Goal: Task Accomplishment & Management: Manage account settings

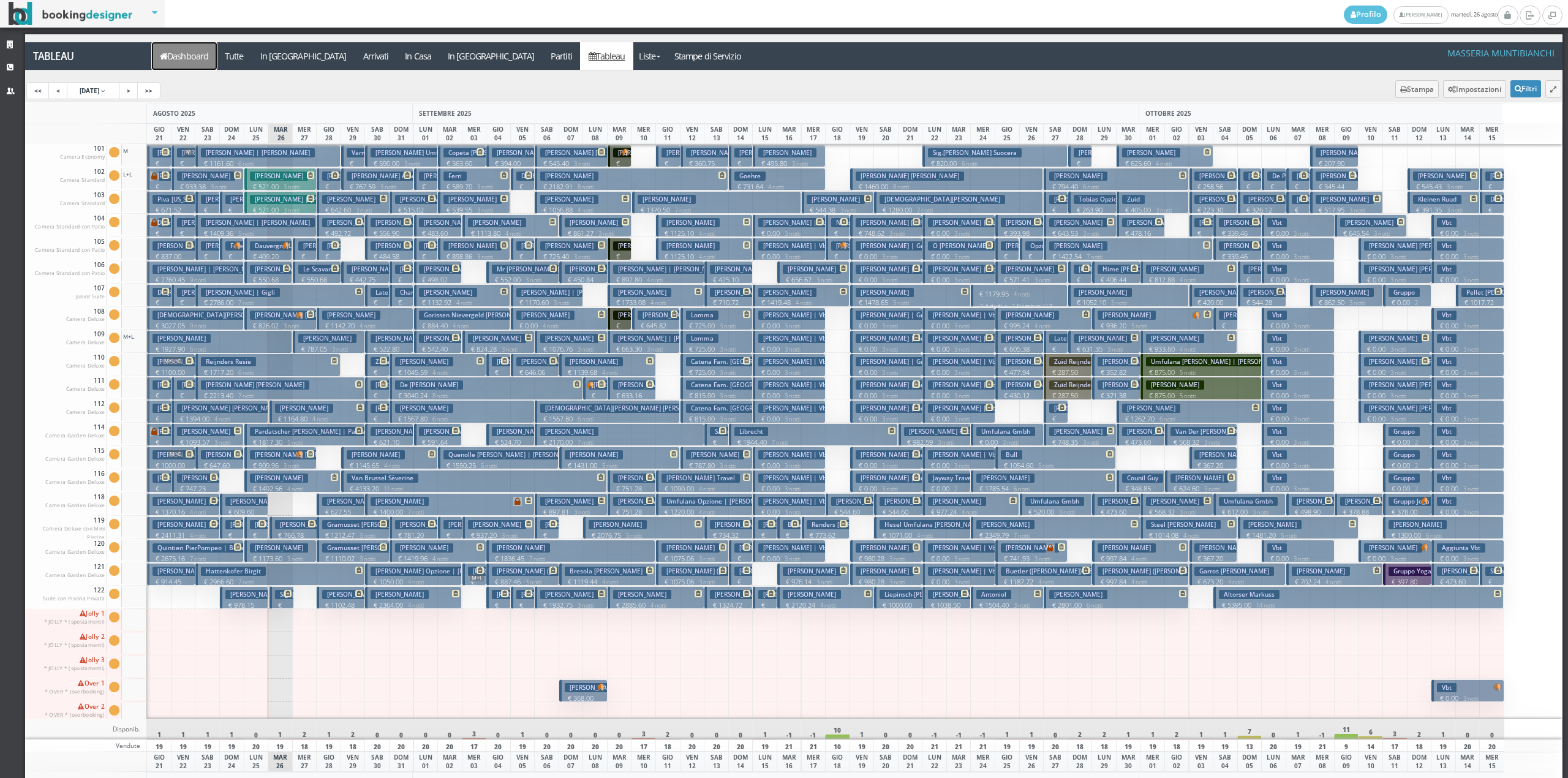
click at [192, 62] on link "Dashboard" at bounding box center [184, 56] width 65 height 28
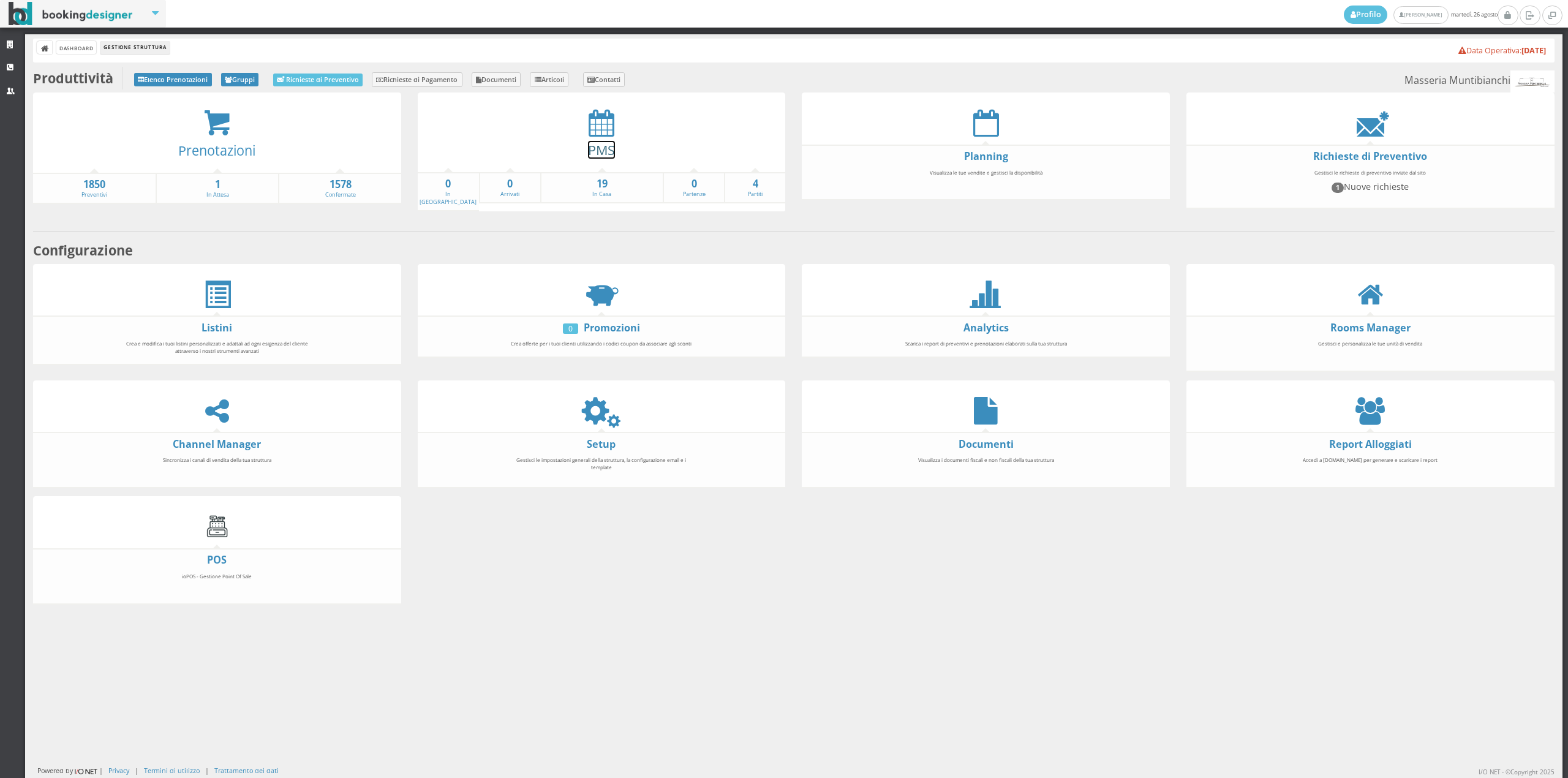
click at [589, 142] on link "PMS" at bounding box center [601, 149] width 27 height 18
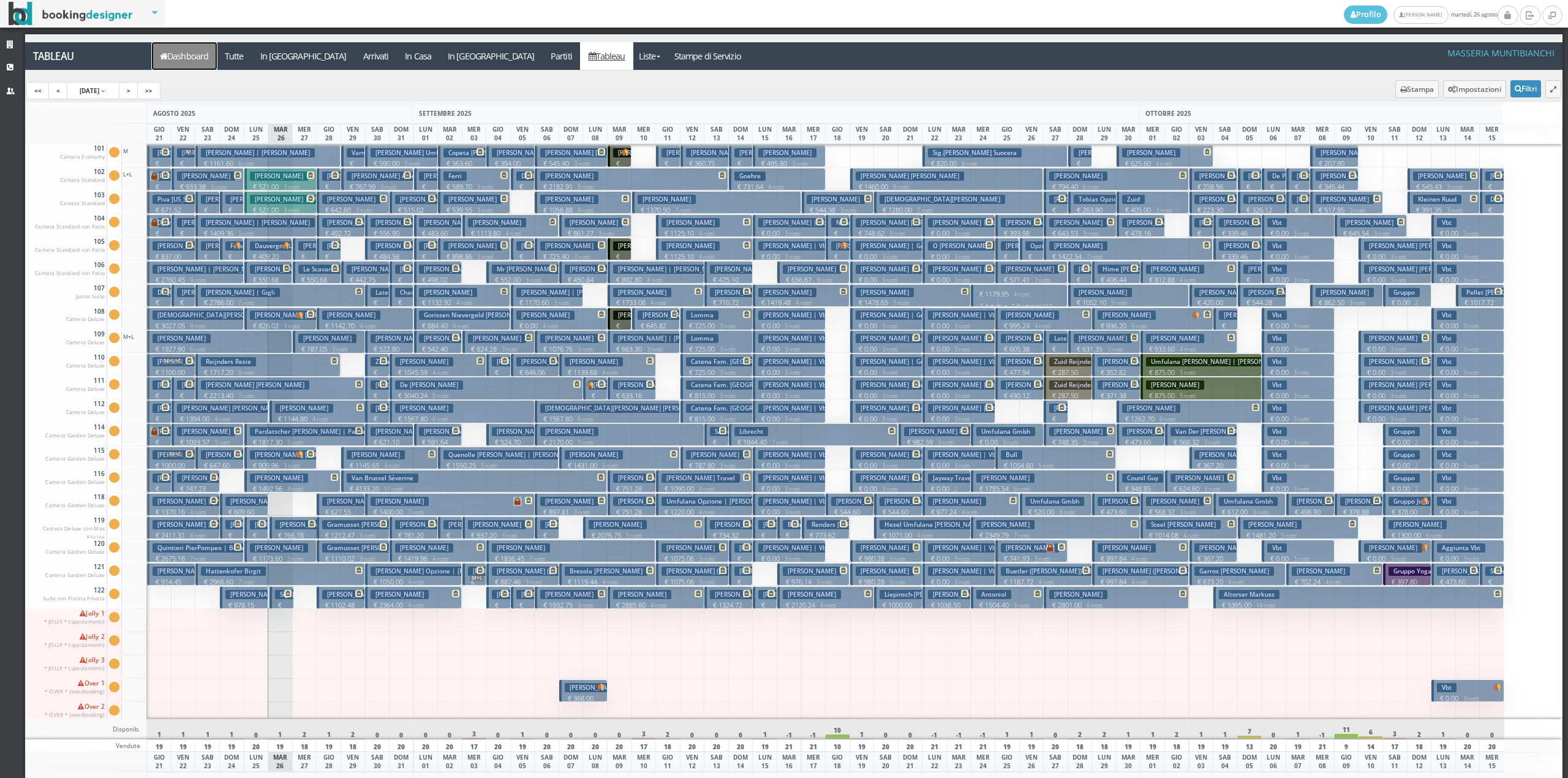
click at [194, 54] on link "Dashboard" at bounding box center [184, 56] width 65 height 28
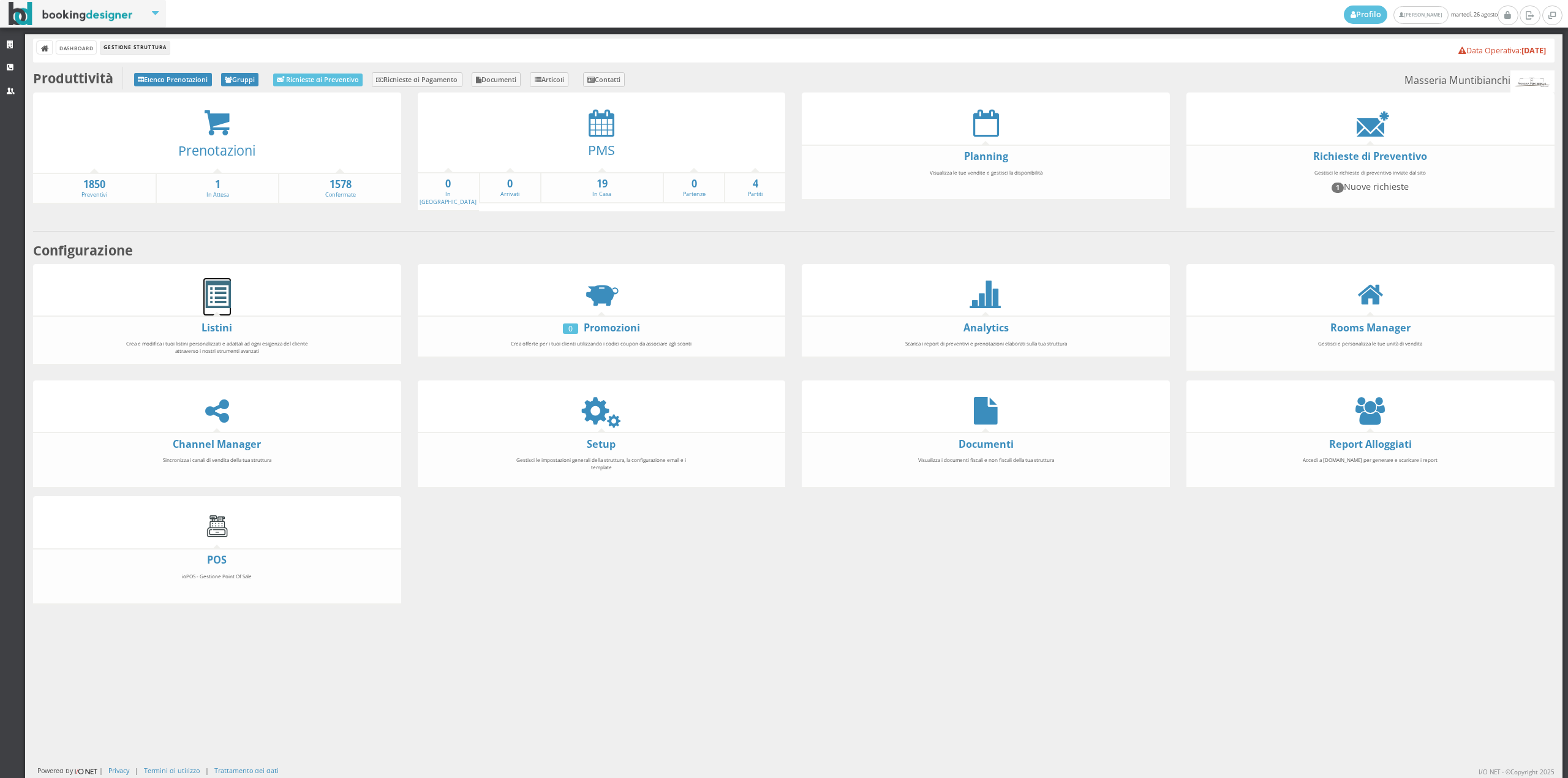
click at [208, 298] on span at bounding box center [218, 295] width 28 height 28
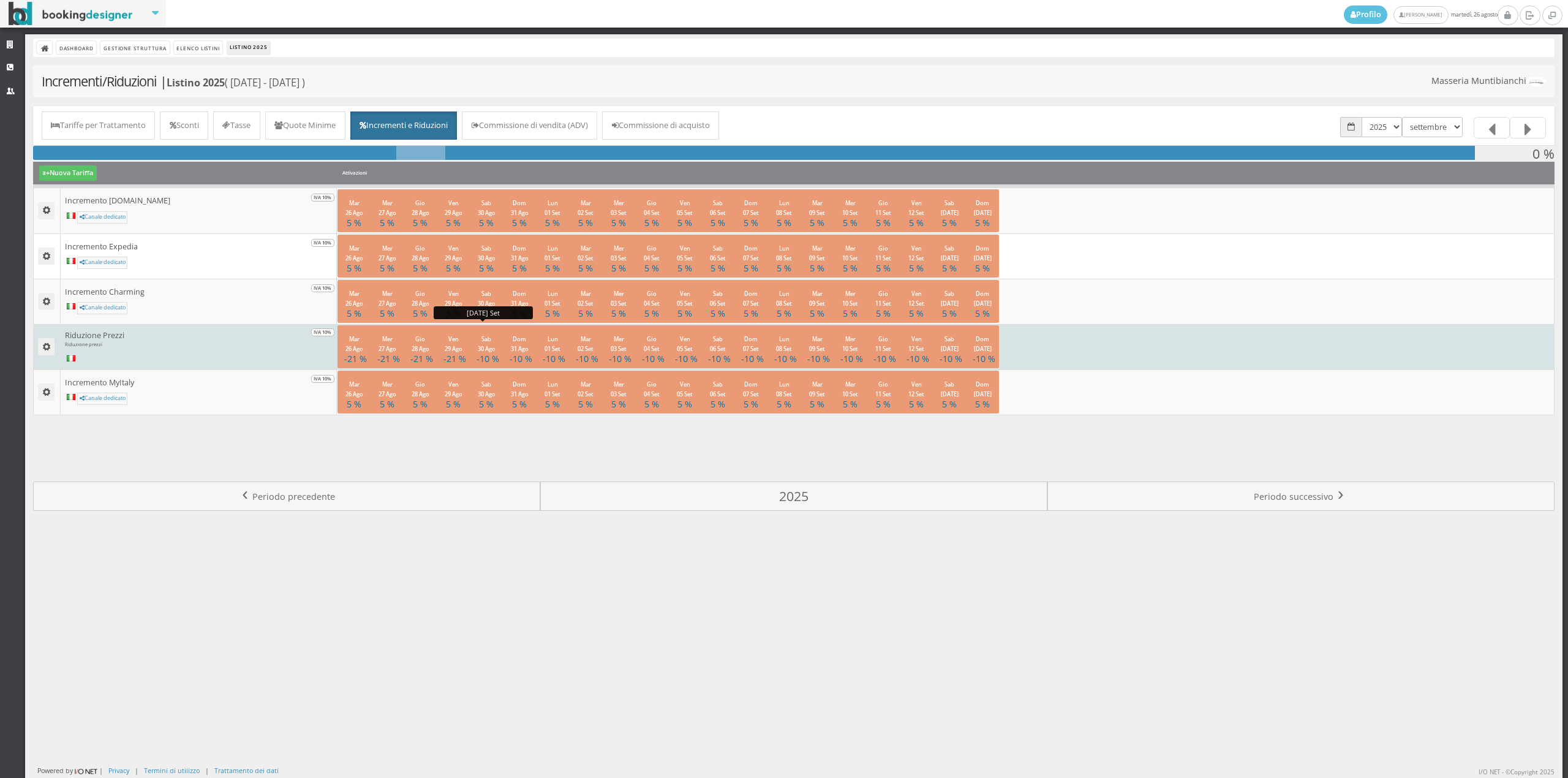
click at [485, 353] on h4 "-10 %" at bounding box center [486, 358] width 20 height 11
click at [498, 382] on link "Modifica Attivazione" at bounding box center [520, 378] width 100 height 13
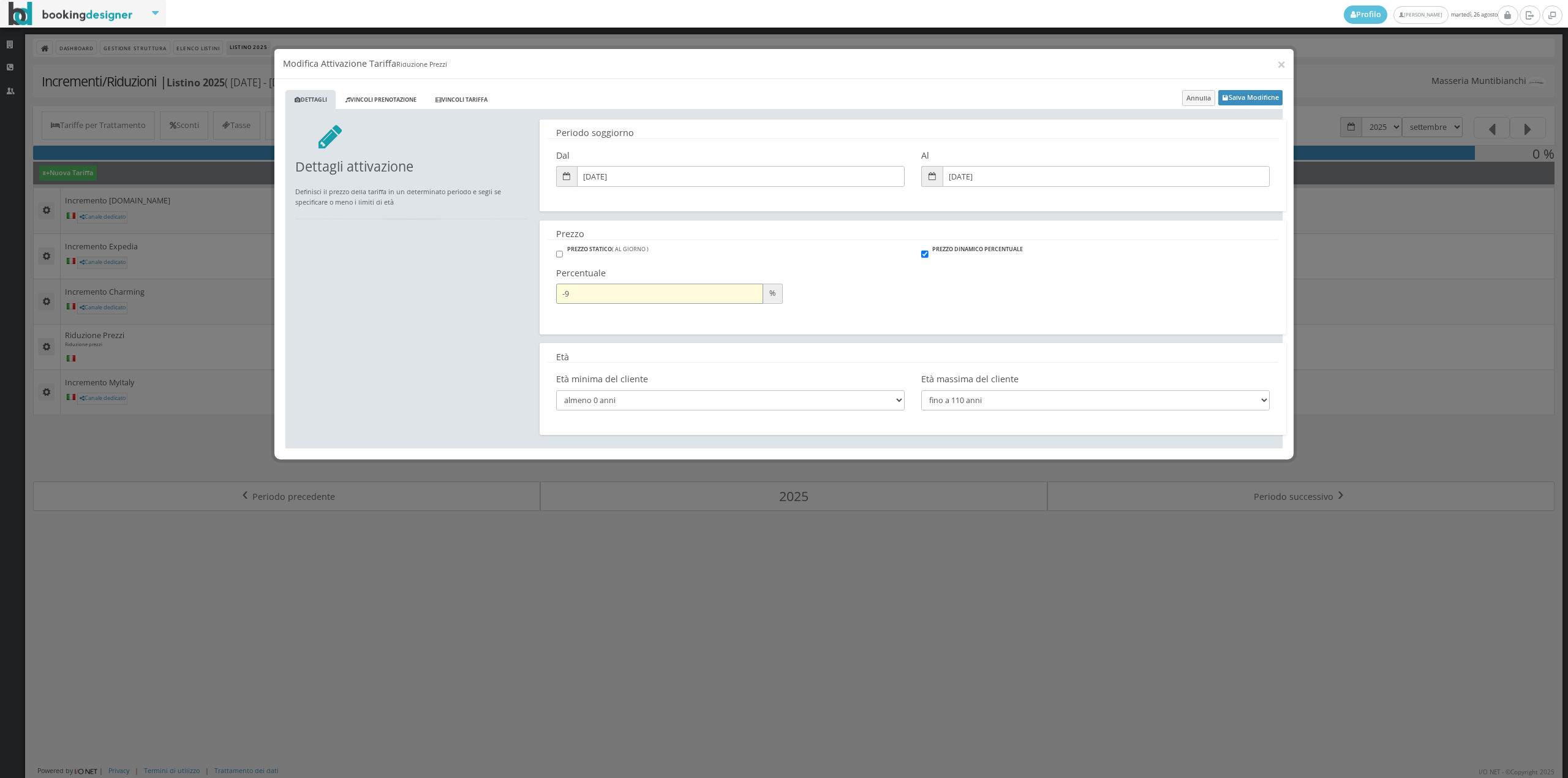
click at [752, 279] on input "-9" at bounding box center [659, 283] width 207 height 20
click at [748, 285] on input "-10" at bounding box center [659, 283] width 207 height 20
click at [748, 285] on input "-11" at bounding box center [659, 283] width 207 height 20
click at [748, 285] on input "-12" at bounding box center [659, 283] width 207 height 20
click at [748, 285] on input "-13" at bounding box center [659, 283] width 207 height 20
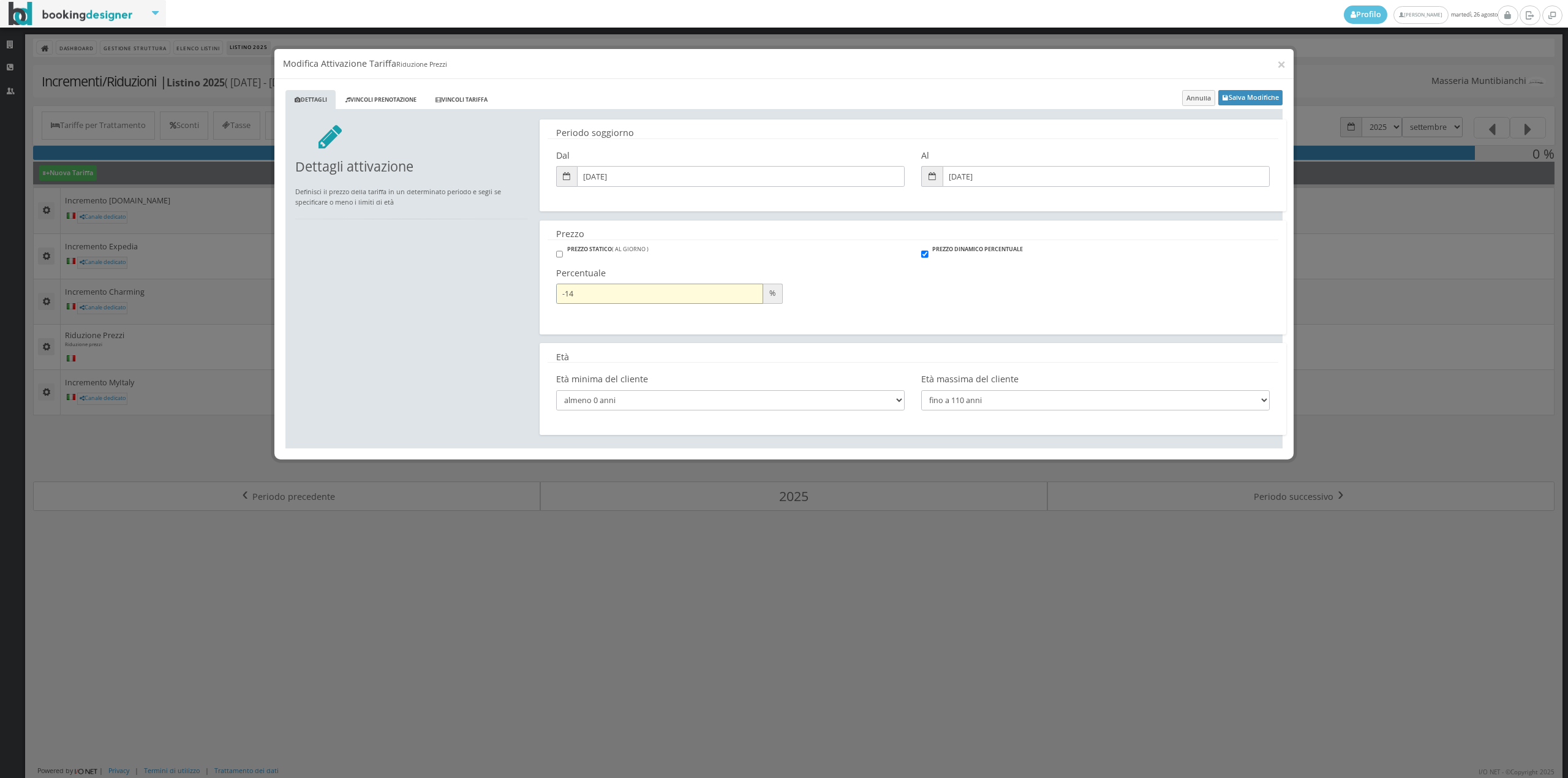
click at [748, 285] on input "-14" at bounding box center [659, 283] width 207 height 20
type input "-15"
click at [748, 285] on input "-15" at bounding box center [659, 283] width 207 height 20
click at [1252, 90] on button "Salva Modifiche" at bounding box center [1250, 87] width 64 height 15
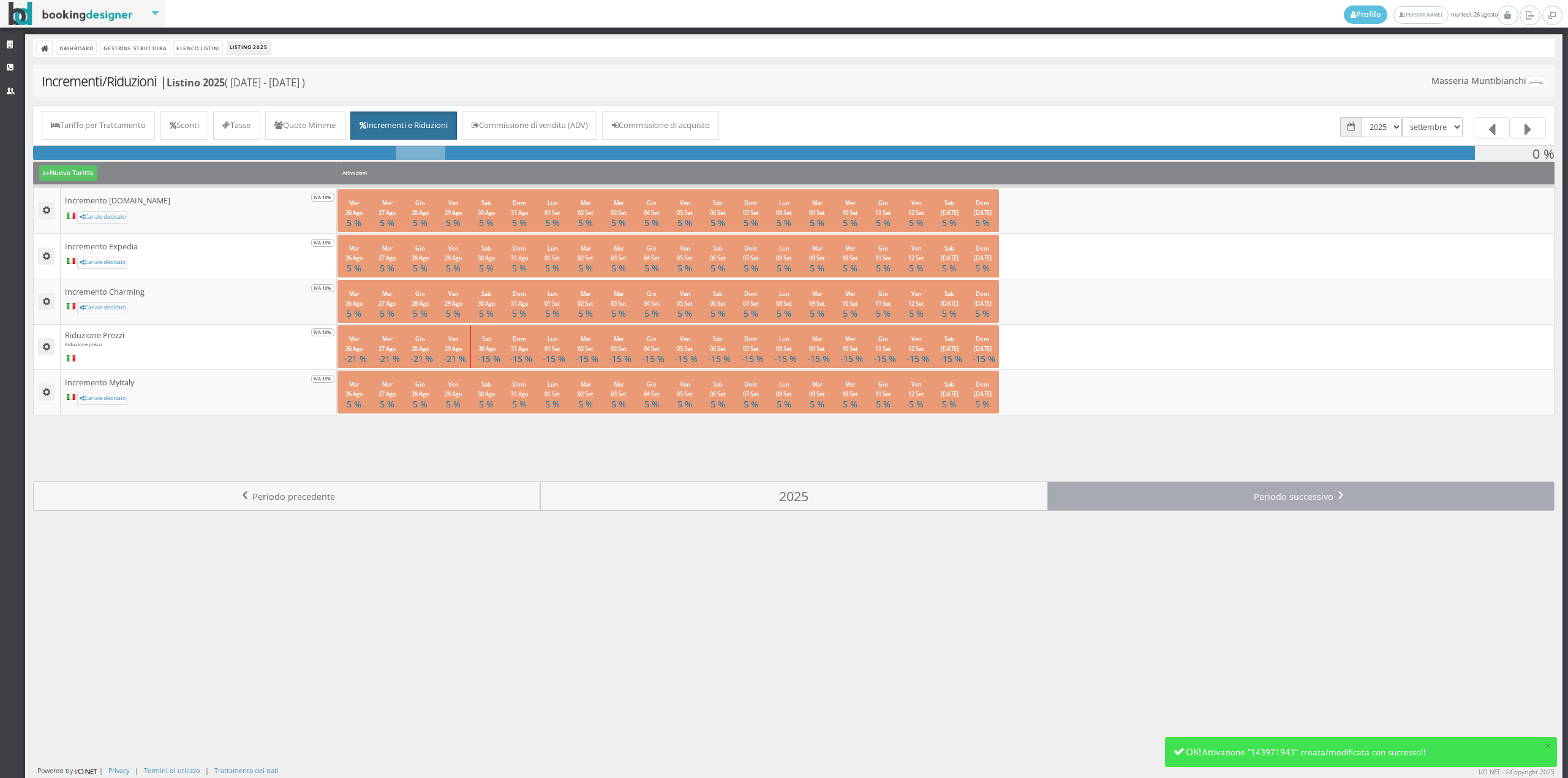
click at [1124, 506] on link "Periodo successivo ›" at bounding box center [1301, 496] width 507 height 30
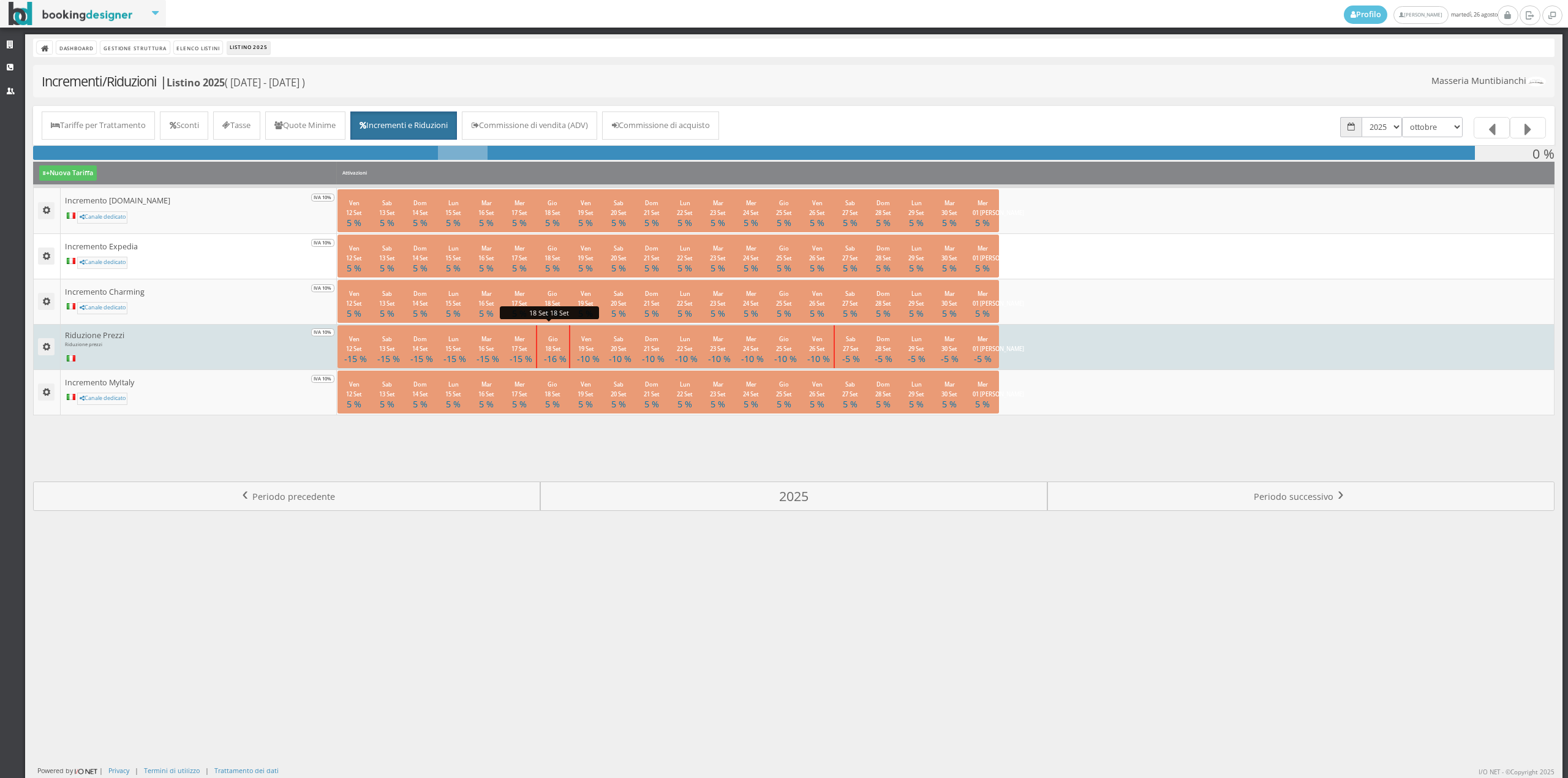
click at [545, 346] on small "Gio 18 Set" at bounding box center [553, 344] width 16 height 18
click at [565, 378] on link "Modifica Attivazione" at bounding box center [586, 378] width 100 height 13
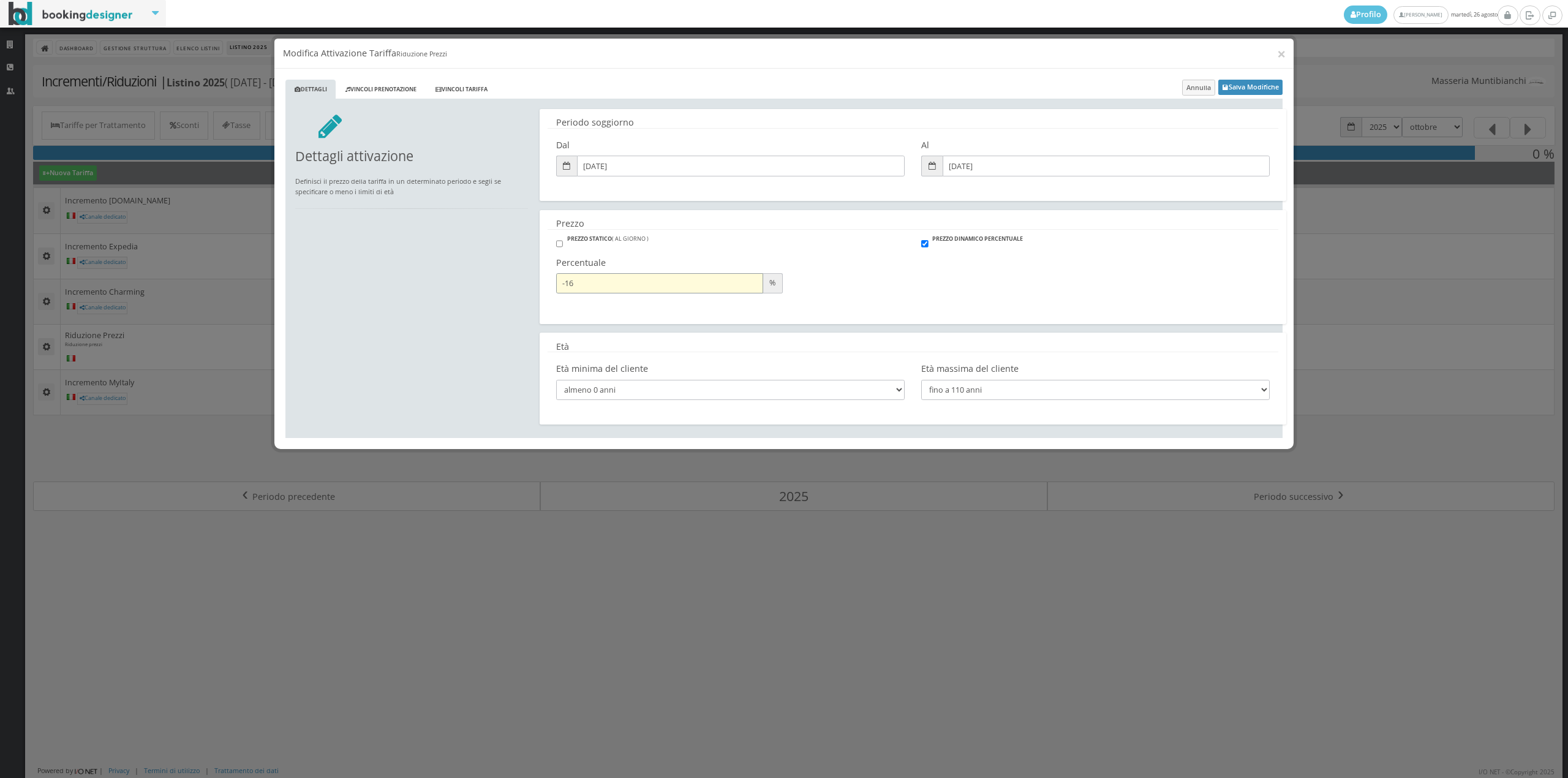
click at [750, 280] on input "-15" at bounding box center [659, 283] width 207 height 20
click at [751, 286] on input "-16" at bounding box center [659, 283] width 207 height 20
click at [751, 286] on input "-17" at bounding box center [659, 283] width 207 height 20
type input "-18"
click at [751, 287] on input "-18" at bounding box center [659, 283] width 207 height 20
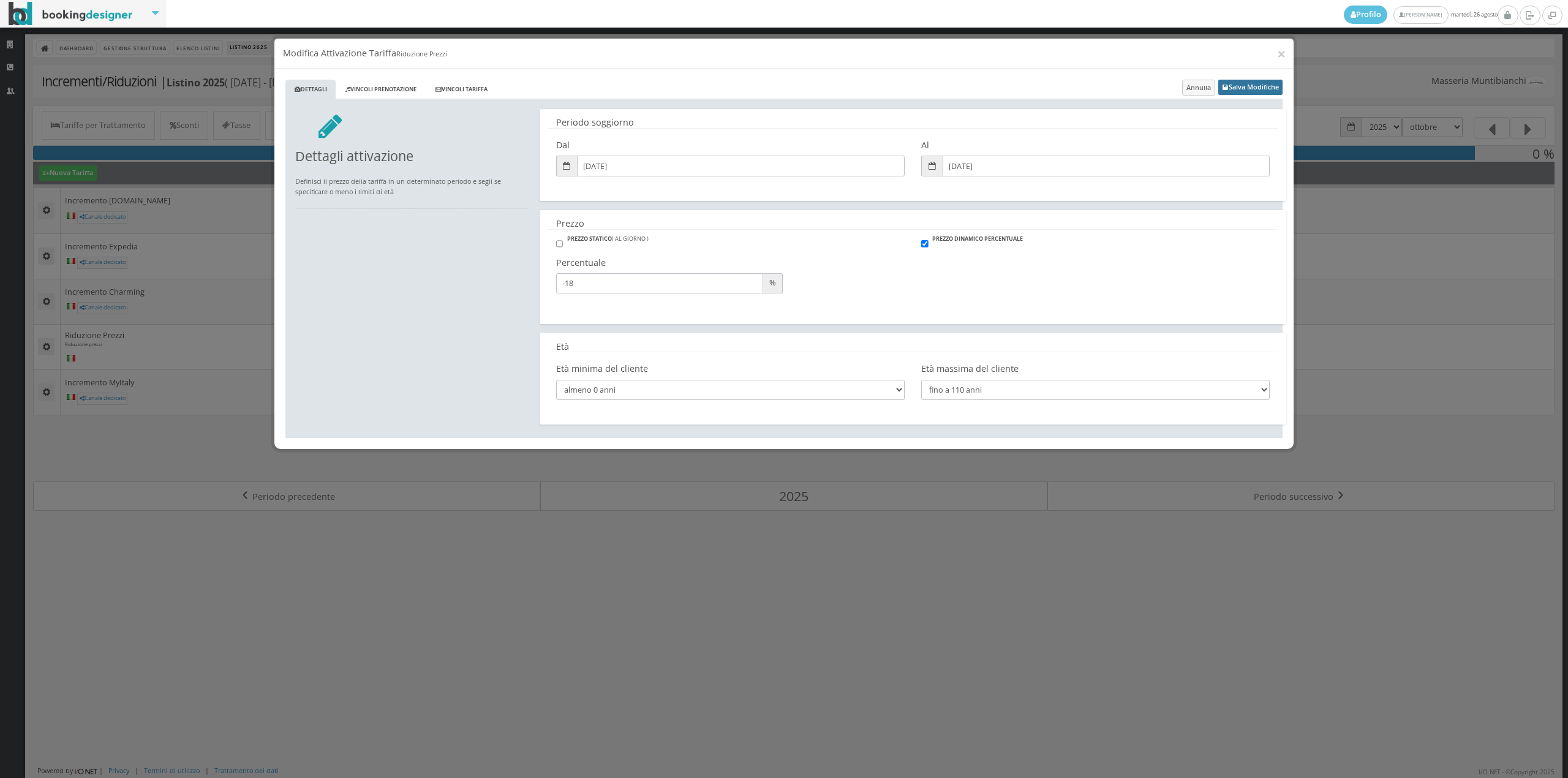
click at [1274, 88] on button "Salva Modifiche" at bounding box center [1250, 87] width 64 height 15
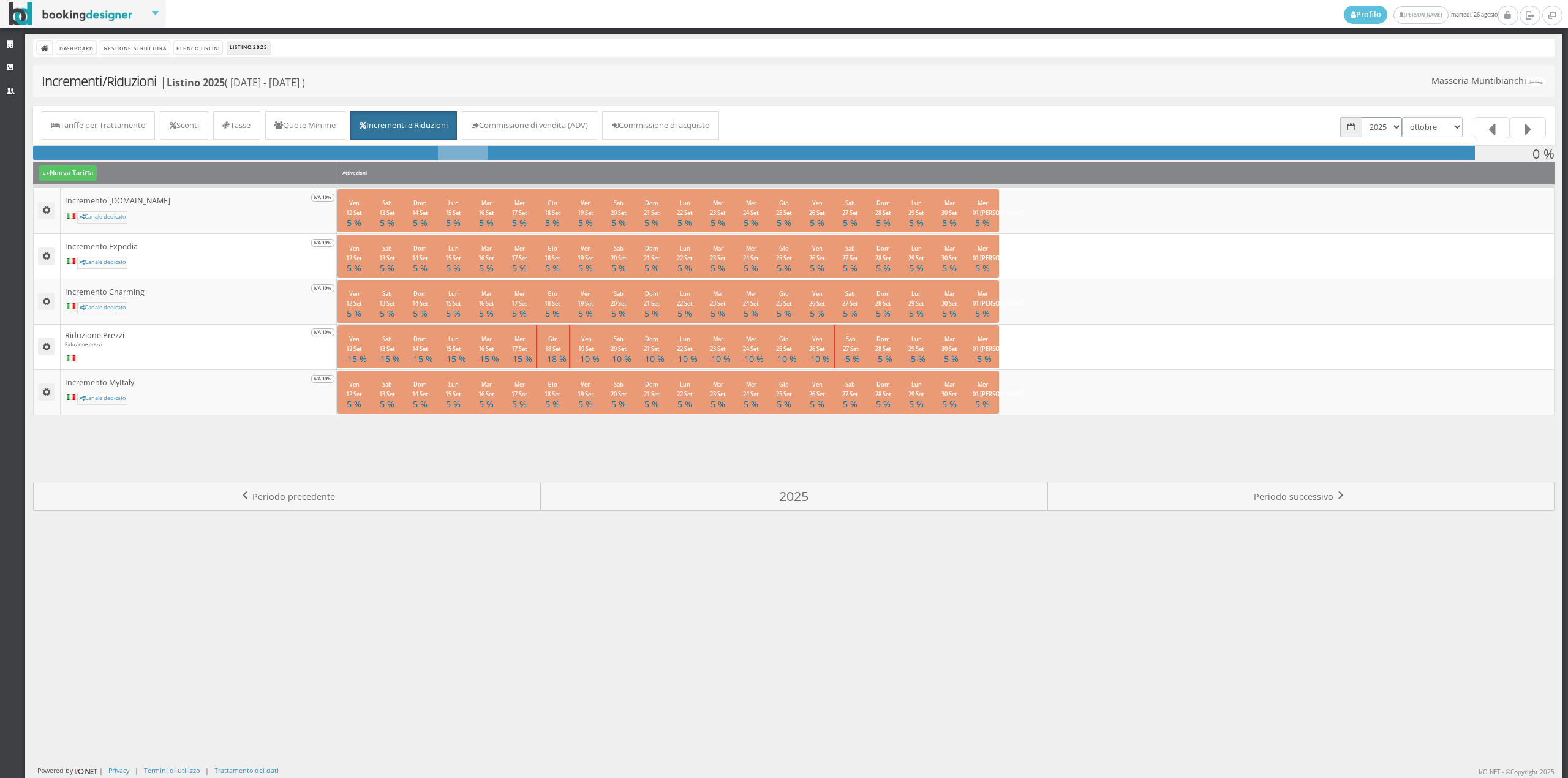
click at [1376, 126] on select "2025 2026" at bounding box center [1381, 127] width 40 height 20
select select "1767222000"
click at [1361, 117] on select "2025 2026" at bounding box center [1381, 127] width 40 height 20
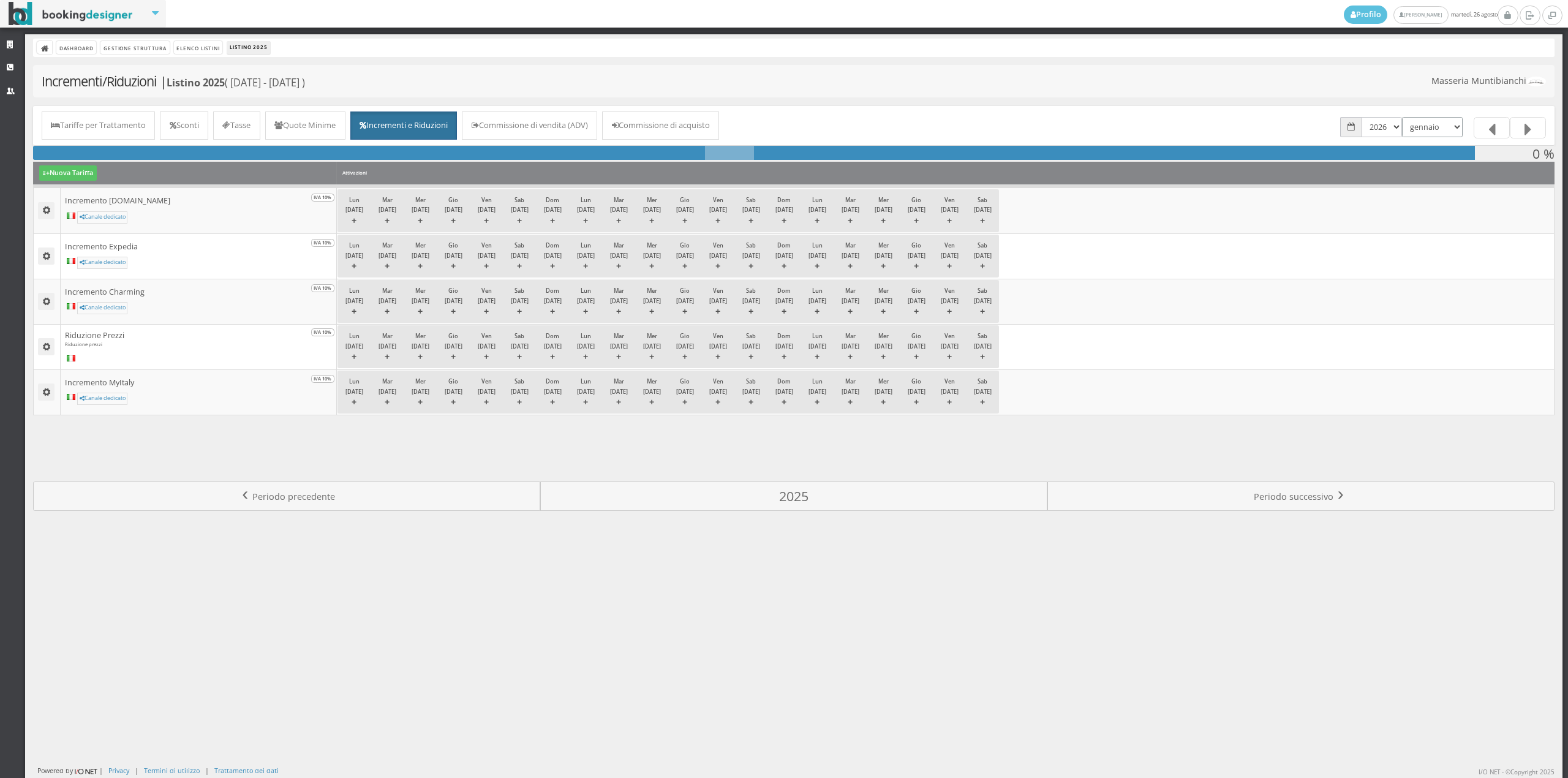
click at [1404, 118] on select "gennaio febbraio marzo aprile maggio giugno luglio agosto settembre ottobre nov…" at bounding box center [1432, 127] width 61 height 20
select select "1777586400"
click at [1402, 117] on select "gennaio febbraio marzo aprile maggio giugno luglio agosto settembre ottobre nov…" at bounding box center [1432, 127] width 61 height 20
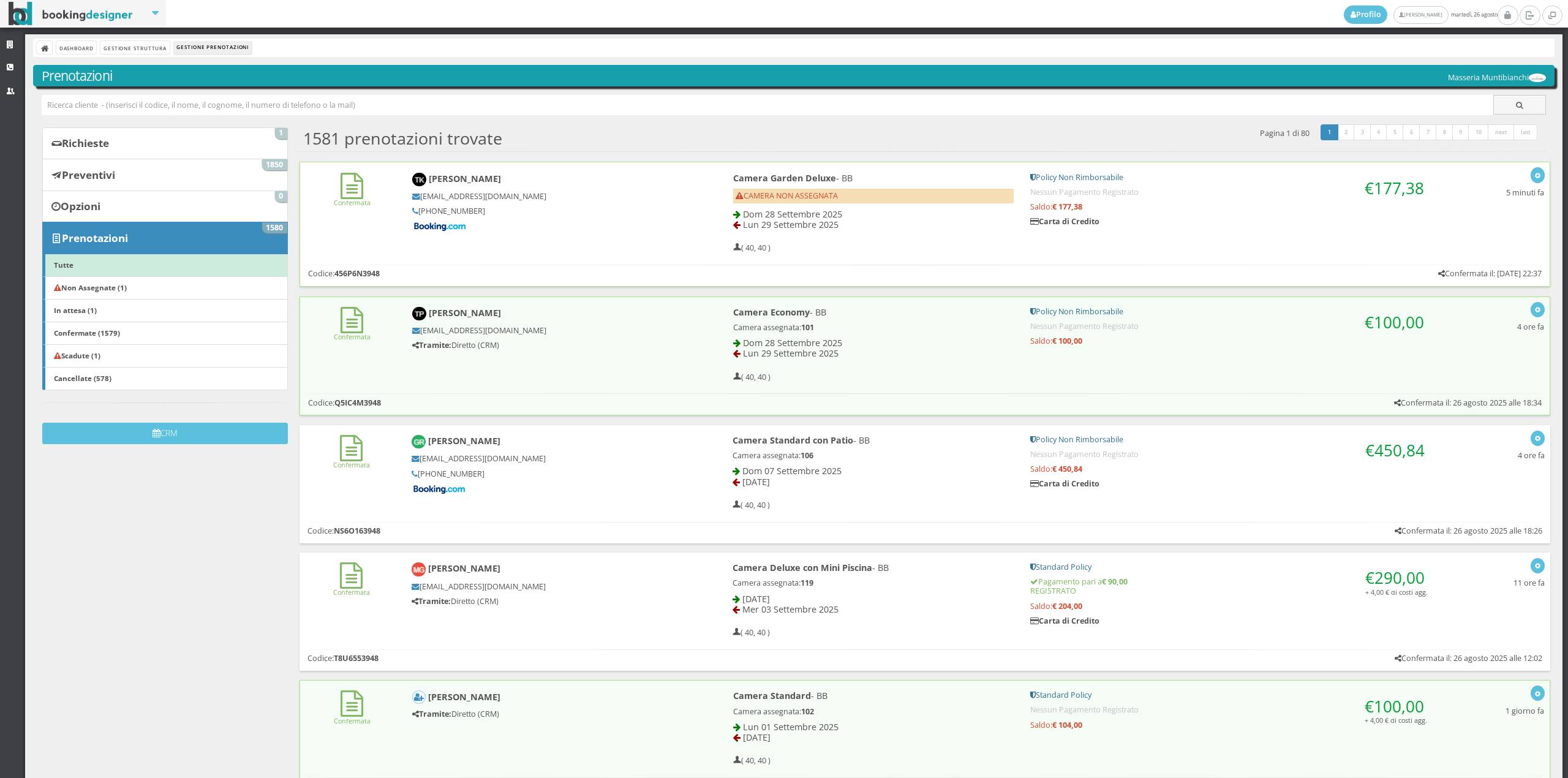
click at [347, 233] on div "Confermata Thomas Künzler tkunzl.781976@guest.booking.com +41 79 320 69 47 Came…" at bounding box center [925, 210] width 1250 height 96
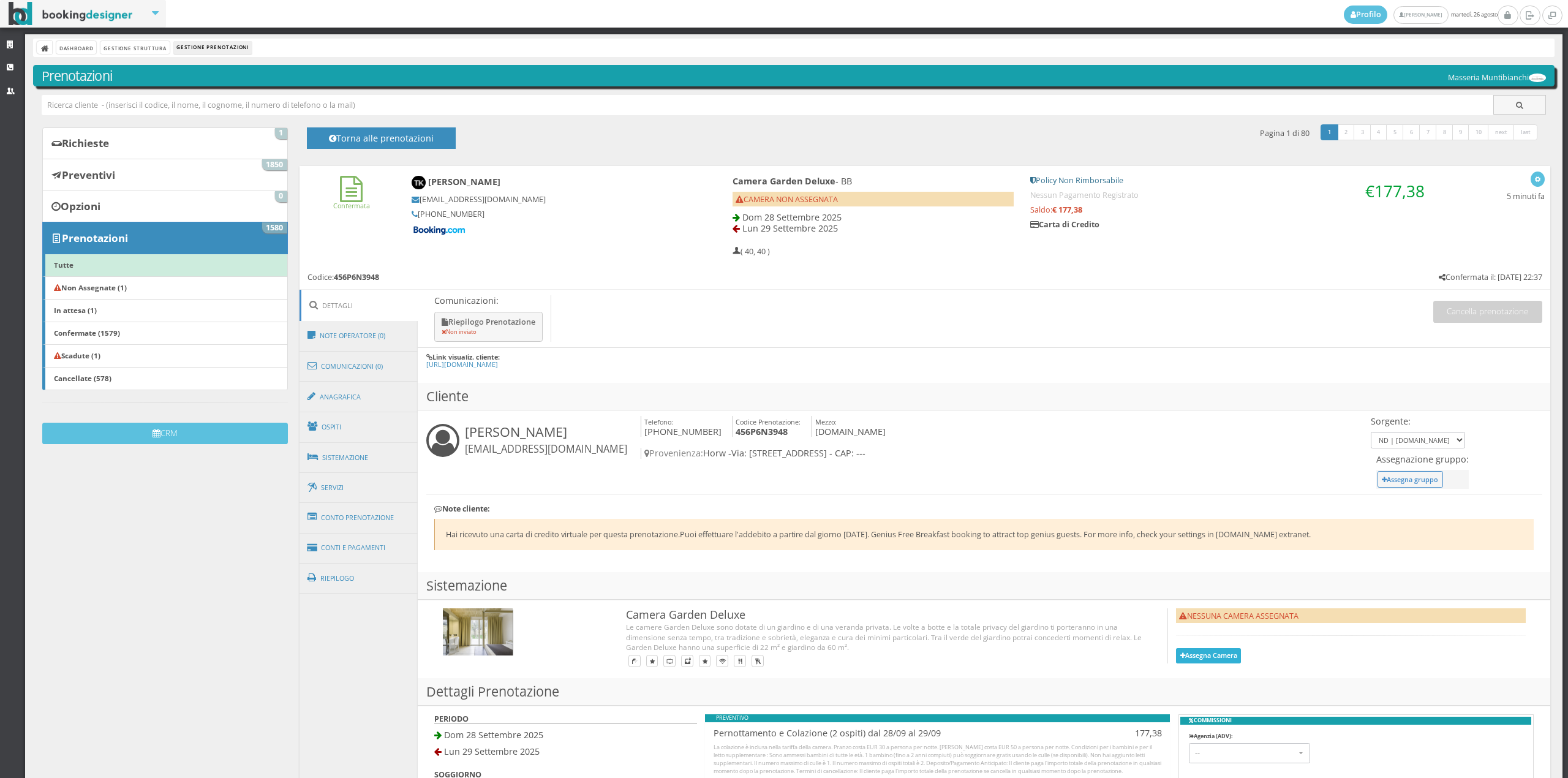
click at [1188, 662] on button "Assegna Camera" at bounding box center [1208, 656] width 65 height 15
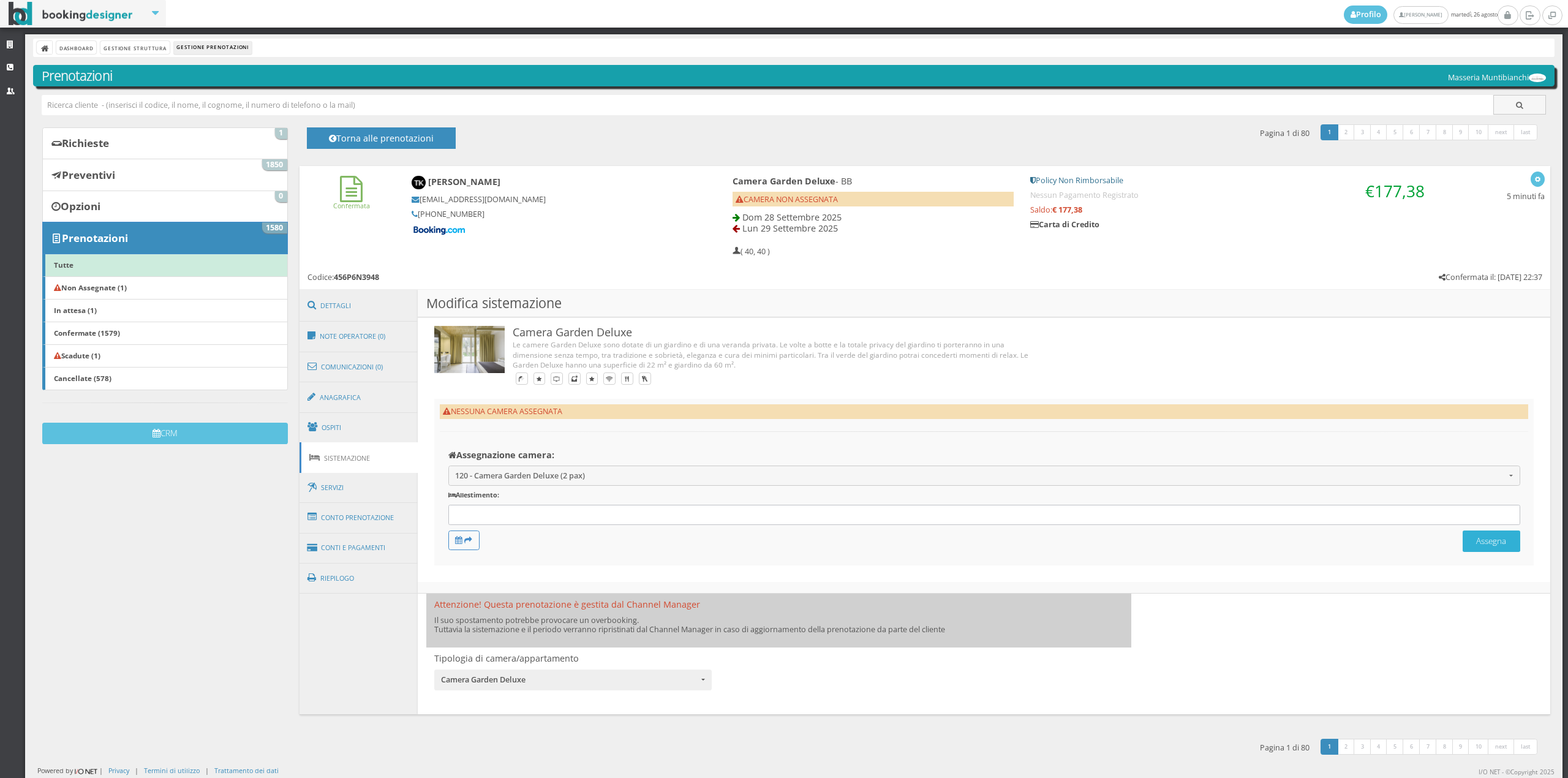
click at [1483, 539] on button "Assegna" at bounding box center [1491, 541] width 57 height 21
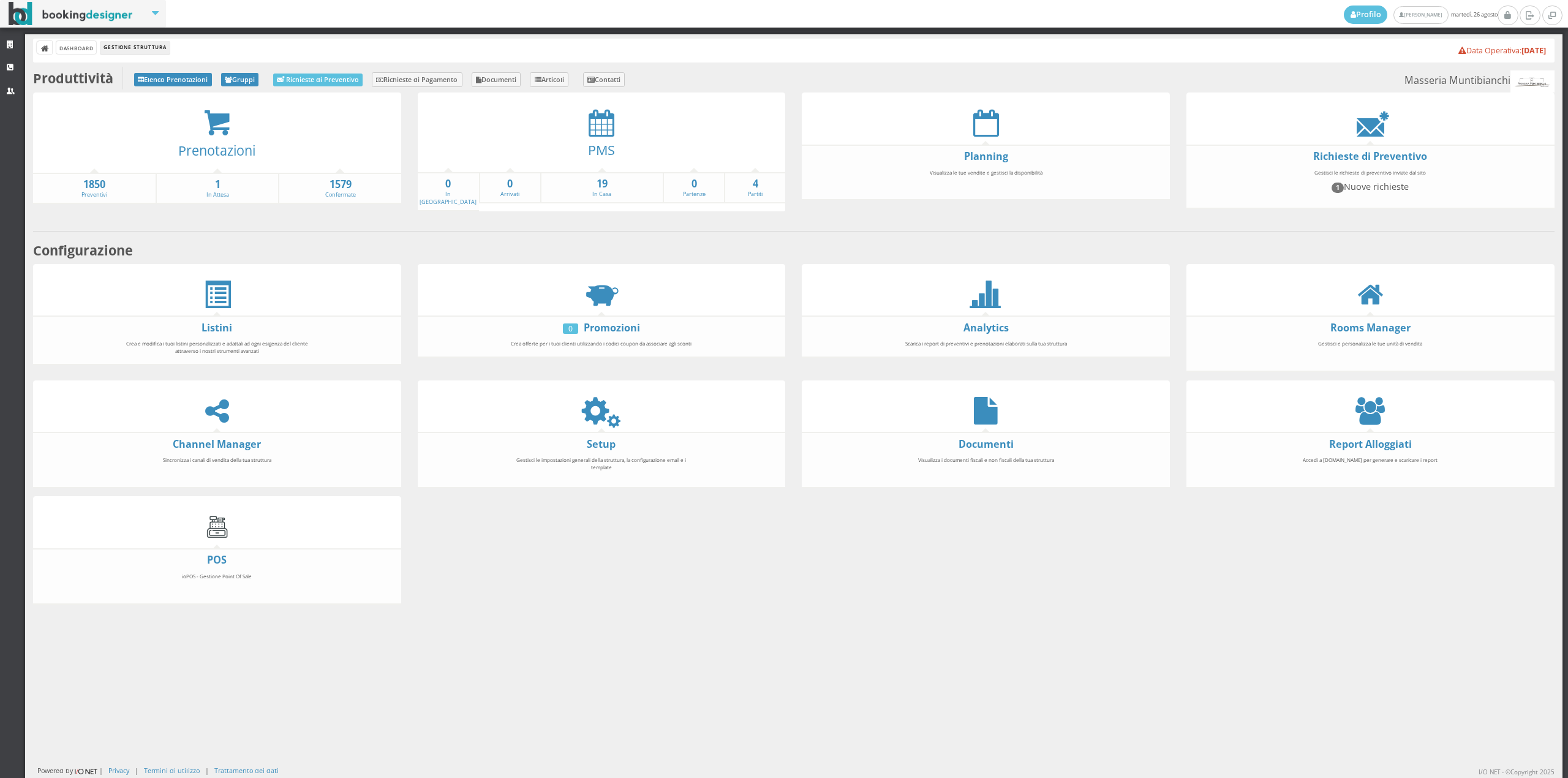
click at [583, 123] on div at bounding box center [601, 123] width 368 height 28
click at [593, 125] on icon at bounding box center [601, 123] width 26 height 28
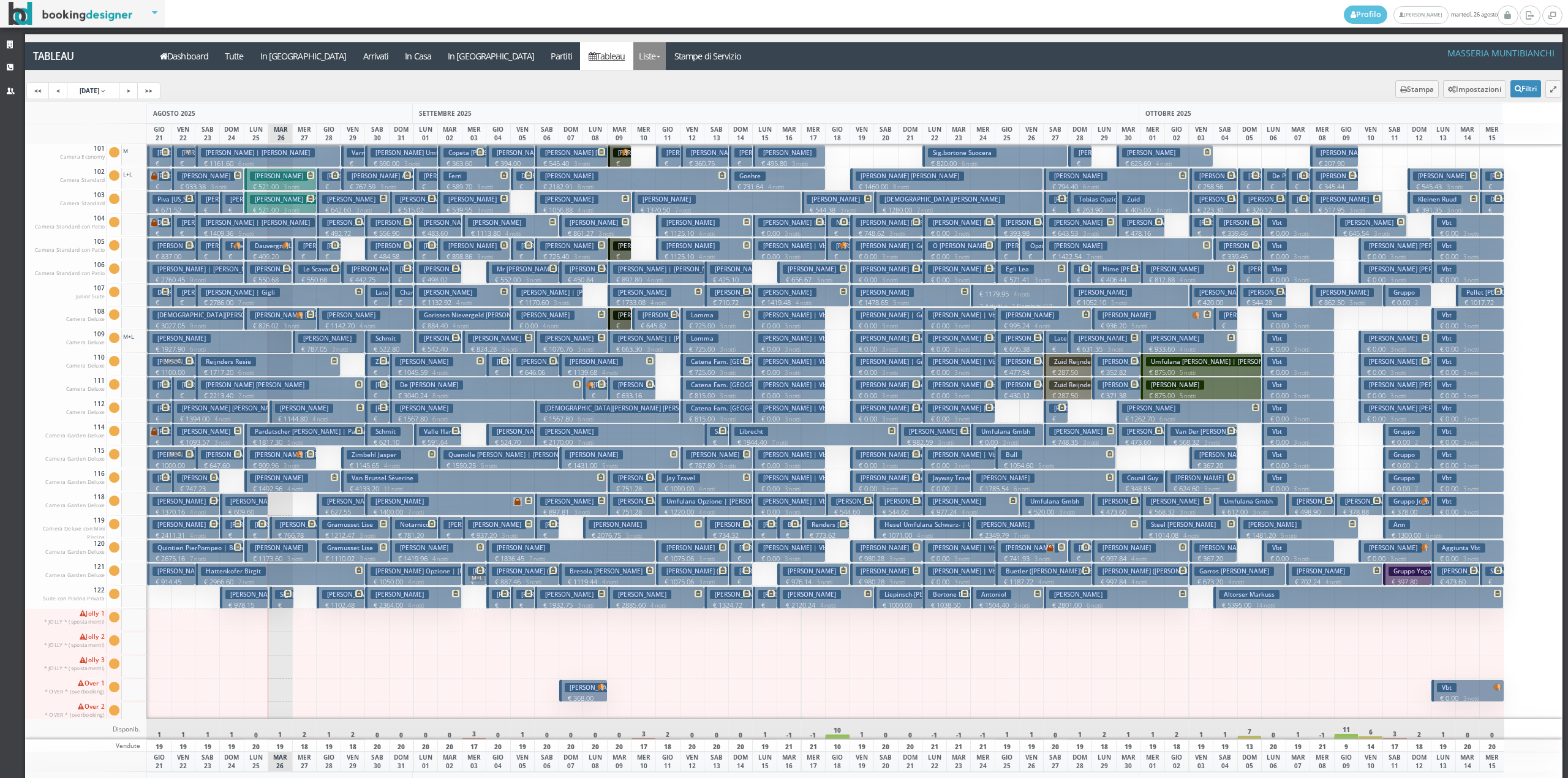
click at [633, 55] on link "Liste" at bounding box center [649, 56] width 32 height 28
click at [633, 96] on link "Foglio Pulizie" at bounding box center [677, 102] width 88 height 21
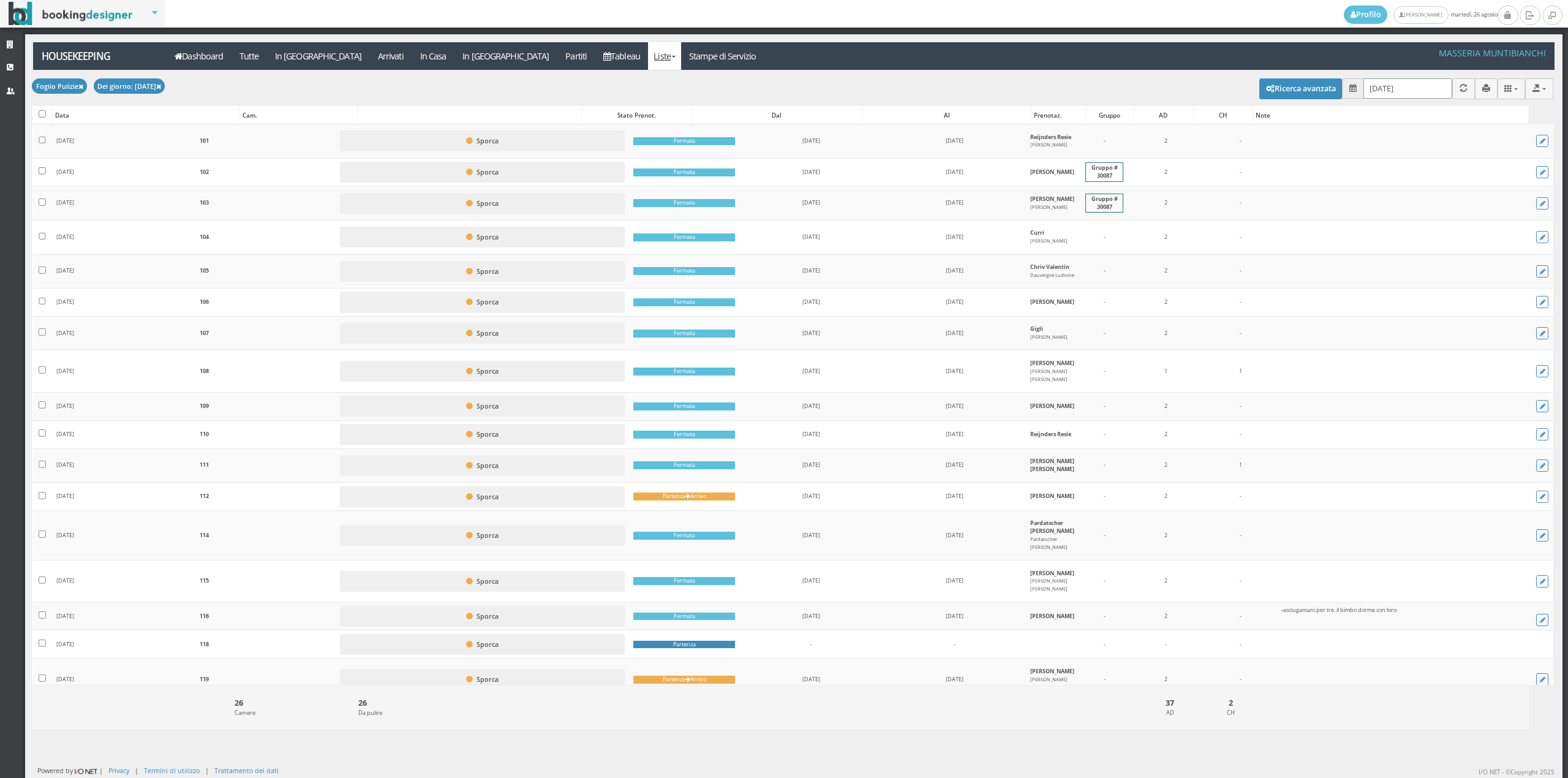
click at [1387, 96] on input "26/08/2025" at bounding box center [1407, 88] width 89 height 20
click at [1429, 251] on link "27" at bounding box center [1428, 254] width 16 height 21
type input "[DATE]"
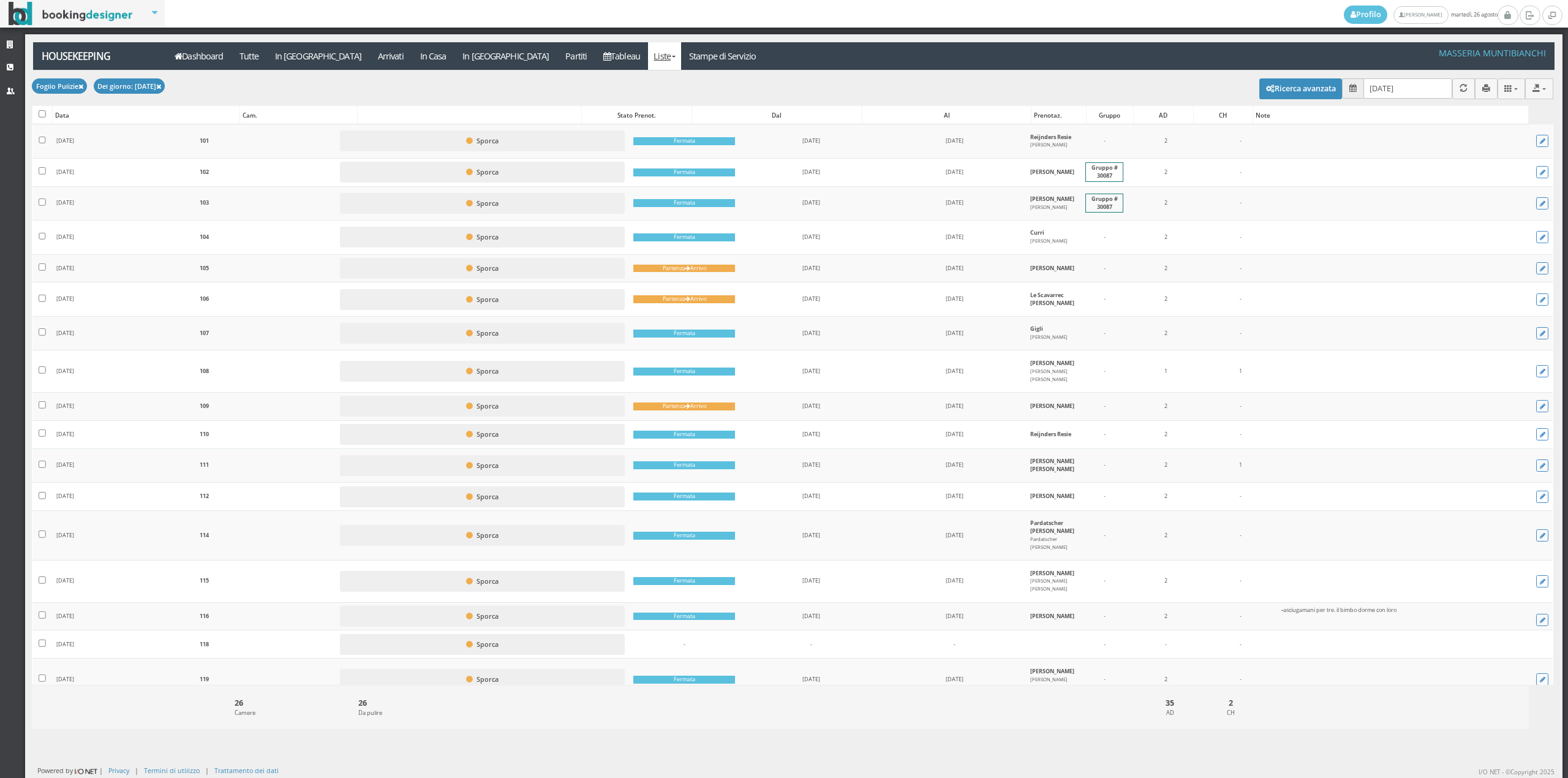
click at [45, 119] on label at bounding box center [42, 115] width 8 height 9
click at [45, 118] on input "checkbox" at bounding box center [42, 114] width 8 height 8
checkbox input "true"
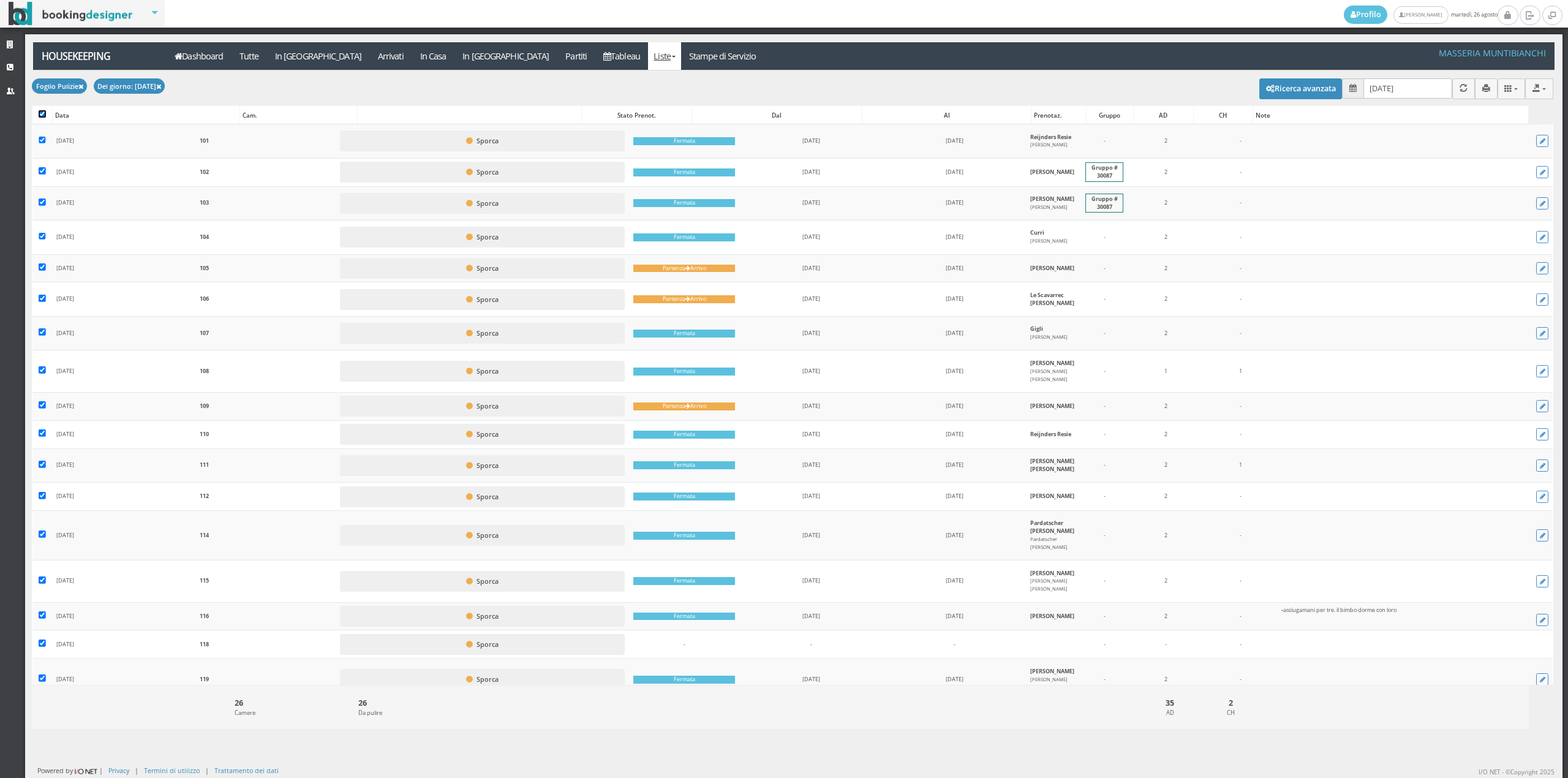
checkbox input "true"
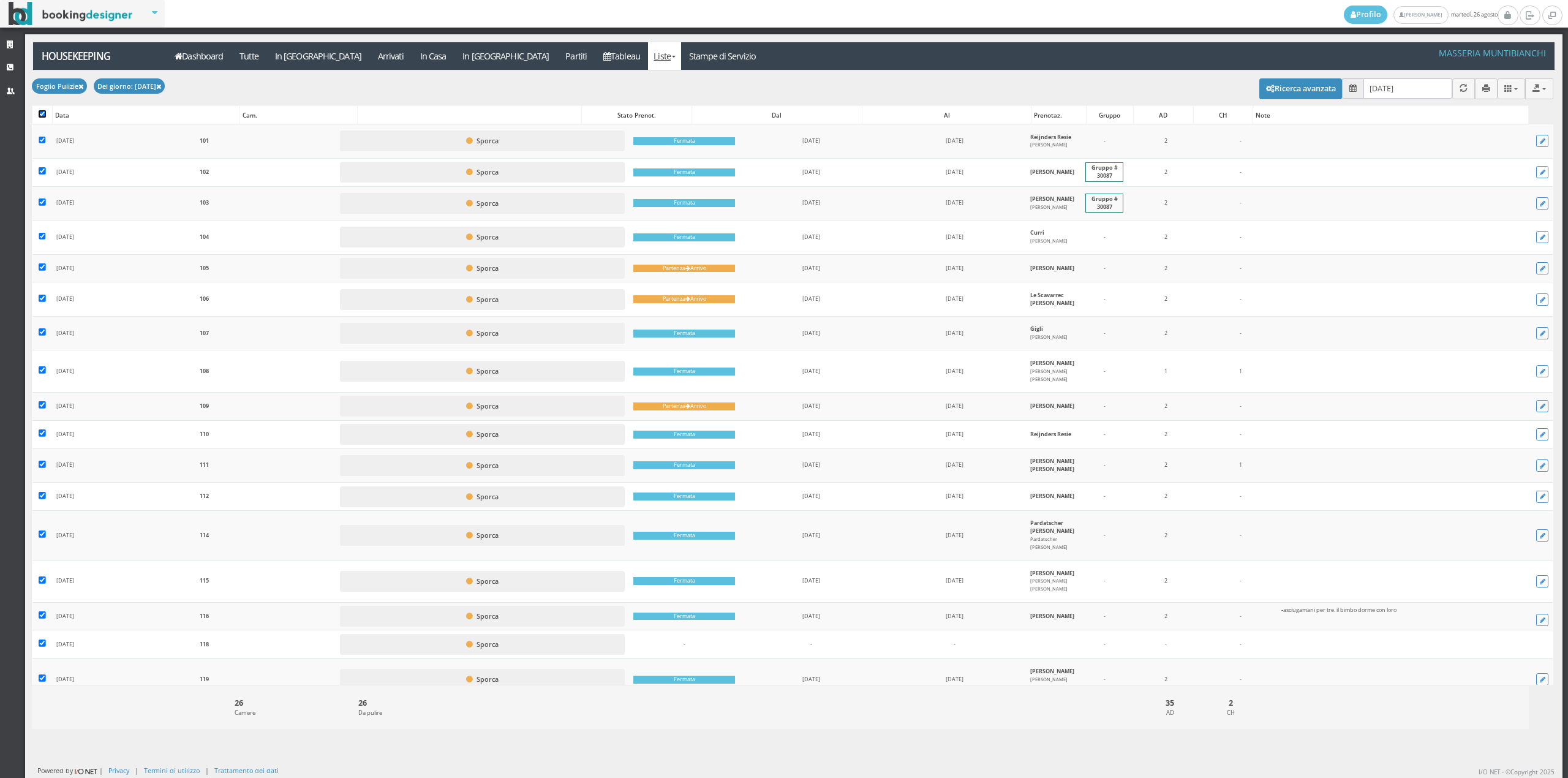
checkbox input "true"
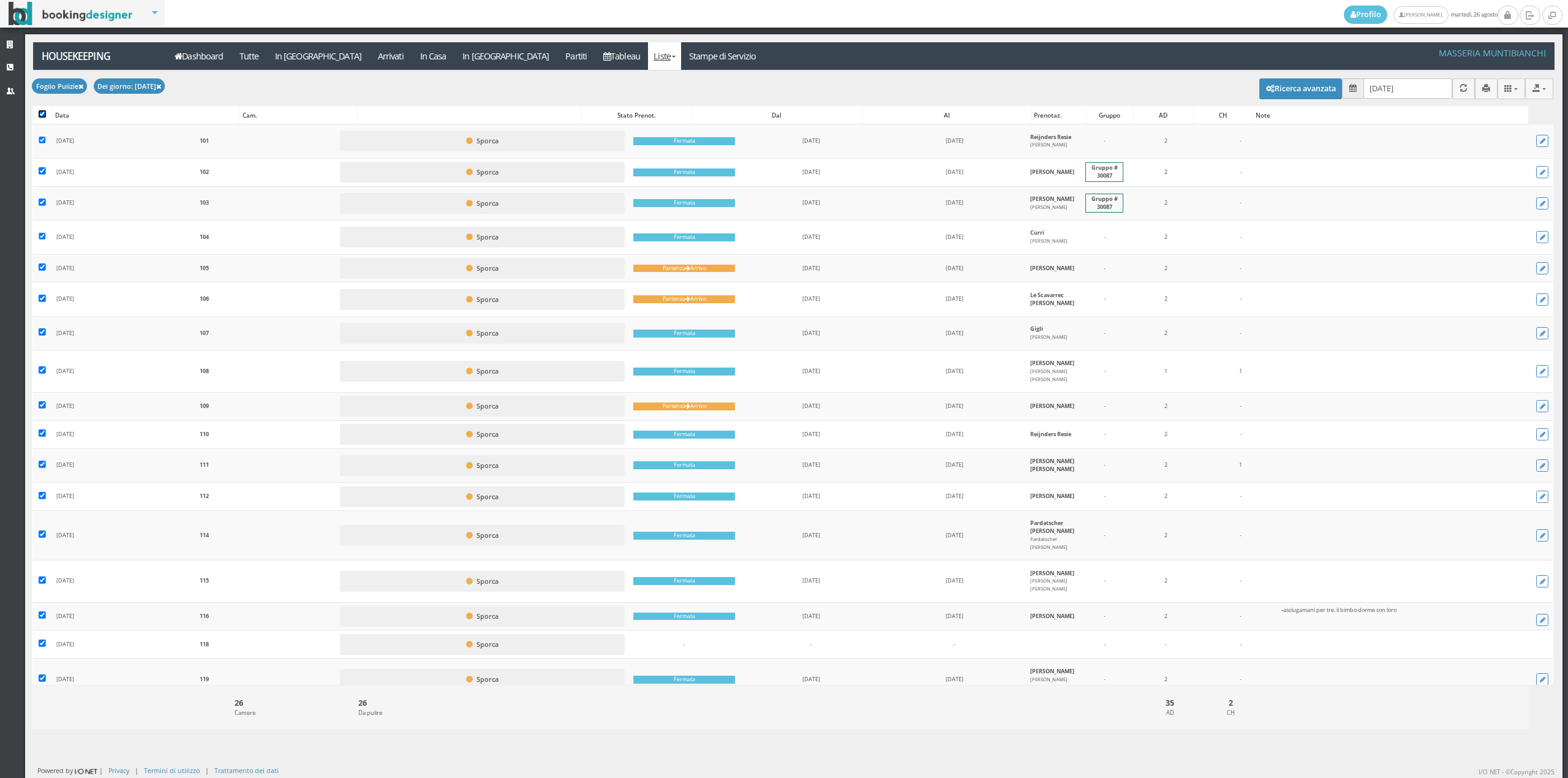
checkbox input "true"
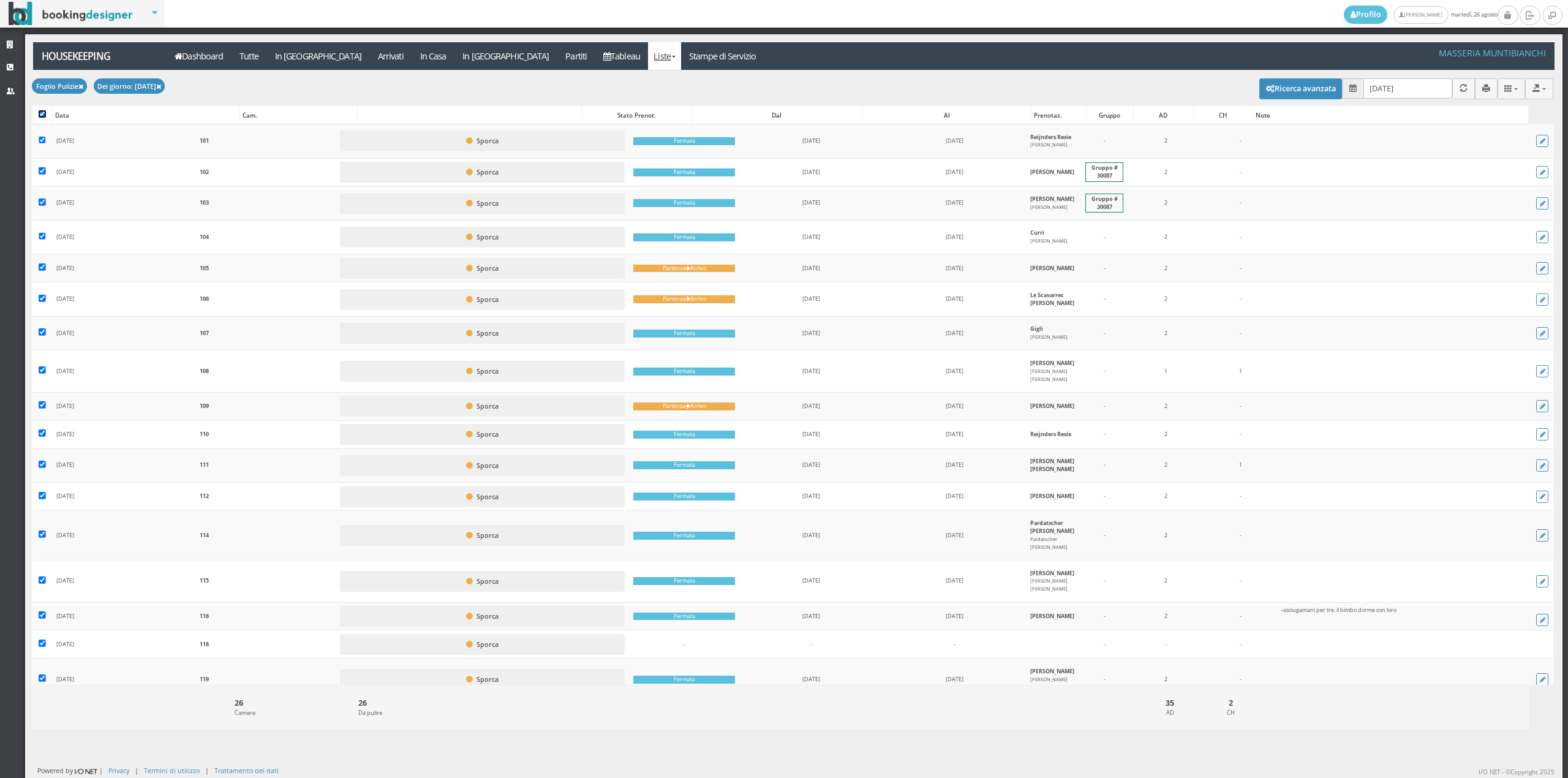
checkbox input "true"
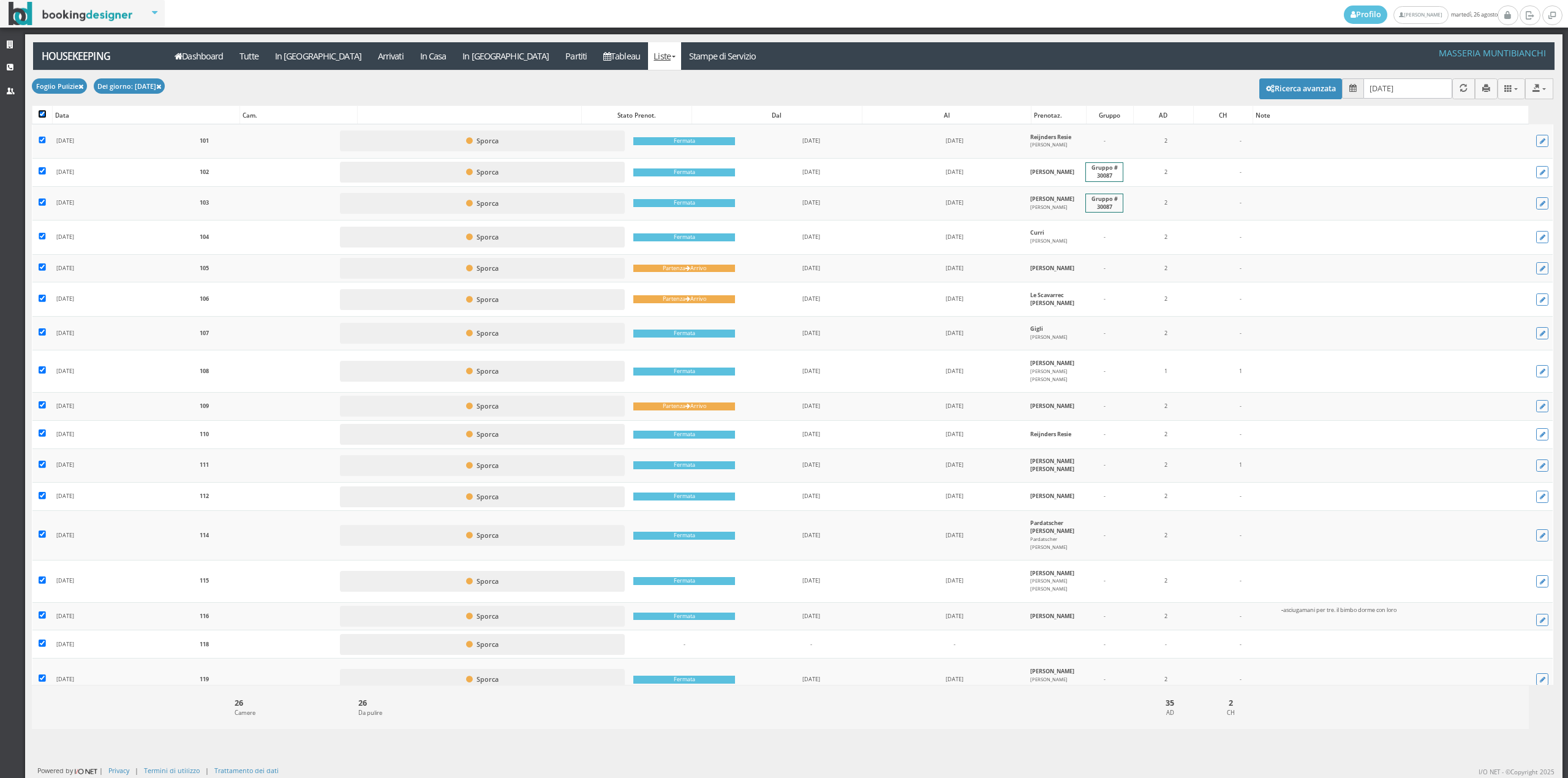
checkbox input "true"
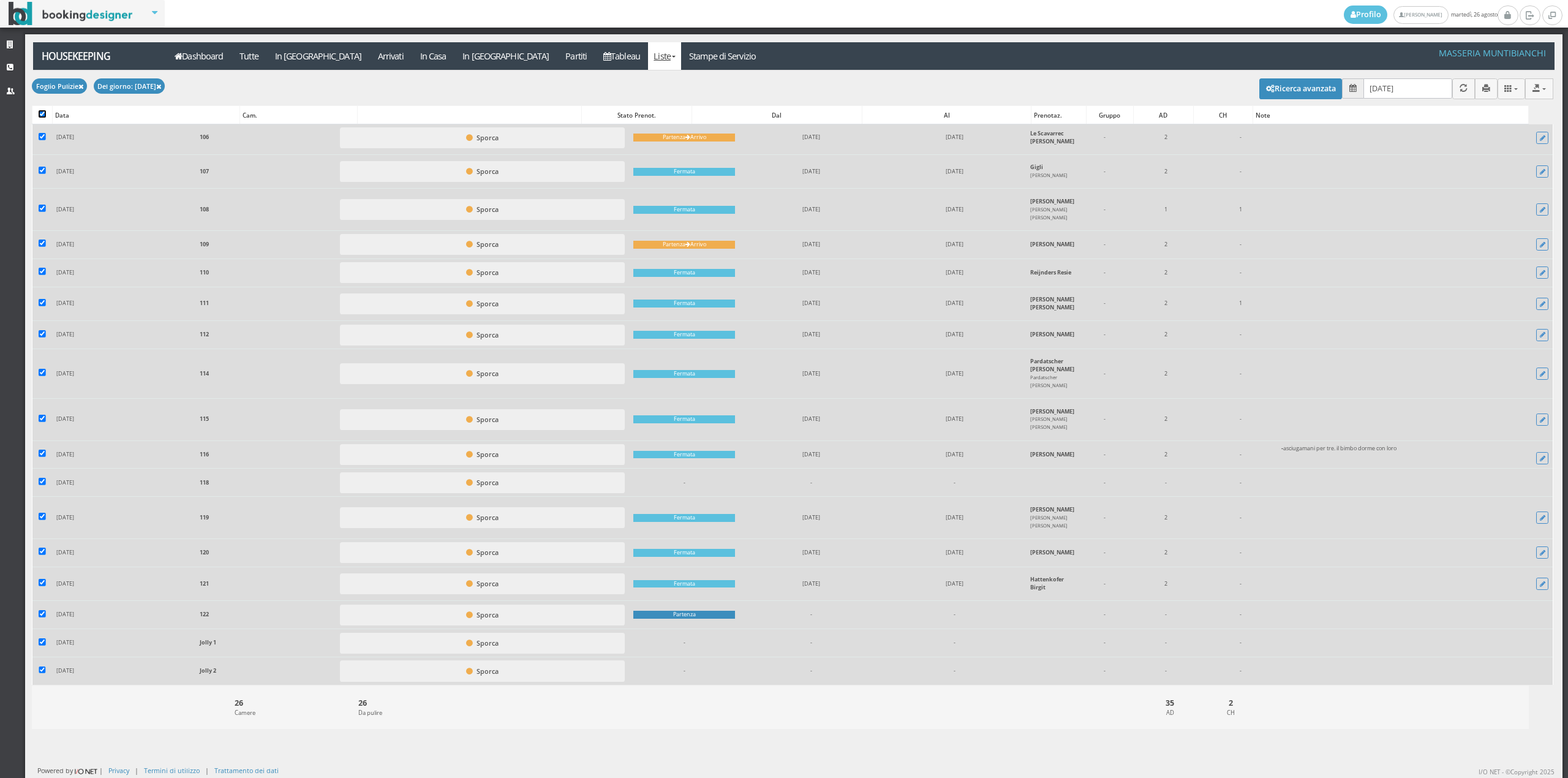
scroll to position [315, 0]
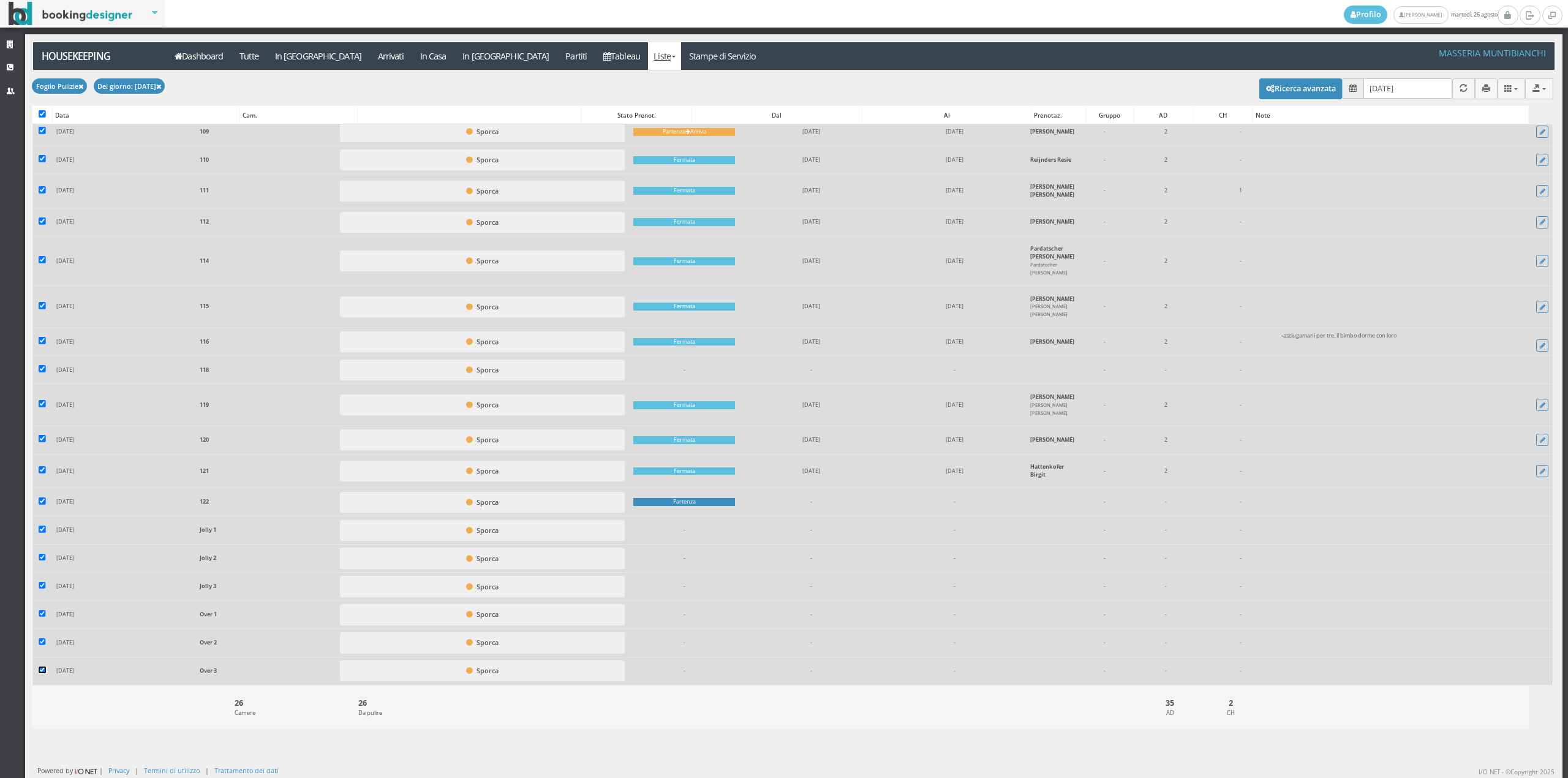
click at [39, 670] on input "checkbox" at bounding box center [42, 670] width 8 height 8
checkbox input "false"
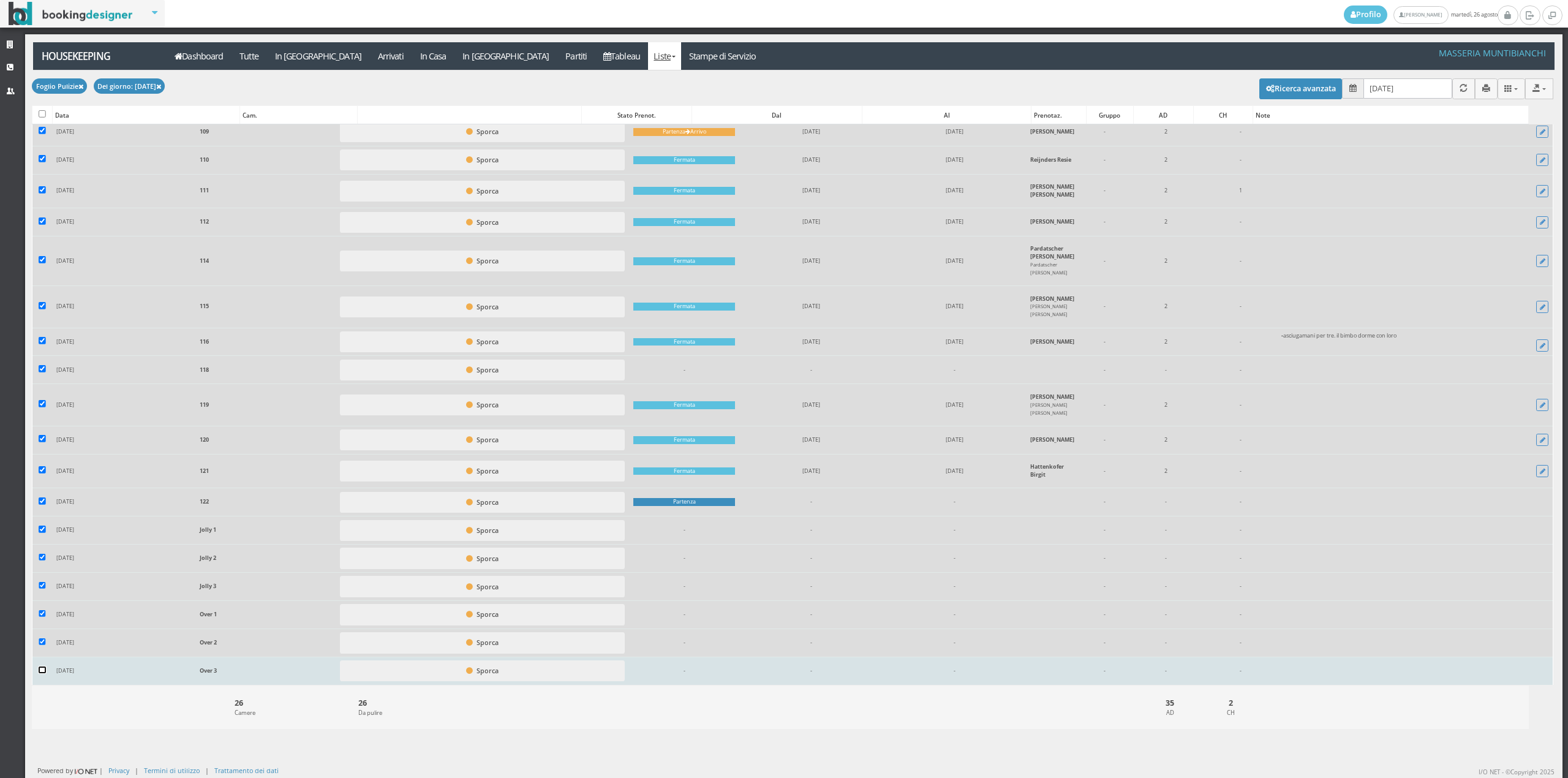
checkbox input "false"
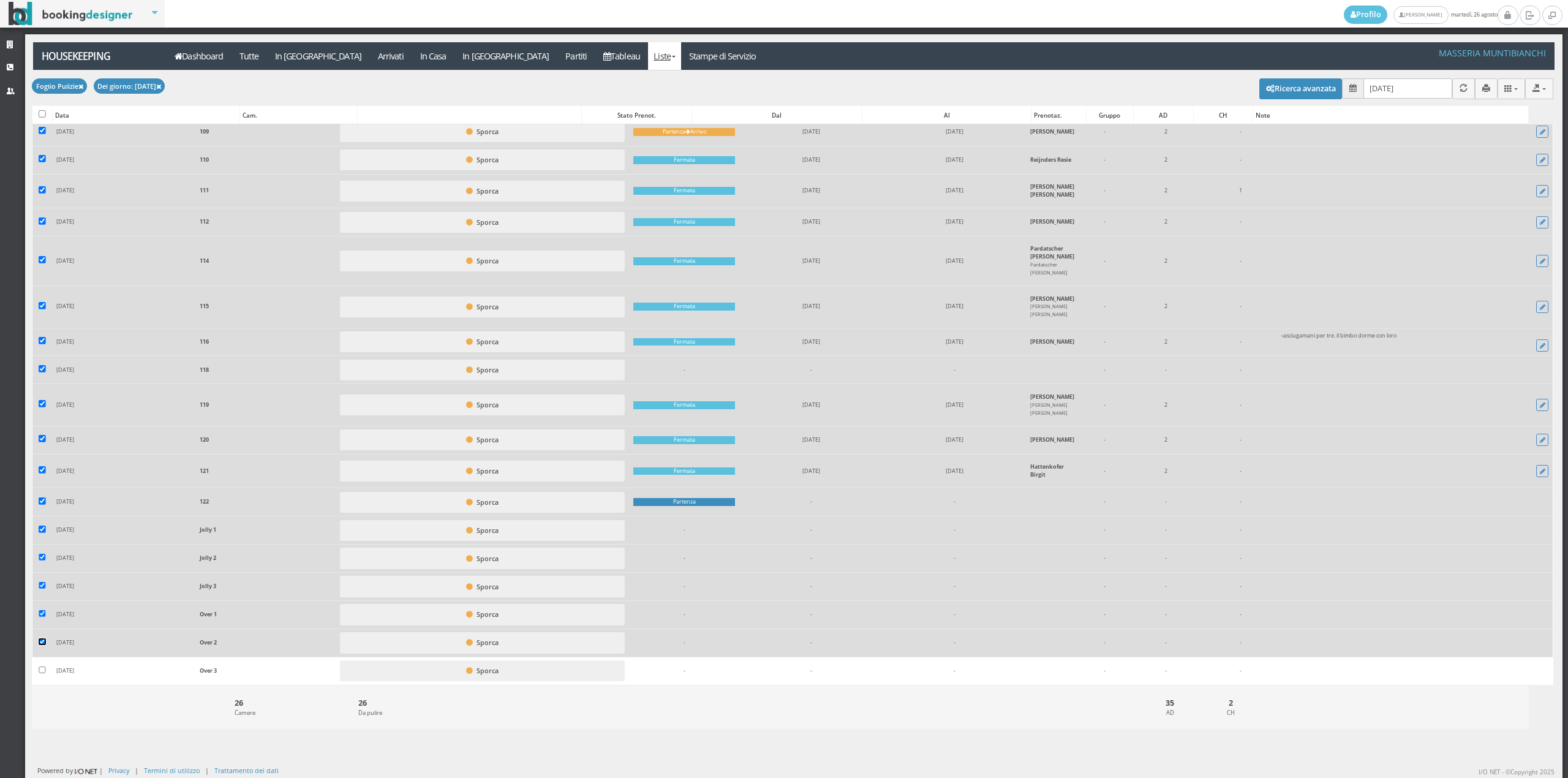
click at [39, 643] on input "checkbox" at bounding box center [42, 642] width 8 height 8
checkbox input "false"
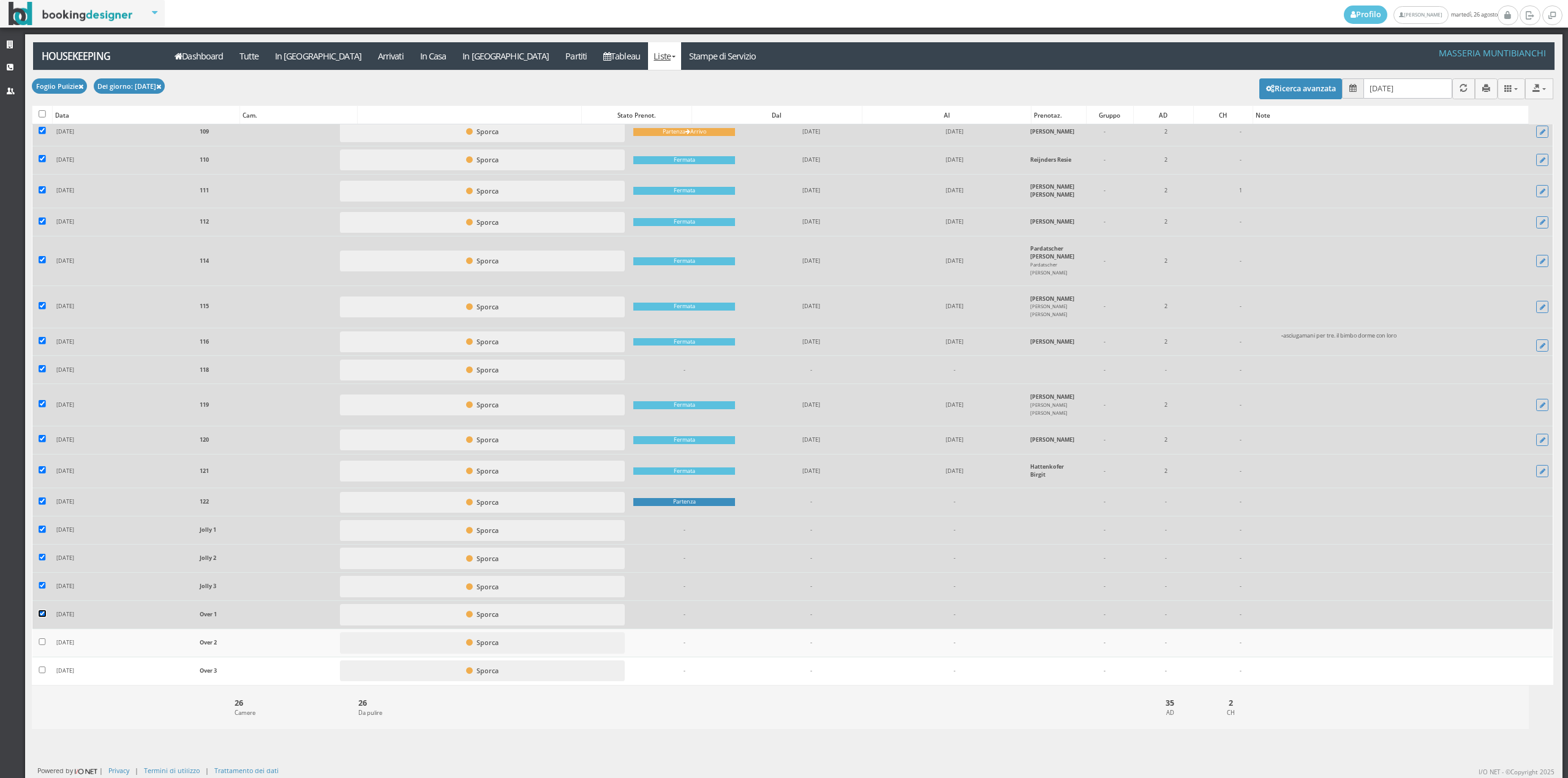
click at [42, 612] on input "checkbox" at bounding box center [42, 614] width 8 height 8
checkbox input "false"
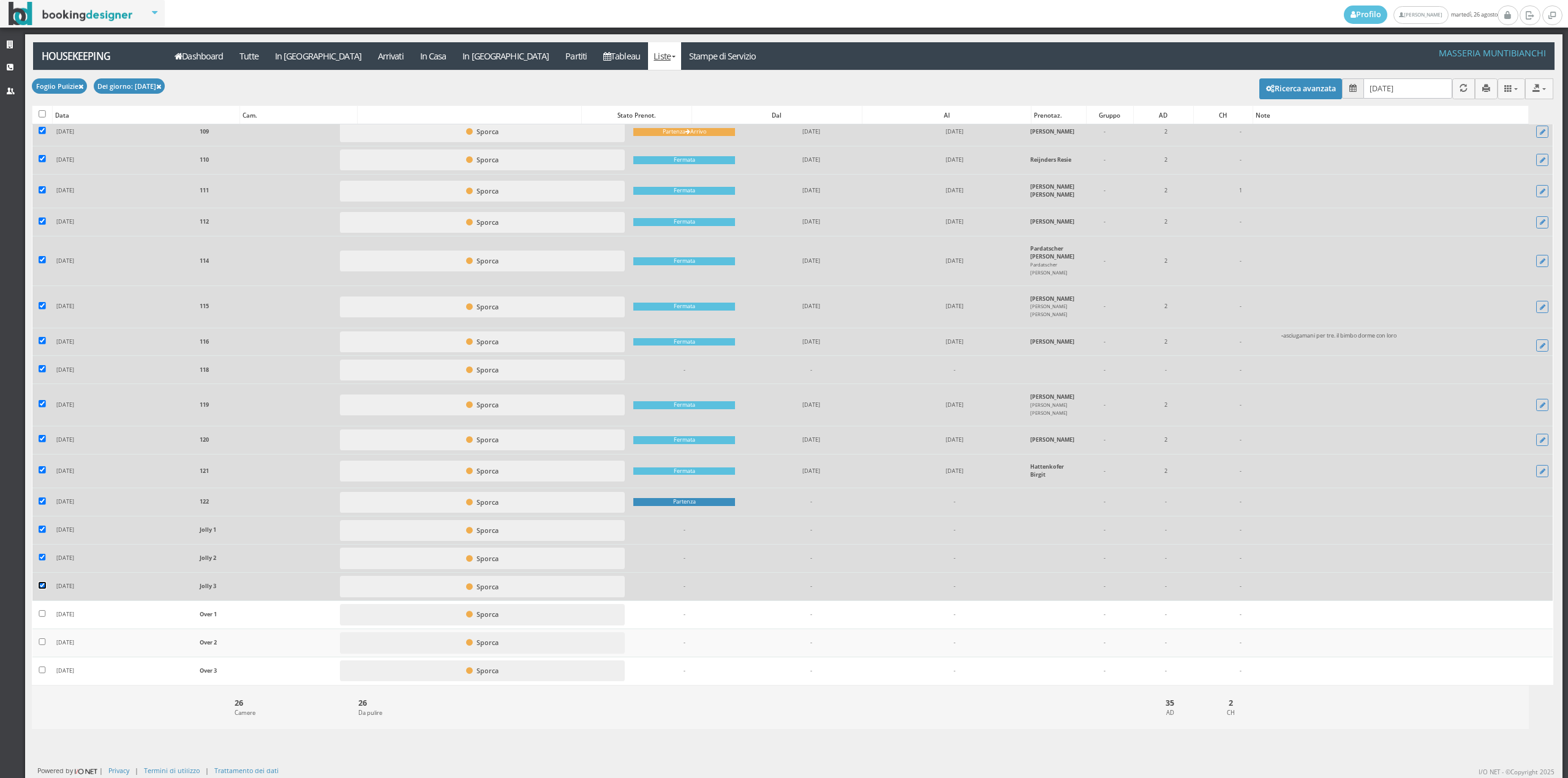
click at [44, 589] on input "checkbox" at bounding box center [42, 586] width 8 height 8
checkbox input "false"
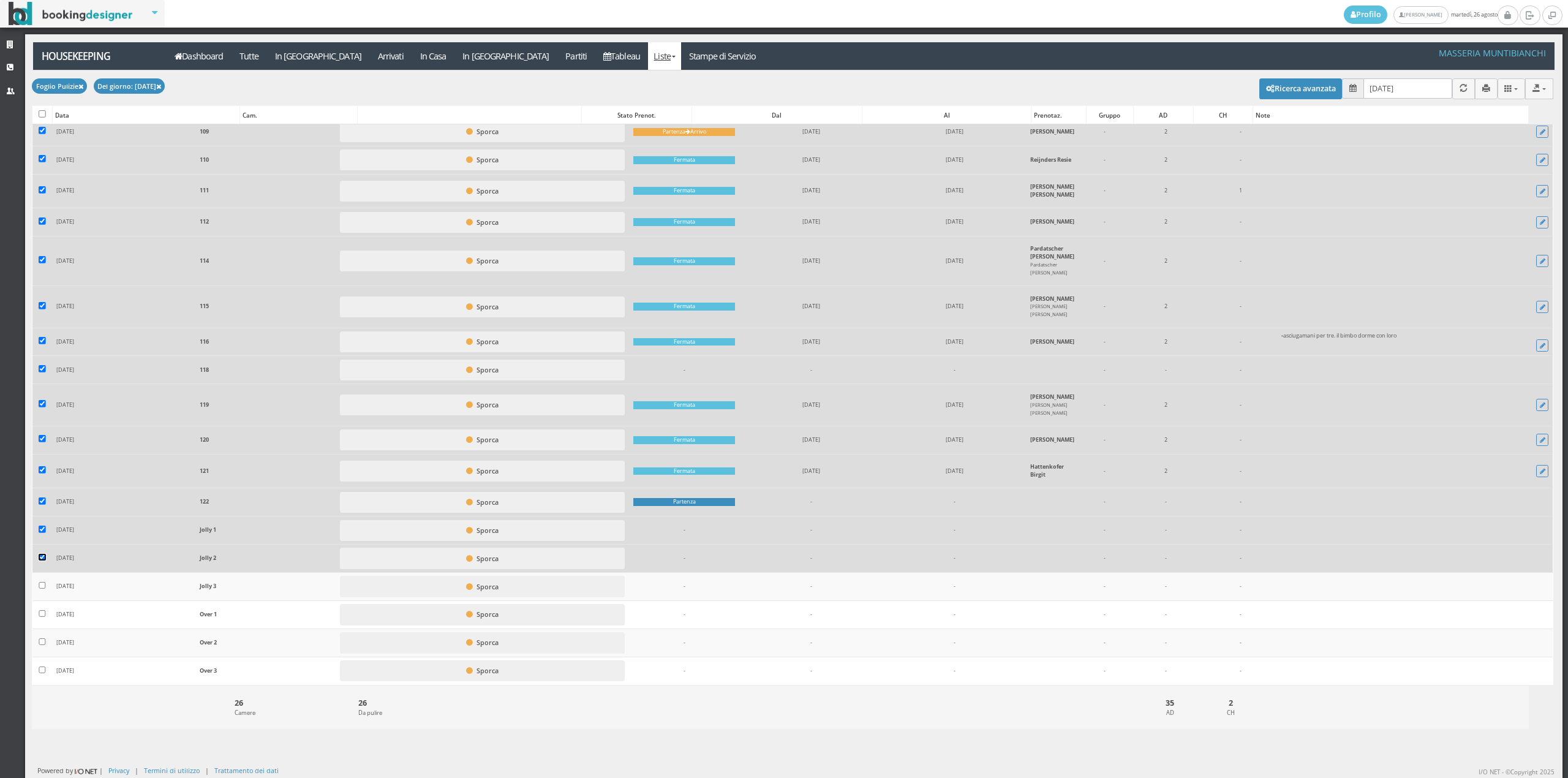
click at [40, 559] on input "checkbox" at bounding box center [42, 557] width 8 height 8
checkbox input "false"
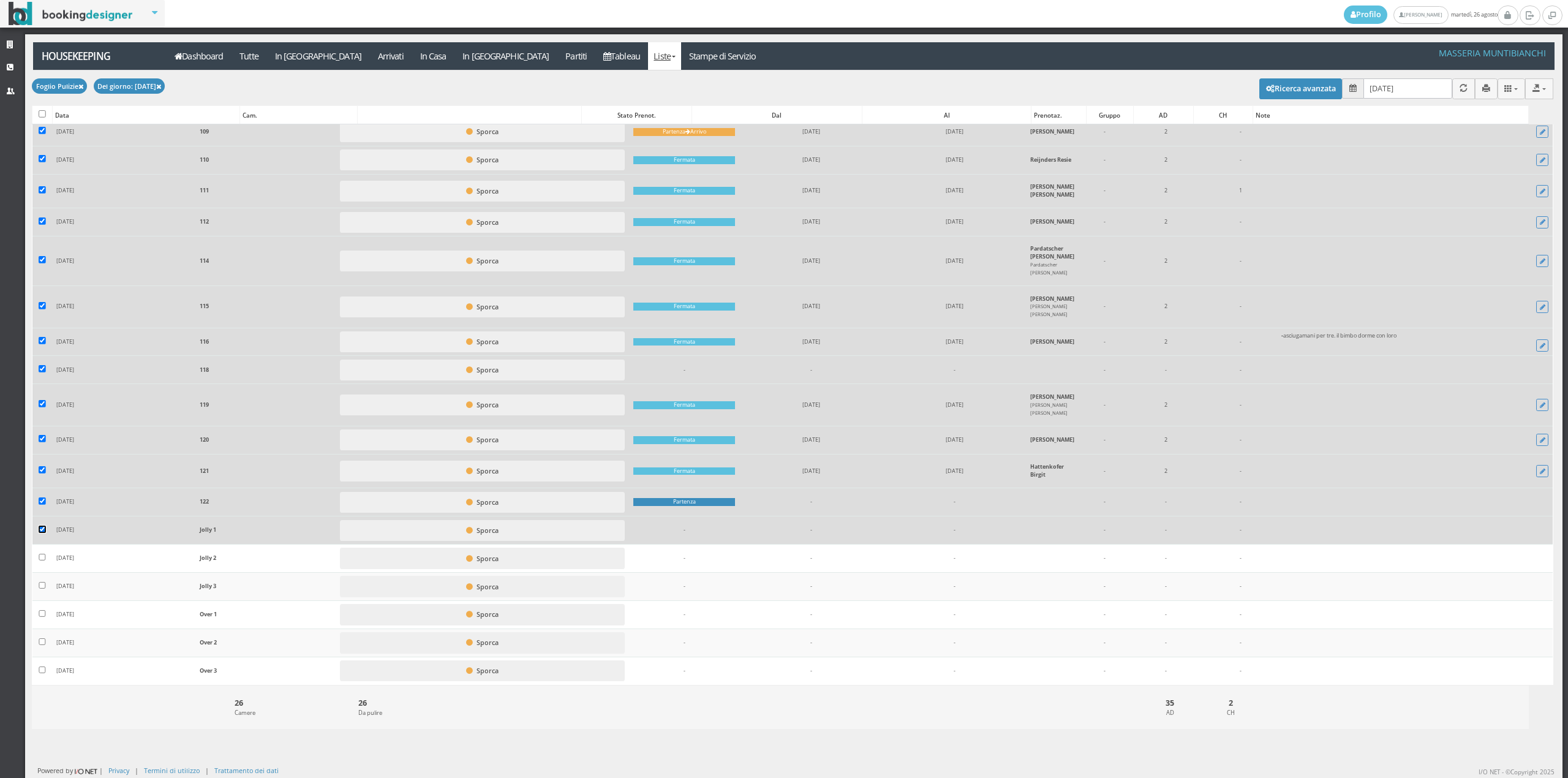
click at [45, 530] on input "checkbox" at bounding box center [42, 529] width 8 height 8
checkbox input "false"
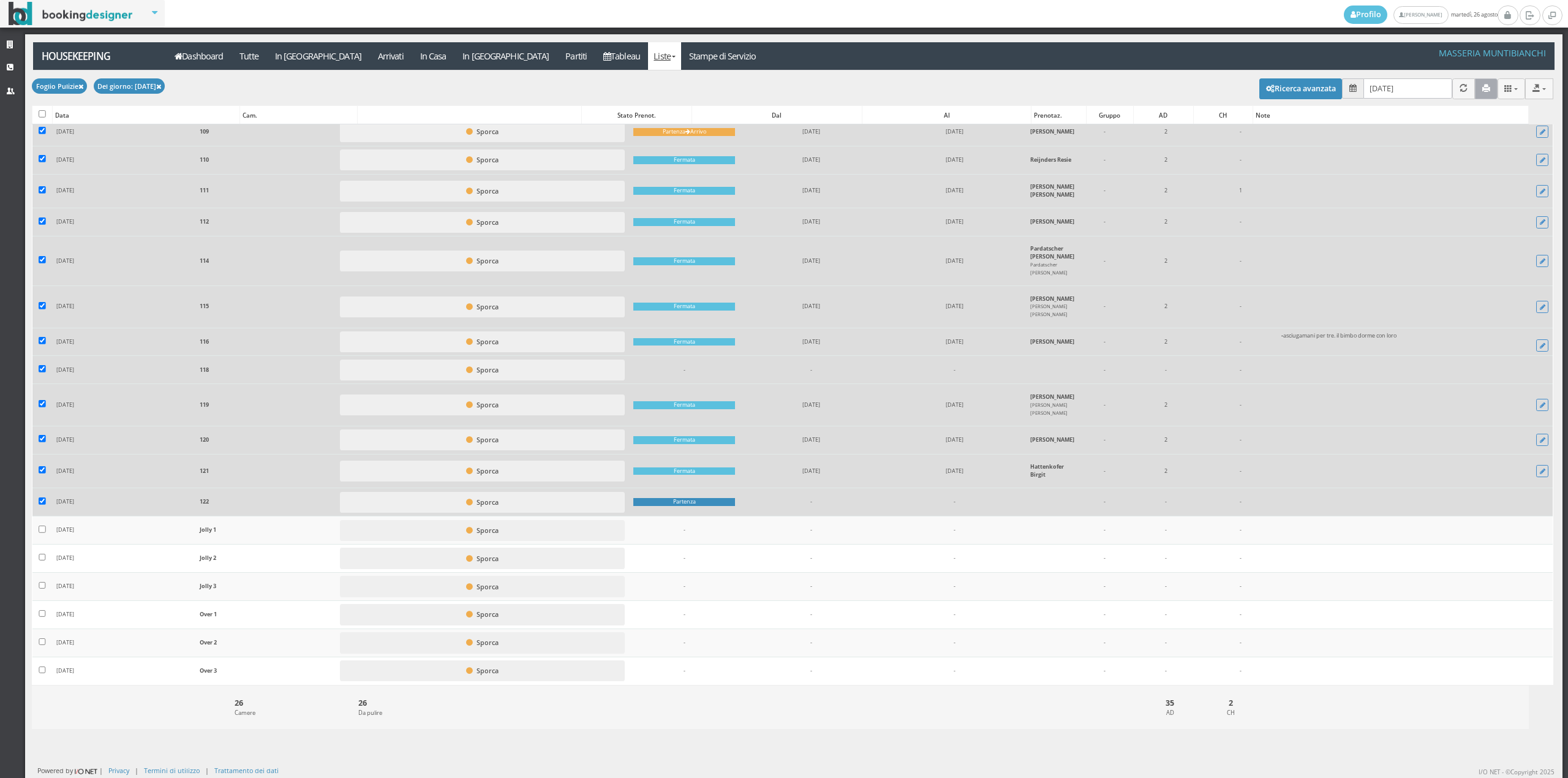
click at [1475, 86] on button "button" at bounding box center [1486, 88] width 23 height 20
click at [681, 49] on link "Stampe di Servizio" at bounding box center [723, 56] width 83 height 28
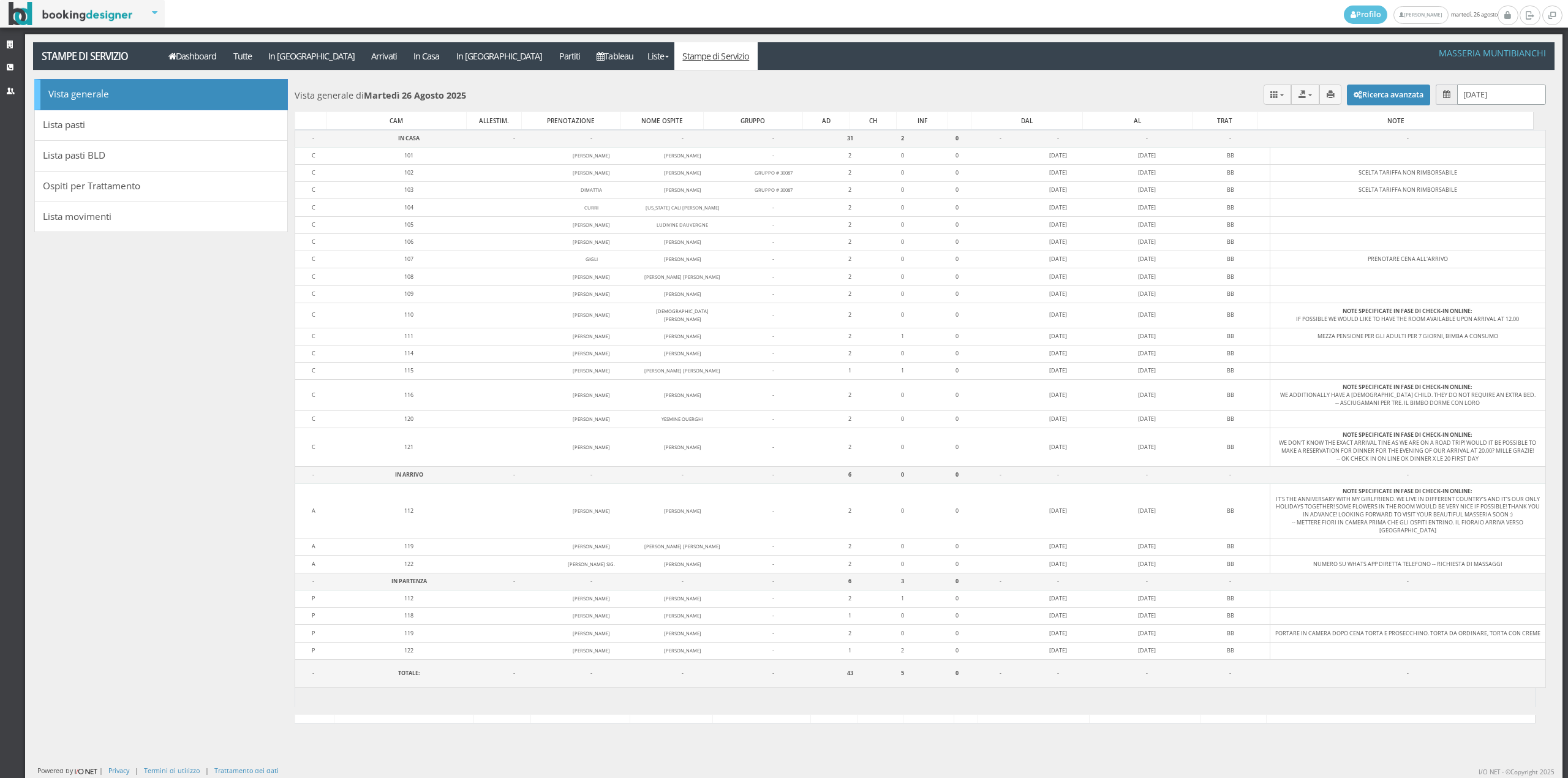
click at [1502, 95] on input "[DATE]" at bounding box center [1501, 95] width 89 height 20
click at [1487, 263] on link "27" at bounding box center [1487, 260] width 16 height 21
type input "[DATE]"
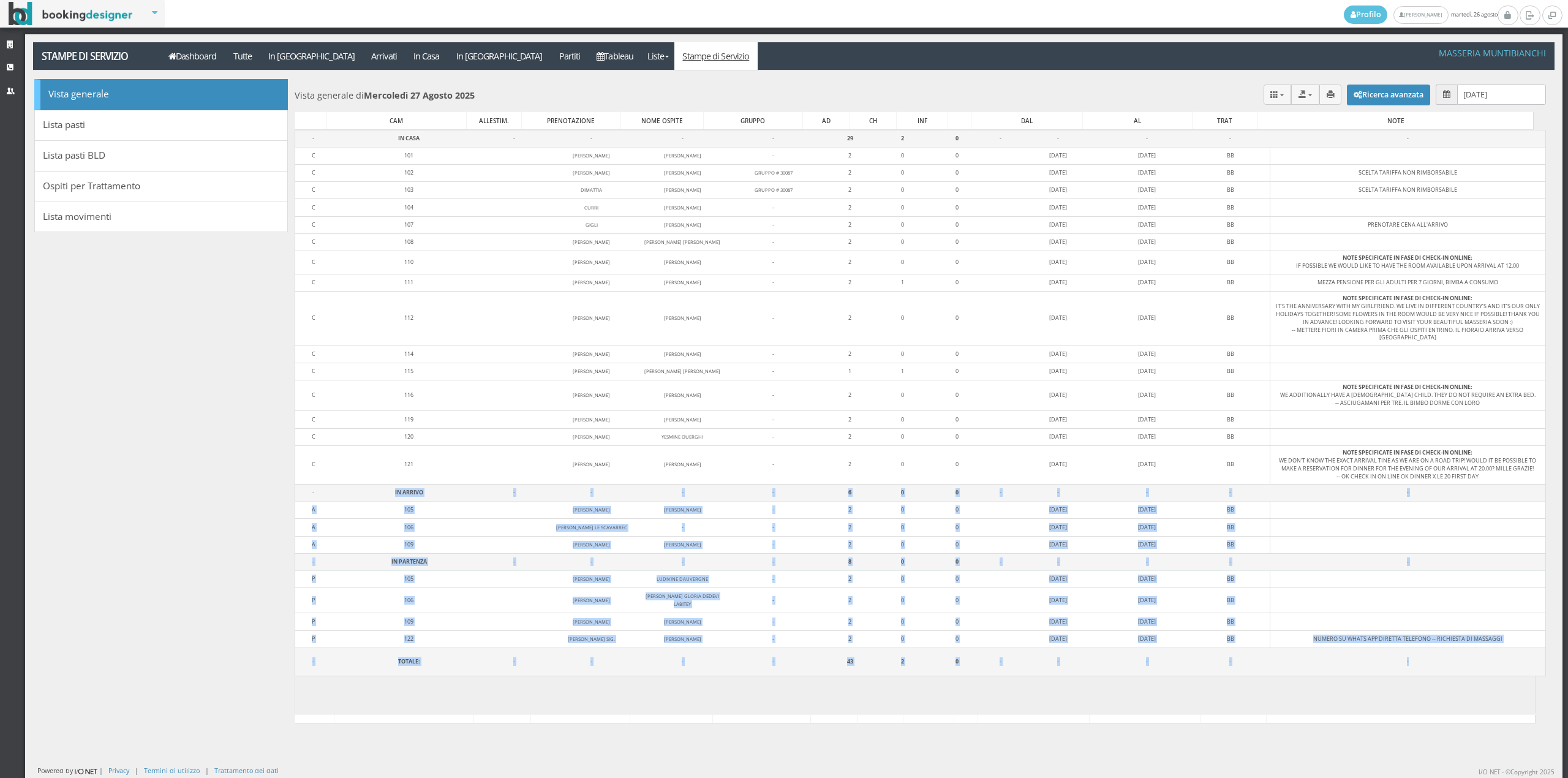
drag, startPoint x: 339, startPoint y: 494, endPoint x: 1265, endPoint y: 674, distance: 943.3
click at [1265, 674] on div "Caricamento in corso CAM ALLESTIM. PRENOTAZIONE NOME OSPITE GRUPPO AD CH INF DA…" at bounding box center [920, 422] width 1251 height 584
click at [202, 57] on link "Dashboard" at bounding box center [192, 56] width 65 height 28
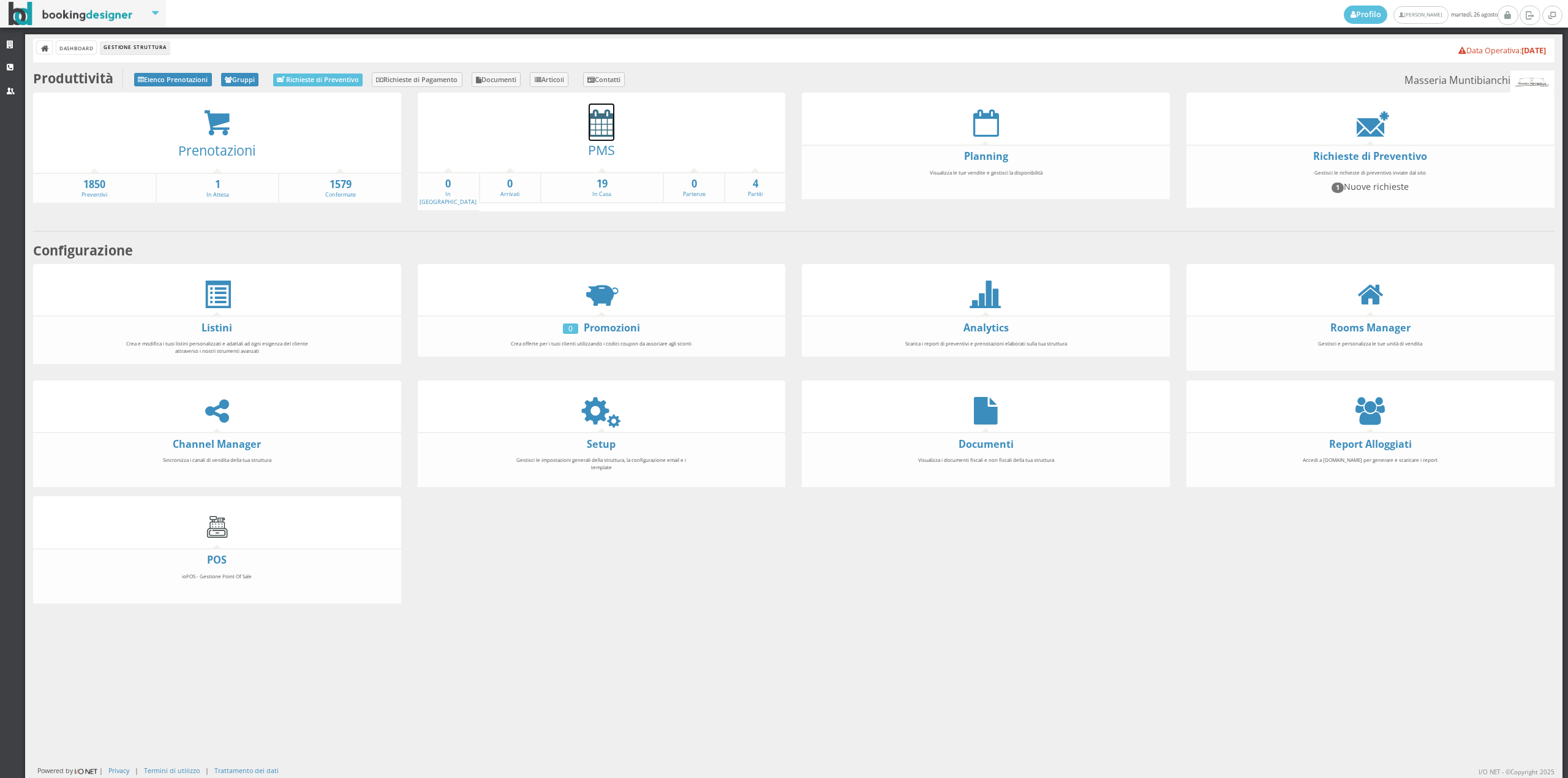
click at [603, 122] on icon at bounding box center [601, 123] width 26 height 28
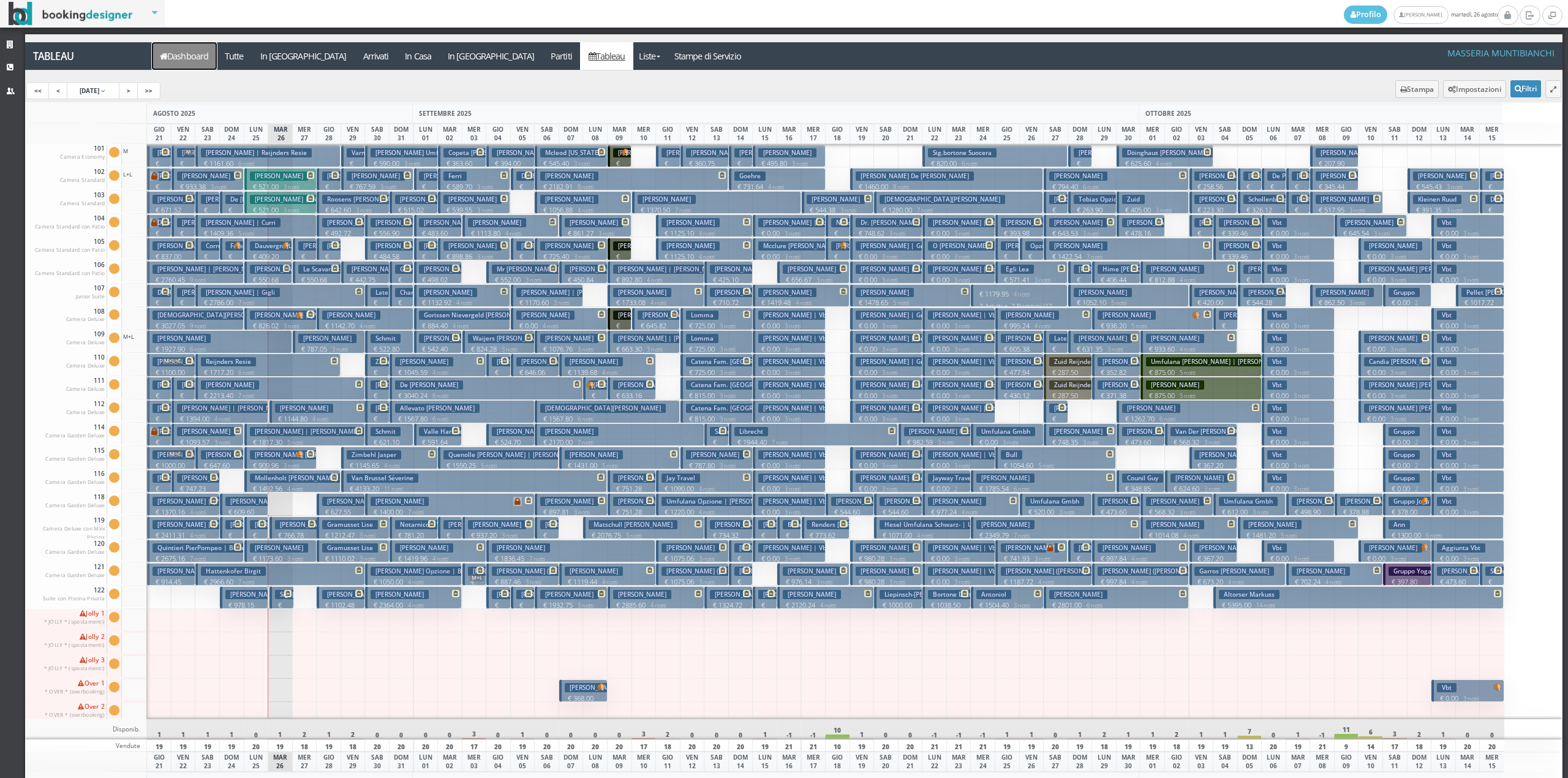
click at [192, 61] on link "Dashboard" at bounding box center [184, 56] width 65 height 28
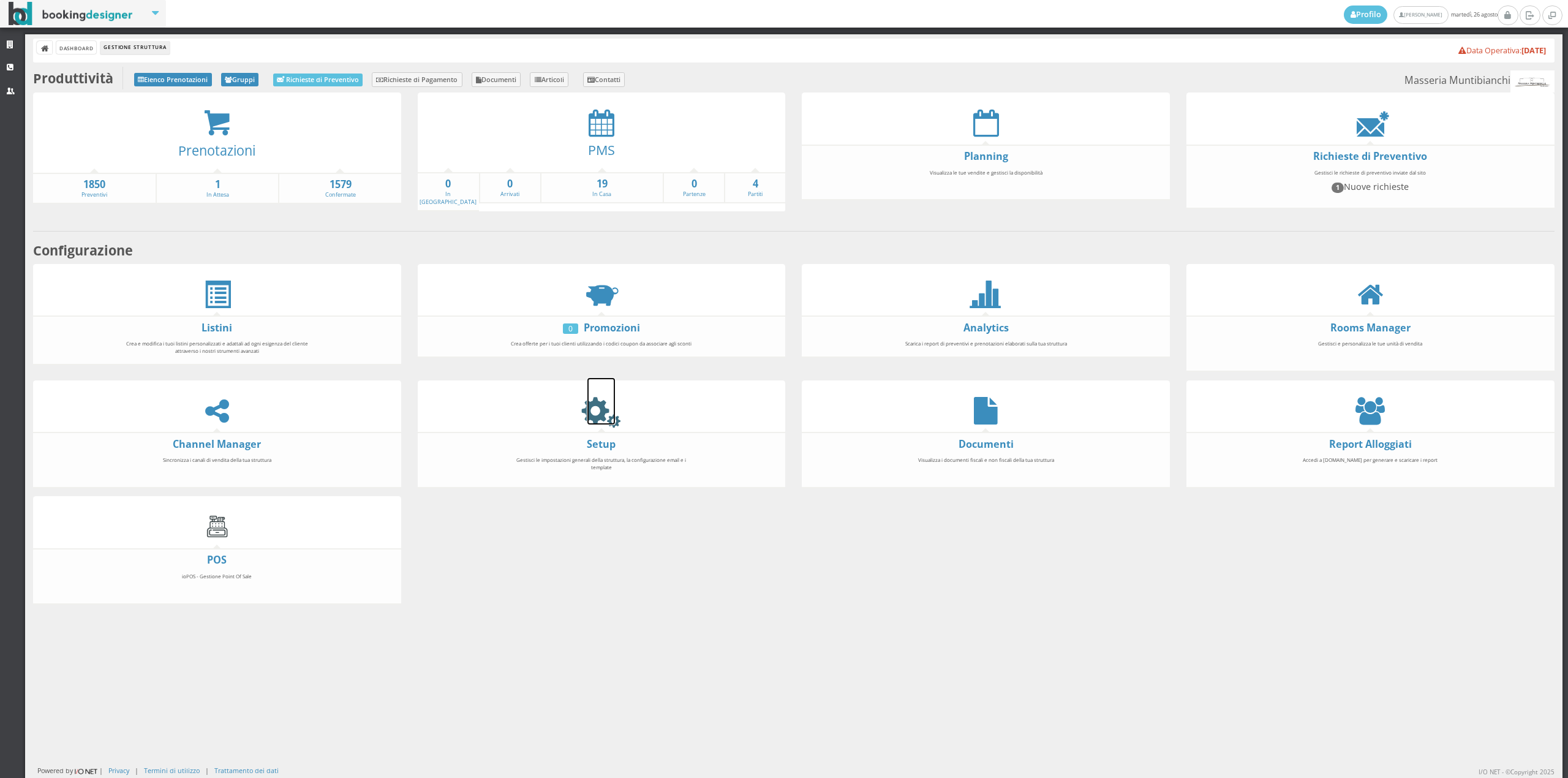
click at [594, 402] on icon at bounding box center [601, 410] width 28 height 28
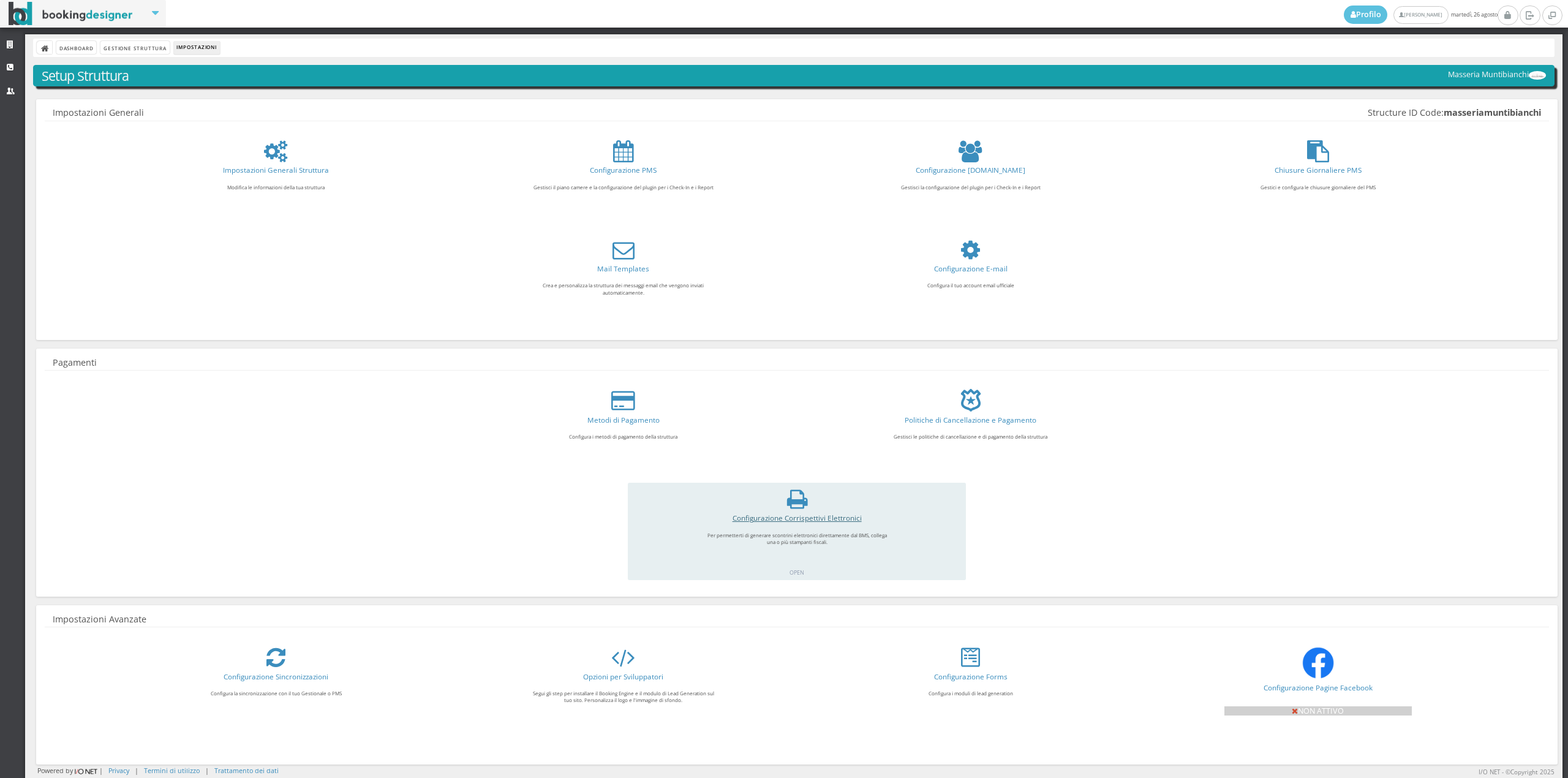
click at [777, 517] on link "Configurazione Corrispettivi Elettronici" at bounding box center [797, 518] width 129 height 10
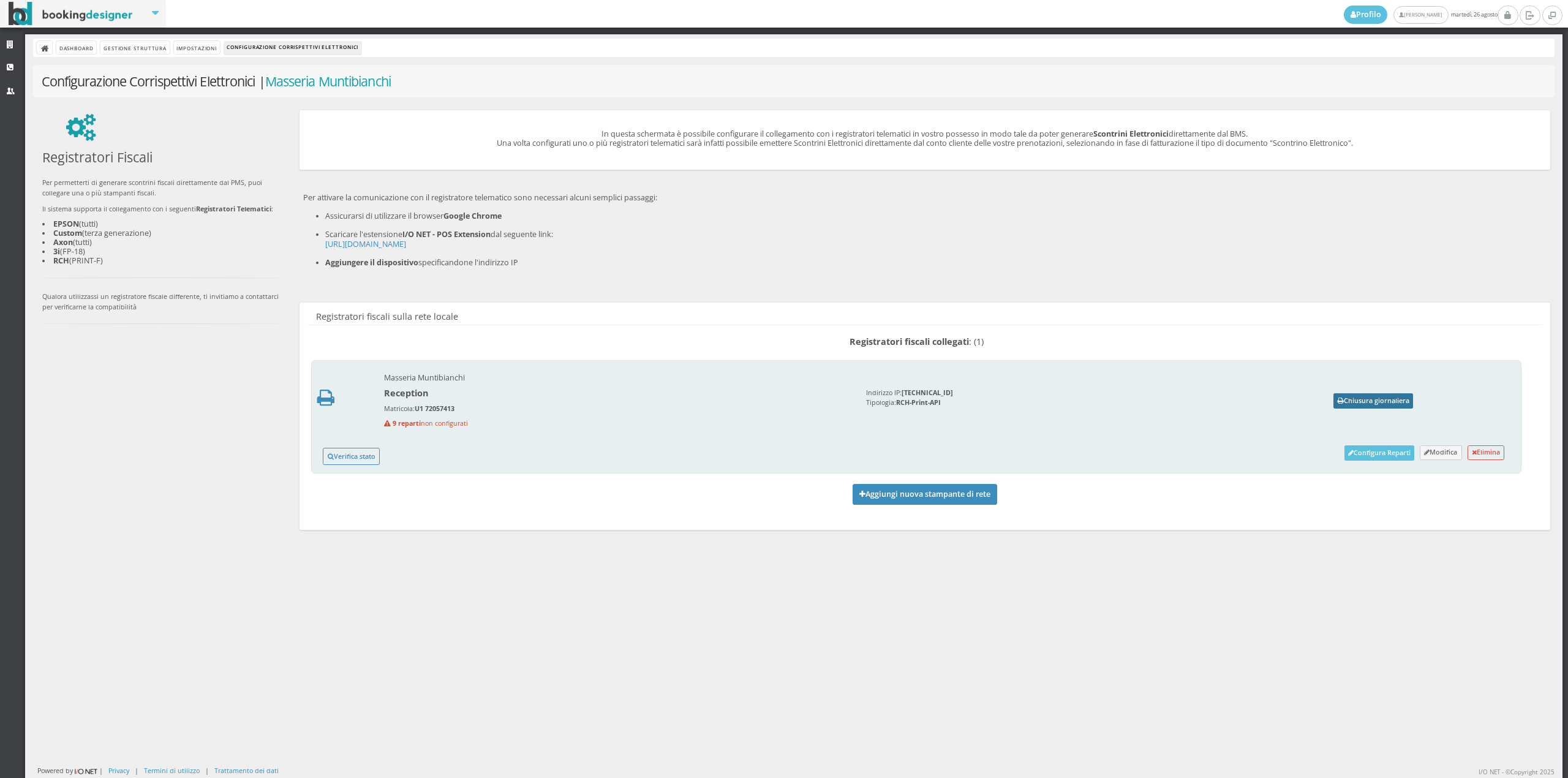
click at [1356, 398] on button "Chiusura giornaliera" at bounding box center [1373, 401] width 79 height 15
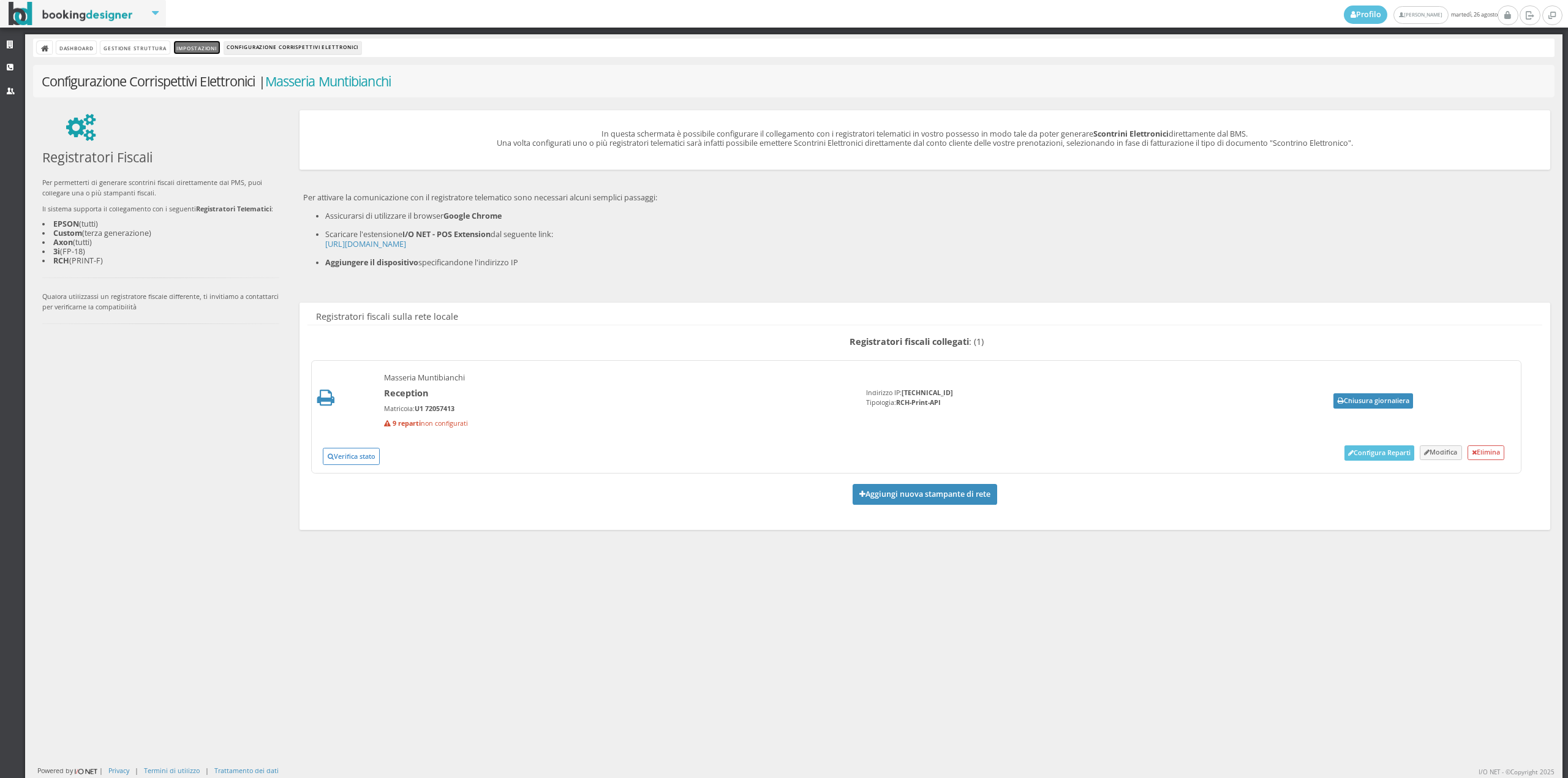
click at [187, 50] on link "Impostazioni" at bounding box center [197, 47] width 46 height 13
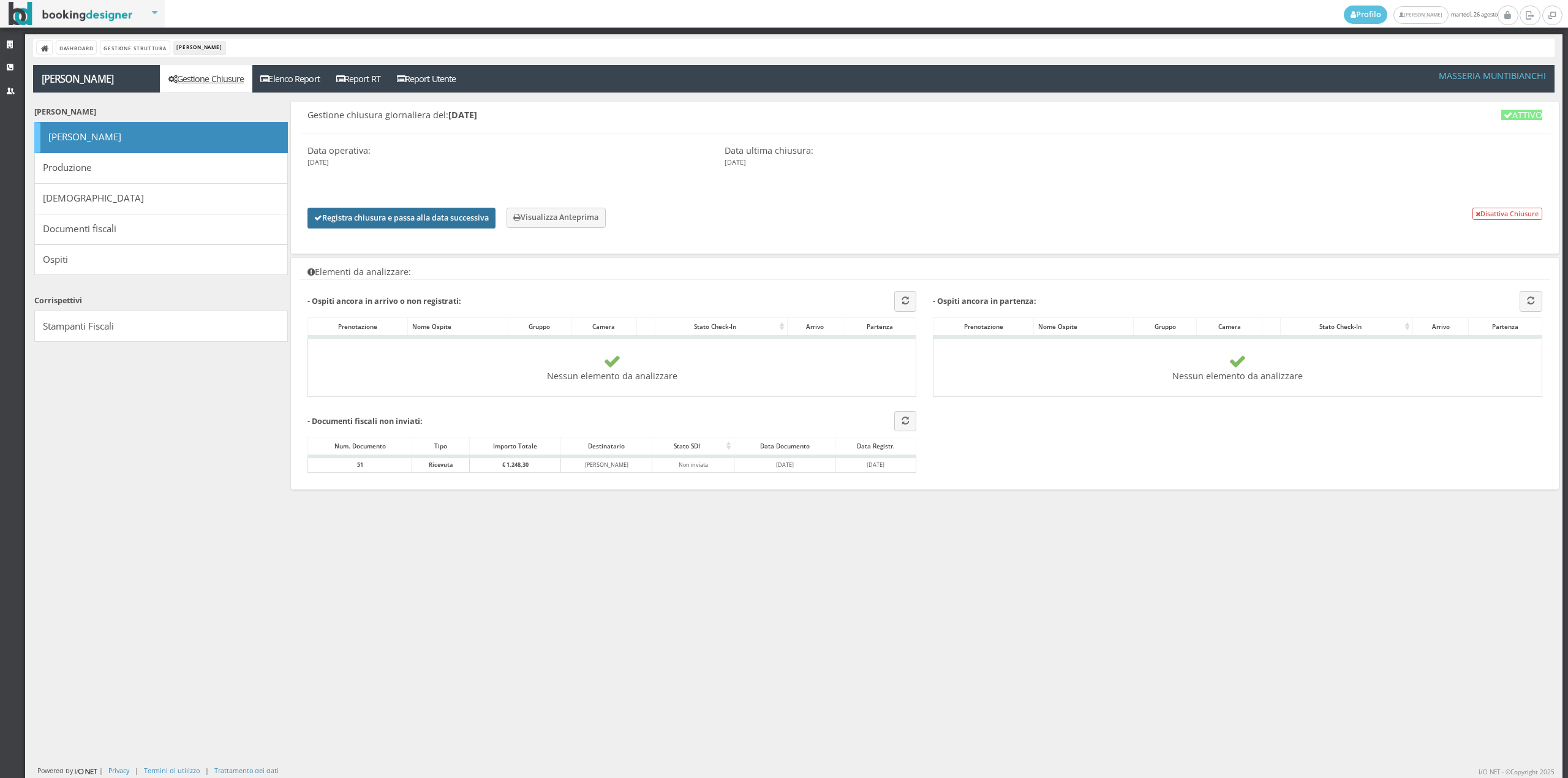
click at [441, 219] on button "Registra chiusura e passa alla data successiva" at bounding box center [402, 218] width 188 height 21
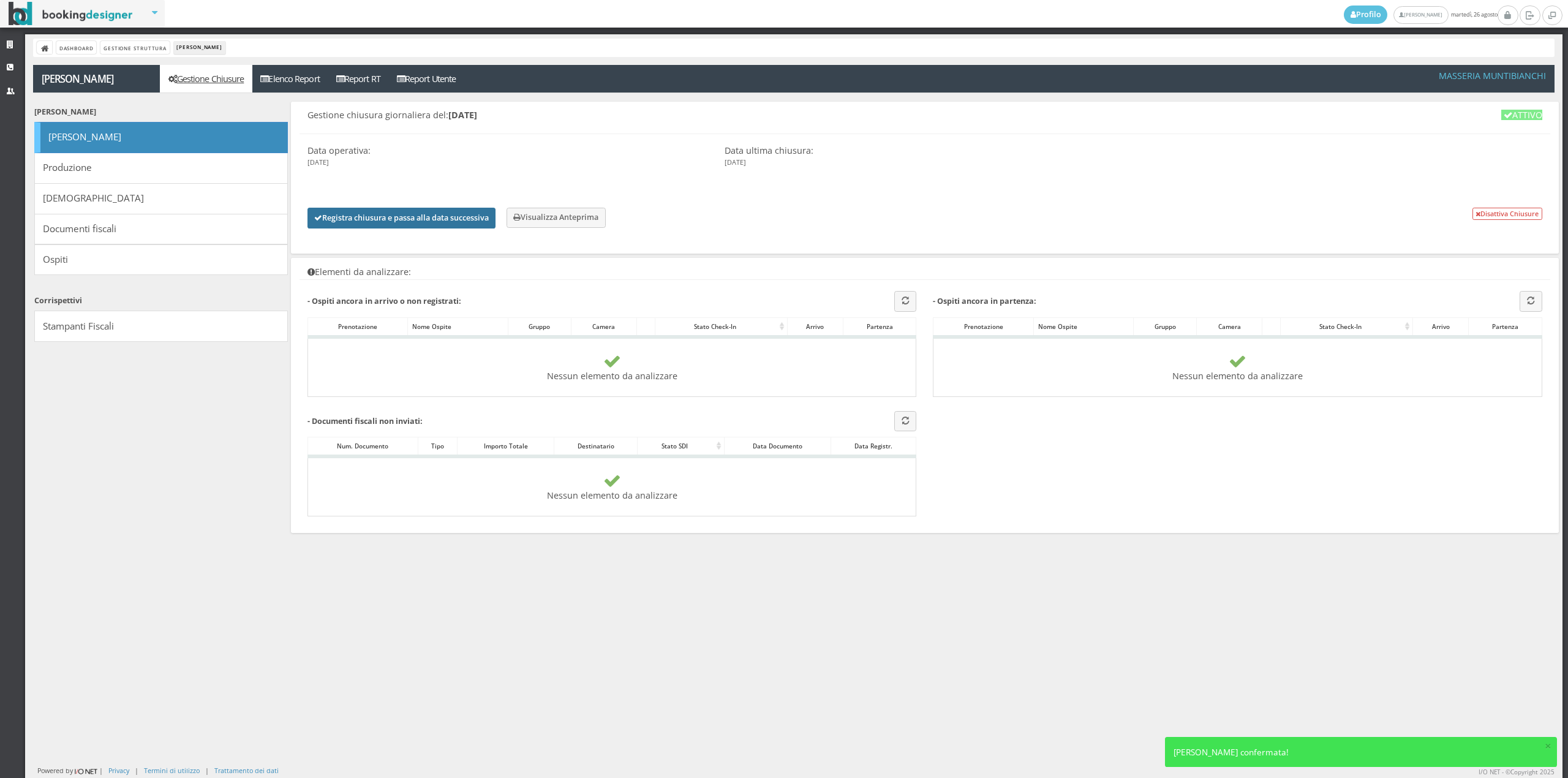
click at [417, 221] on button "Registra chiusura e passa alla data successiva" at bounding box center [402, 218] width 188 height 21
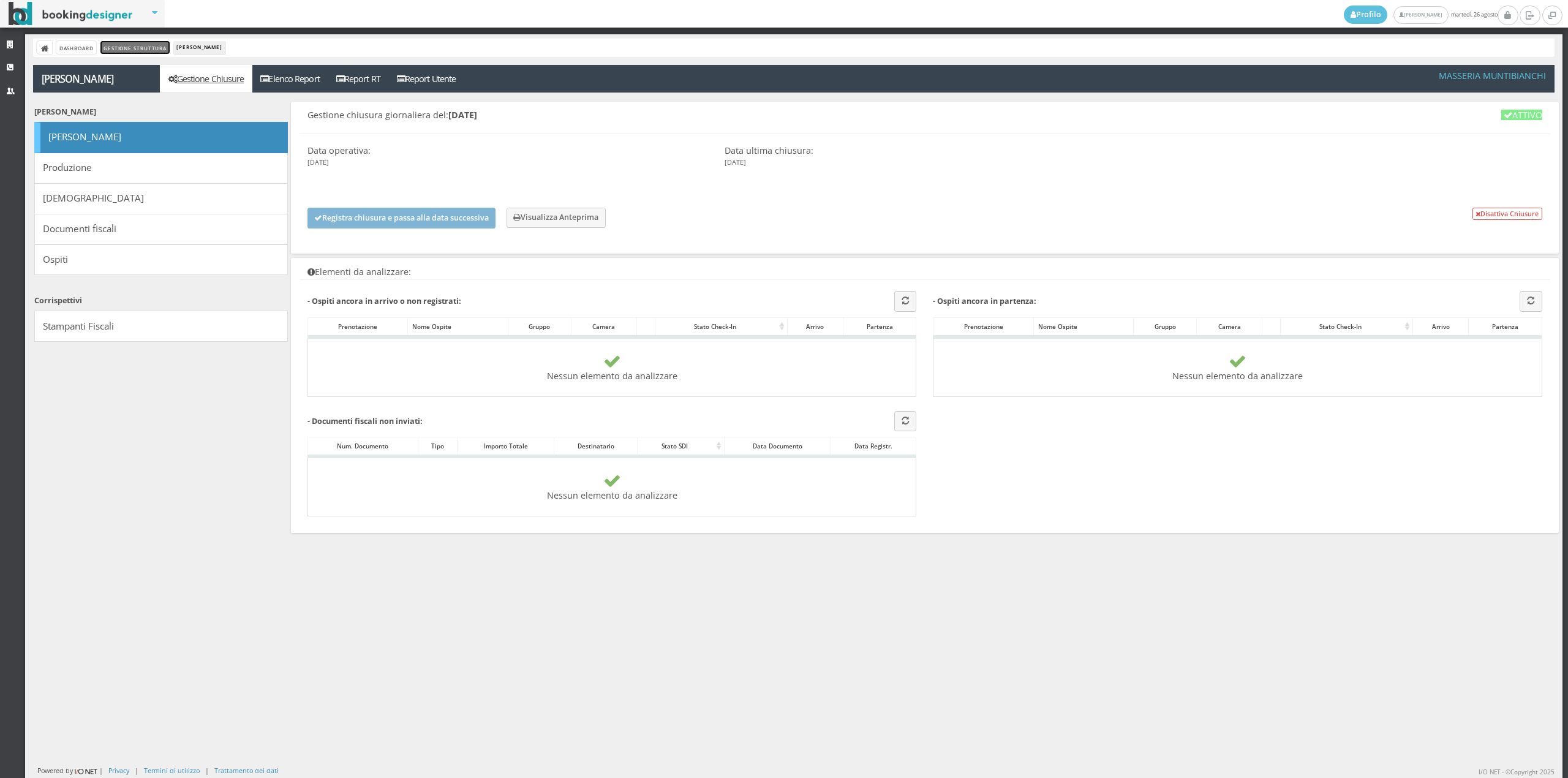
click at [127, 45] on link "Gestione Struttura" at bounding box center [134, 47] width 69 height 13
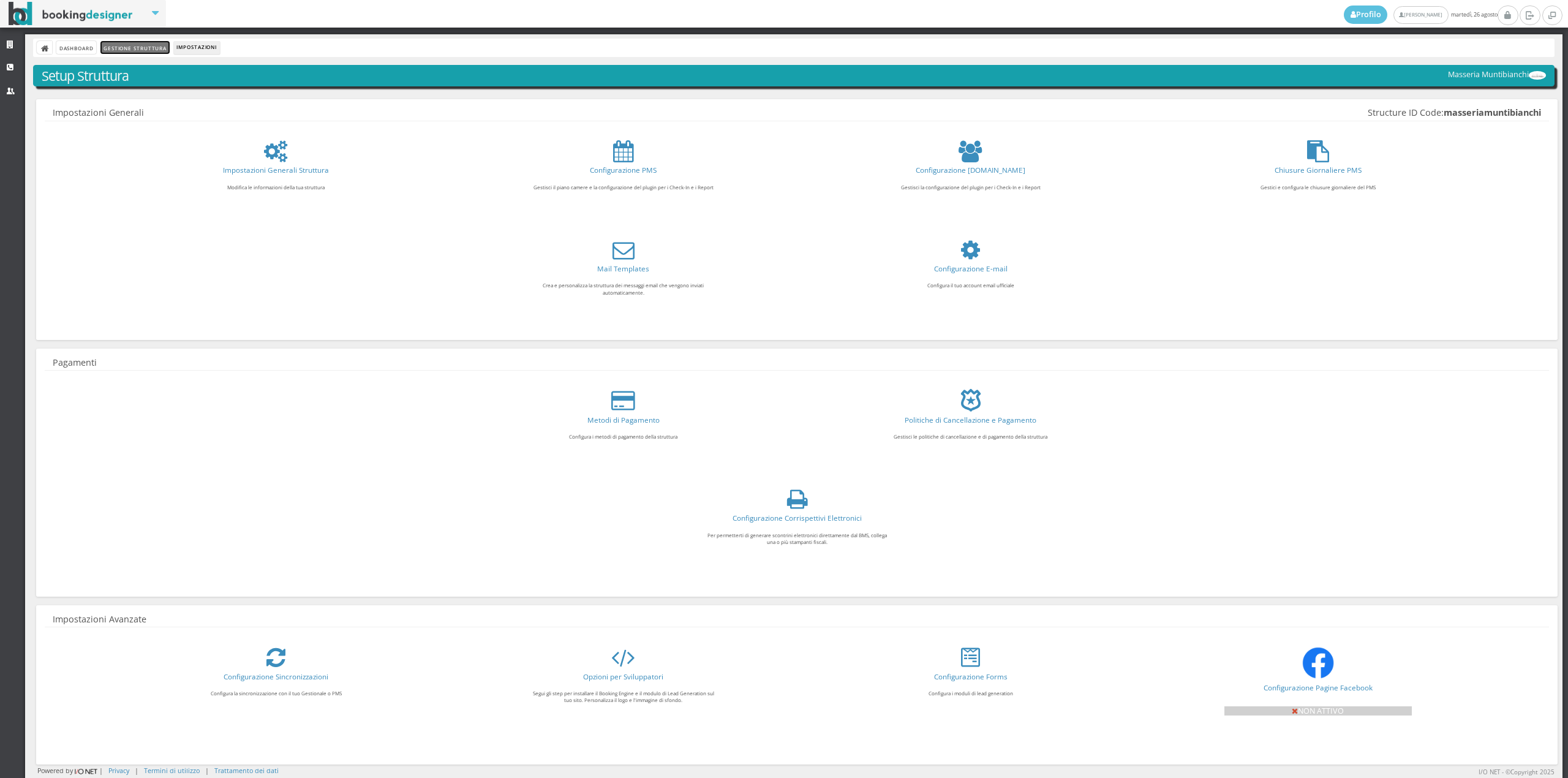
click at [139, 45] on link "Gestione Struttura" at bounding box center [134, 47] width 69 height 13
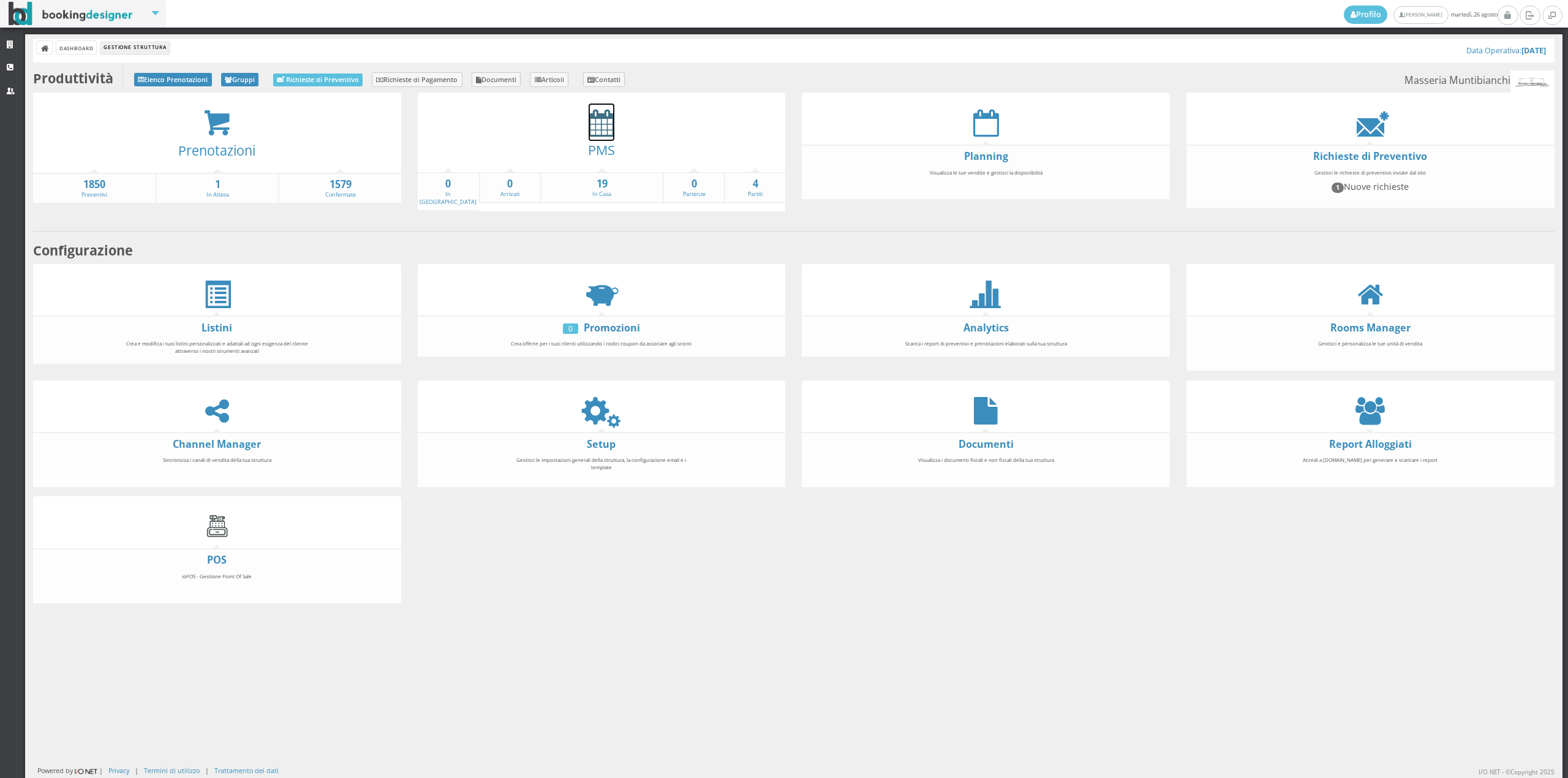
click at [601, 120] on icon at bounding box center [601, 123] width 26 height 28
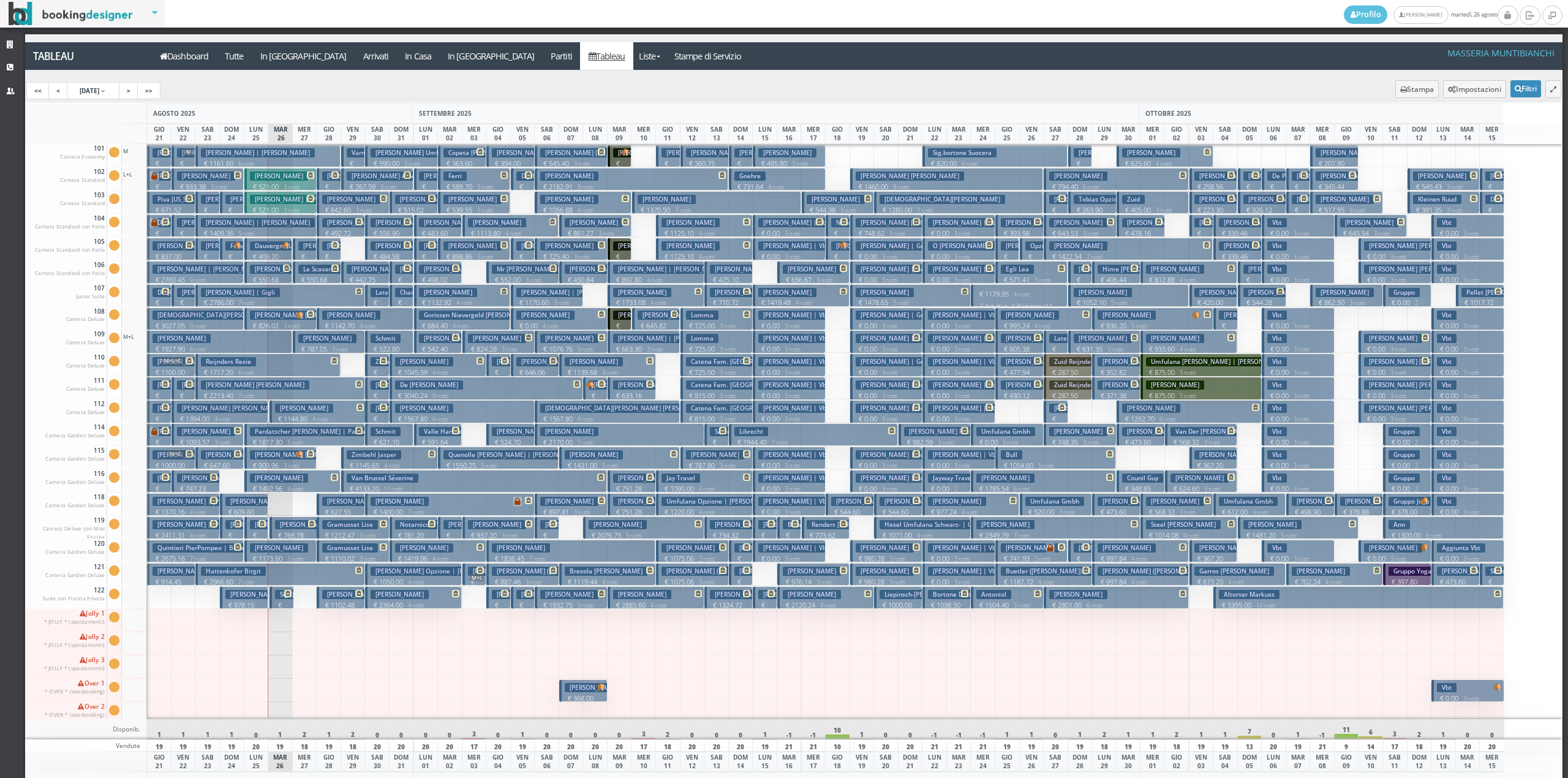
click at [281, 605] on p "€ 427.60 1 notti" at bounding box center [282, 619] width 15 height 38
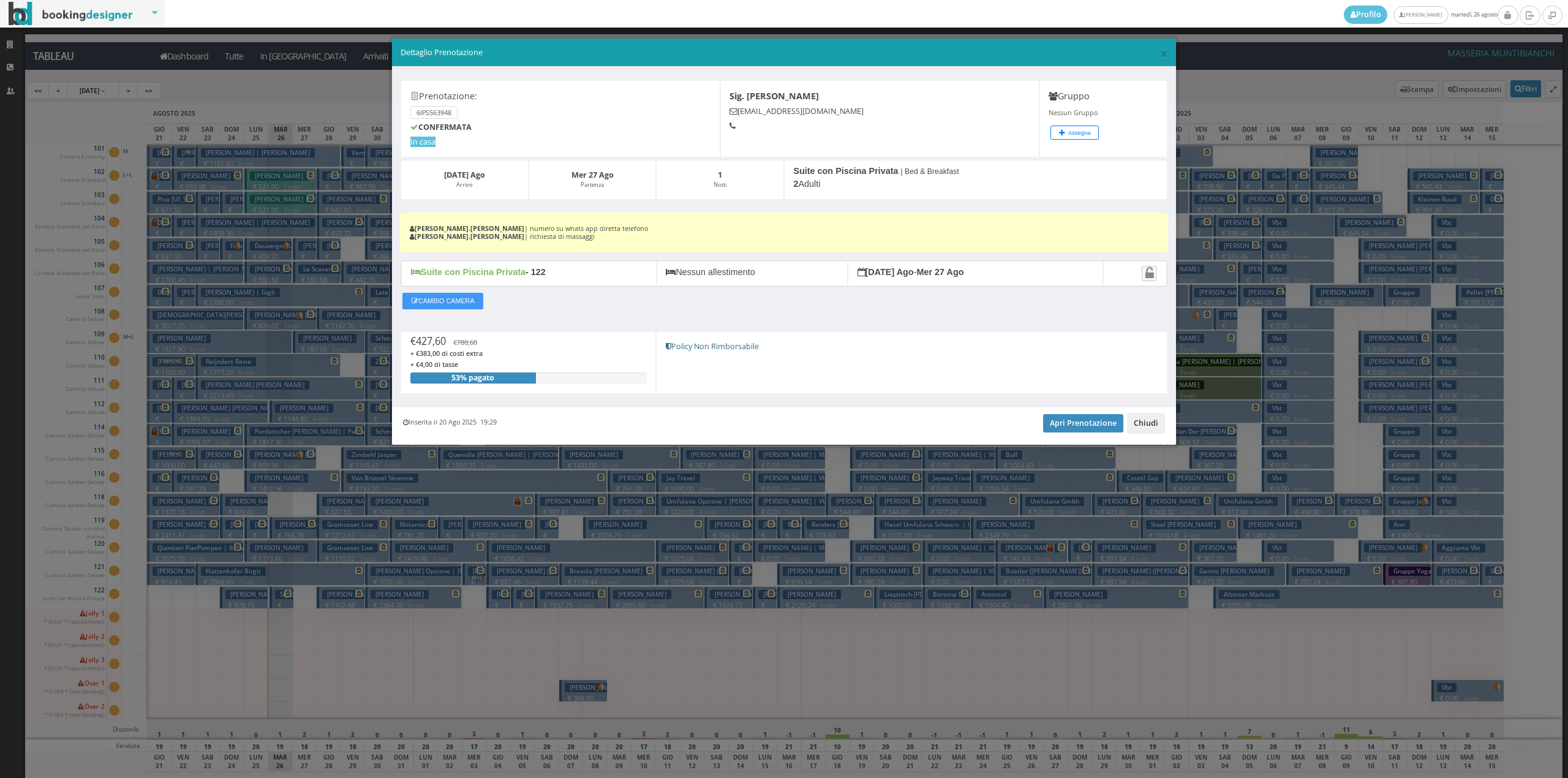
click at [1147, 425] on button "Chiudi" at bounding box center [1146, 423] width 38 height 21
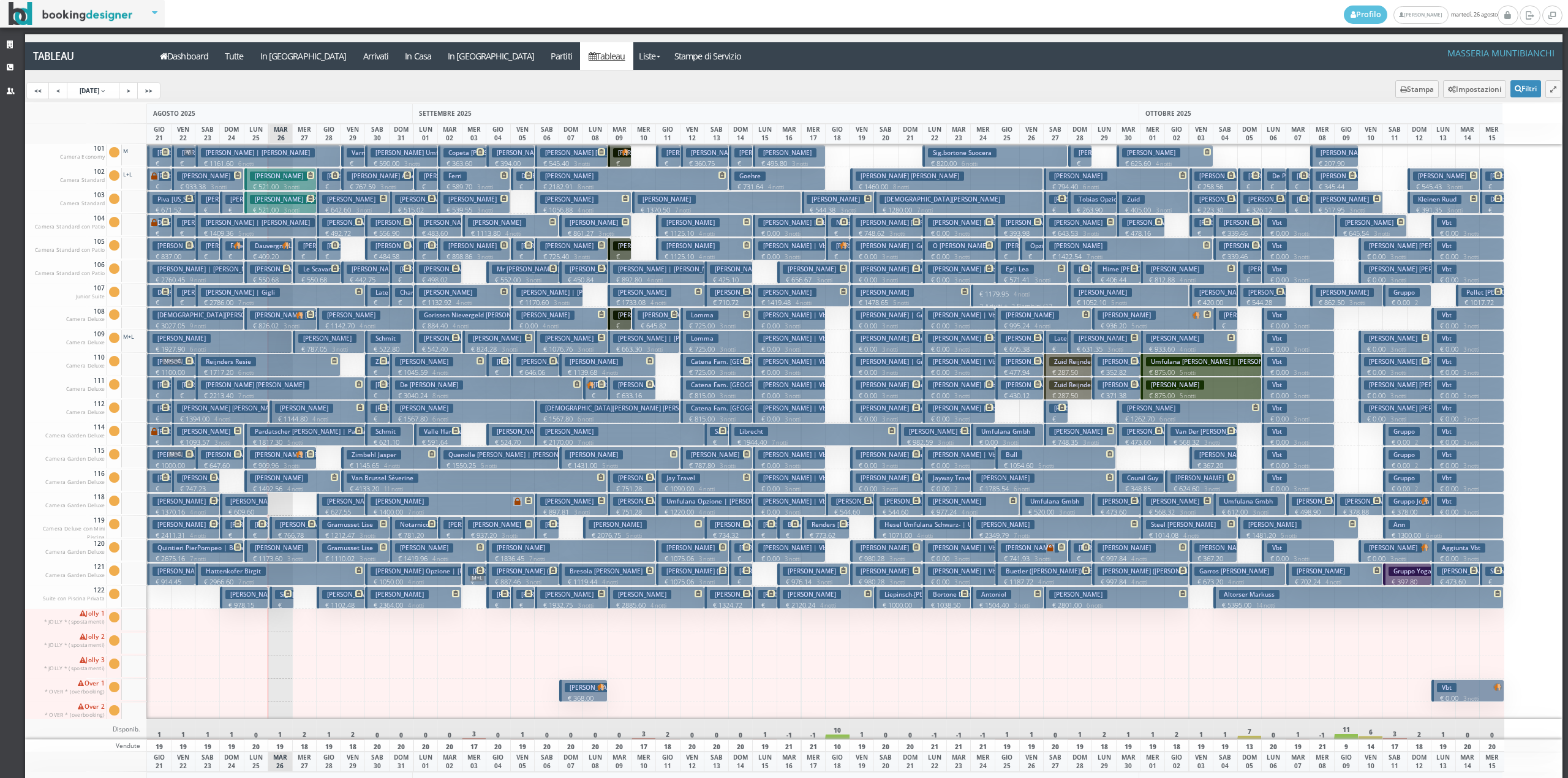
click at [276, 598] on h3 "Sig. Carrieri" at bounding box center [310, 594] width 71 height 9
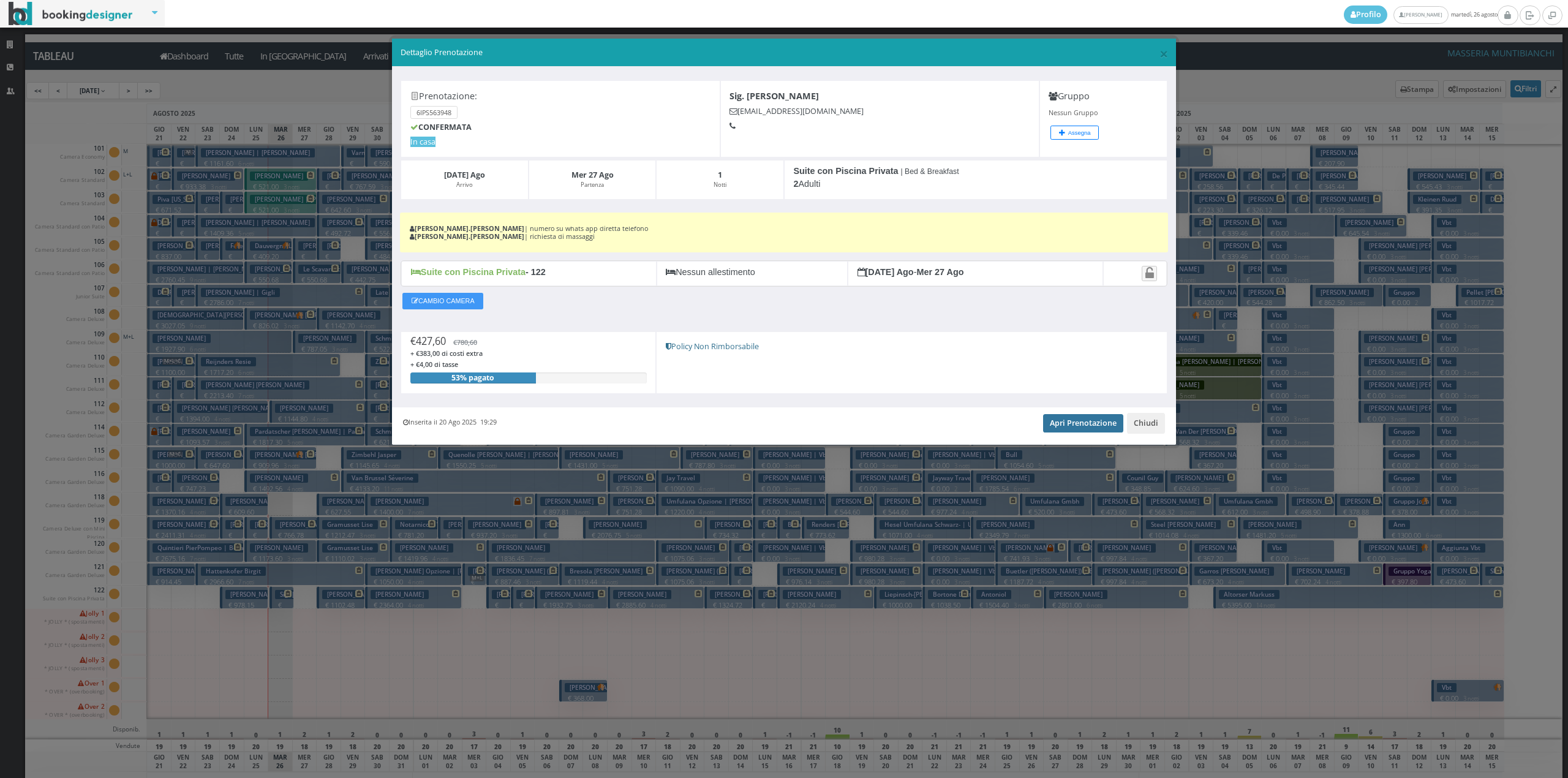
click at [1101, 425] on link "Apri Prenotazione" at bounding box center [1083, 423] width 80 height 18
click at [1135, 429] on button "Chiudi" at bounding box center [1146, 423] width 38 height 21
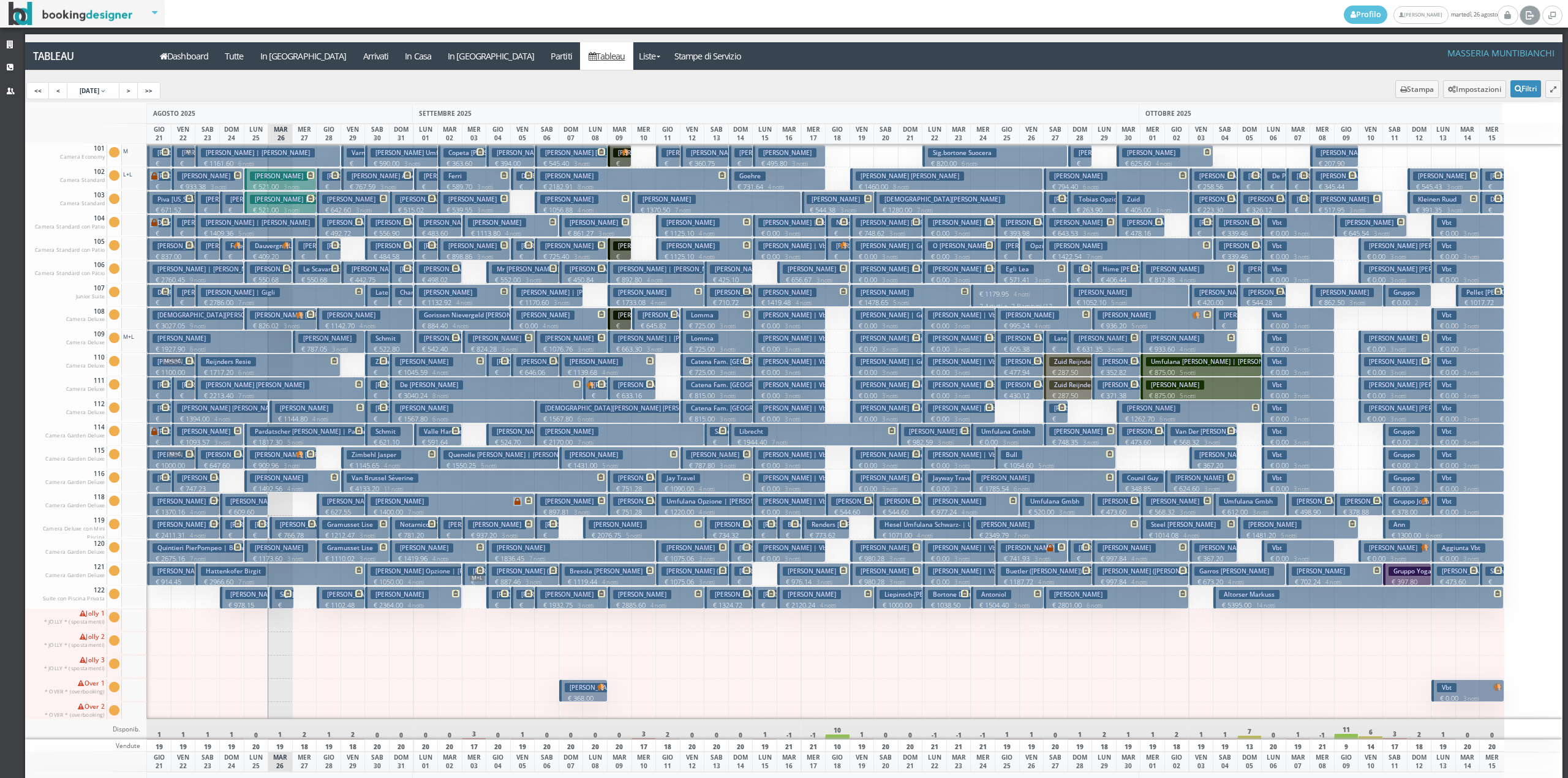
click at [1536, 10] on link at bounding box center [1530, 15] width 20 height 20
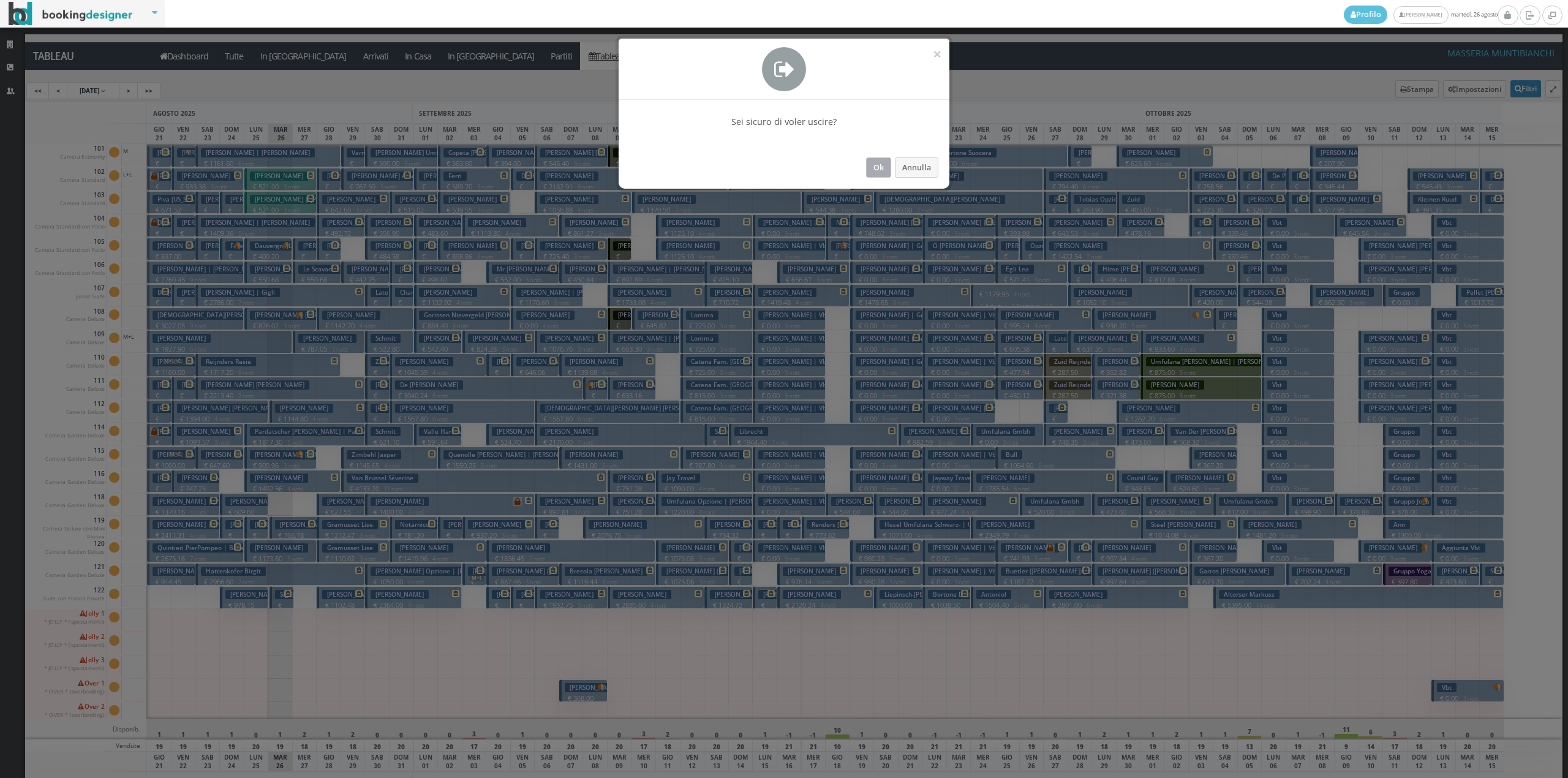
click at [878, 170] on button "Ok" at bounding box center [879, 168] width 25 height 20
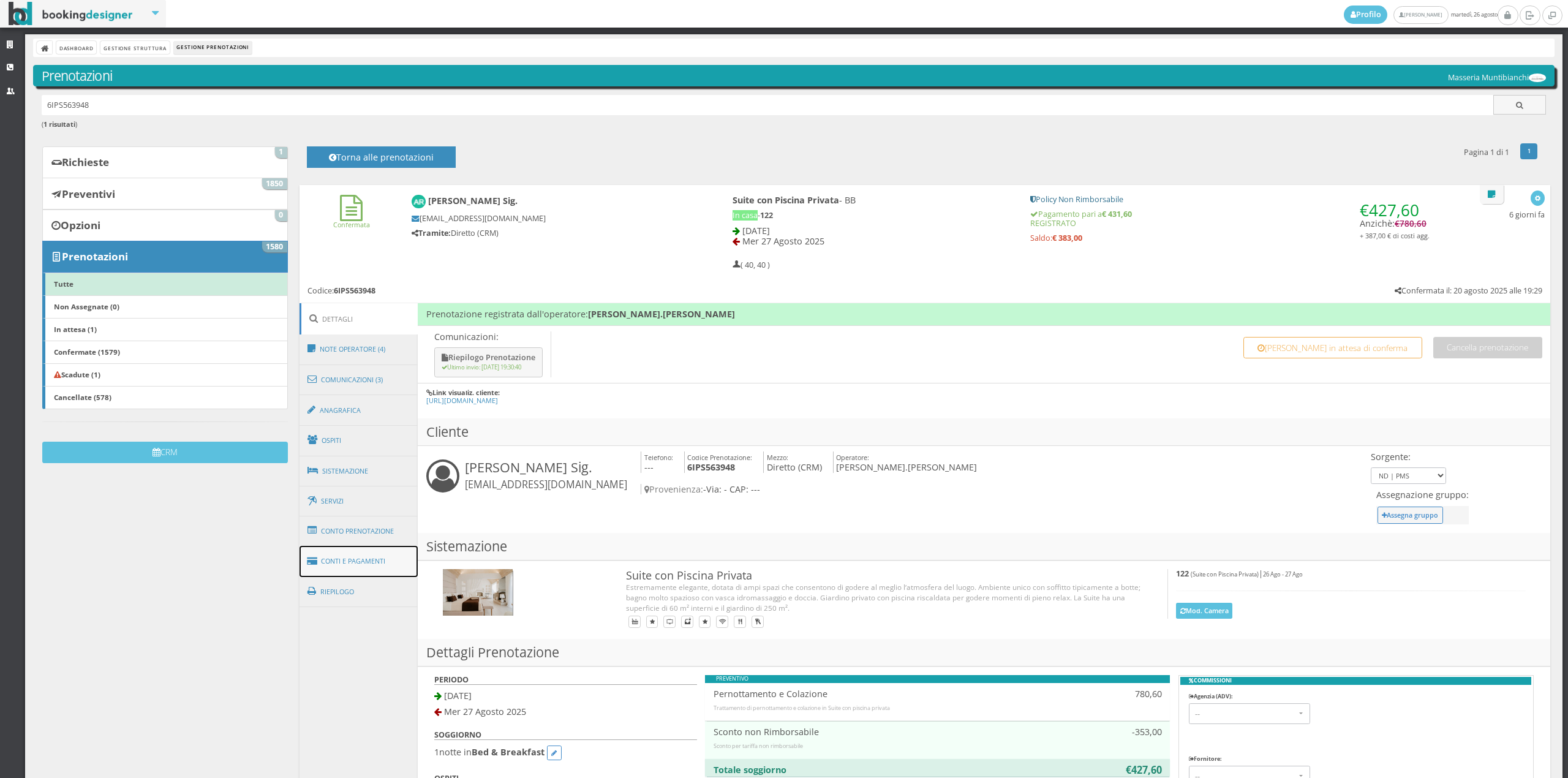
click at [382, 561] on link "Conti e Pagamenti" at bounding box center [359, 562] width 119 height 32
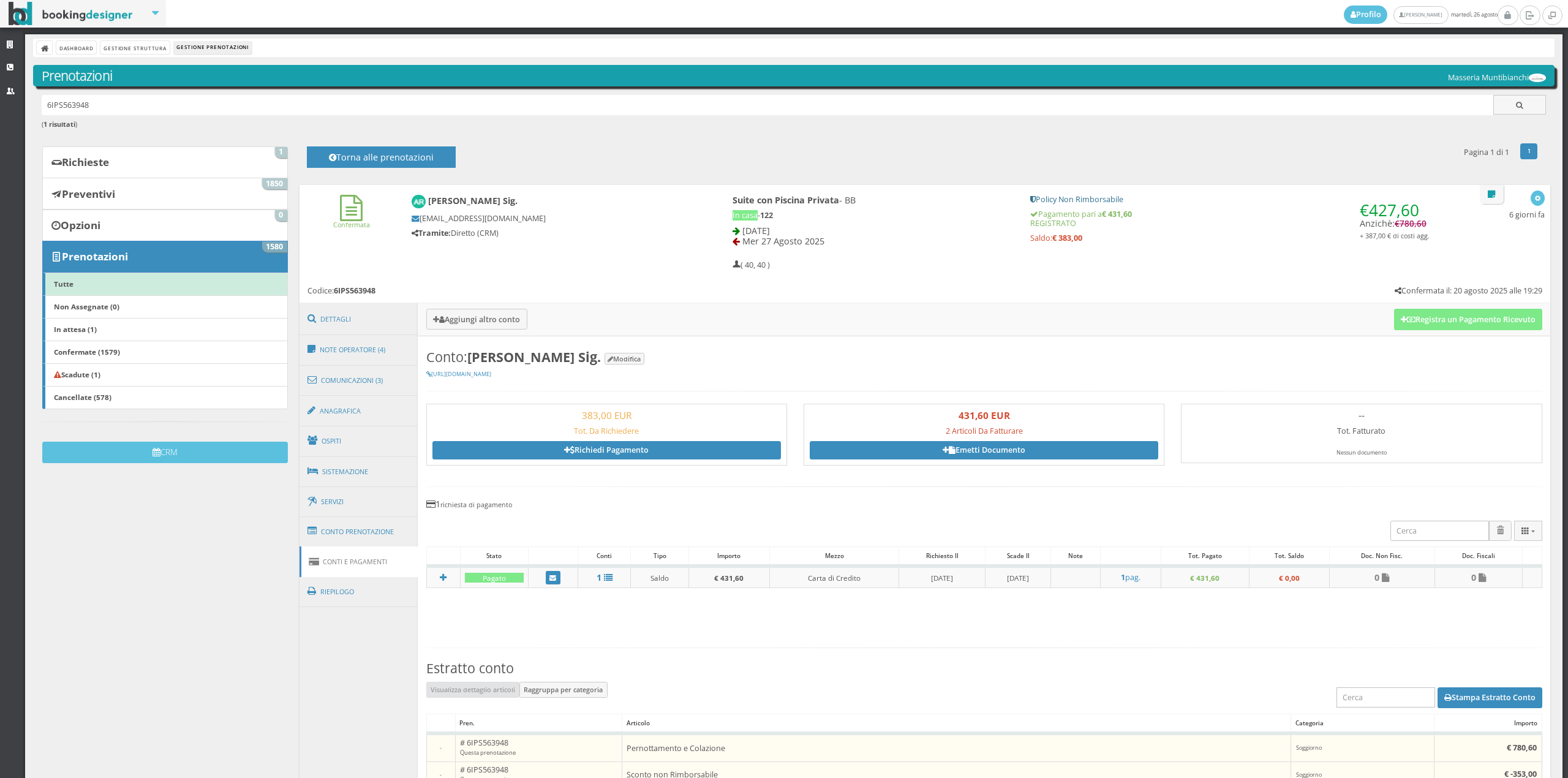
click at [381, 546] on link "Conti e Pagamenti" at bounding box center [359, 561] width 119 height 31
click at [381, 537] on link "Conto Prenotazione" at bounding box center [359, 531] width 119 height 32
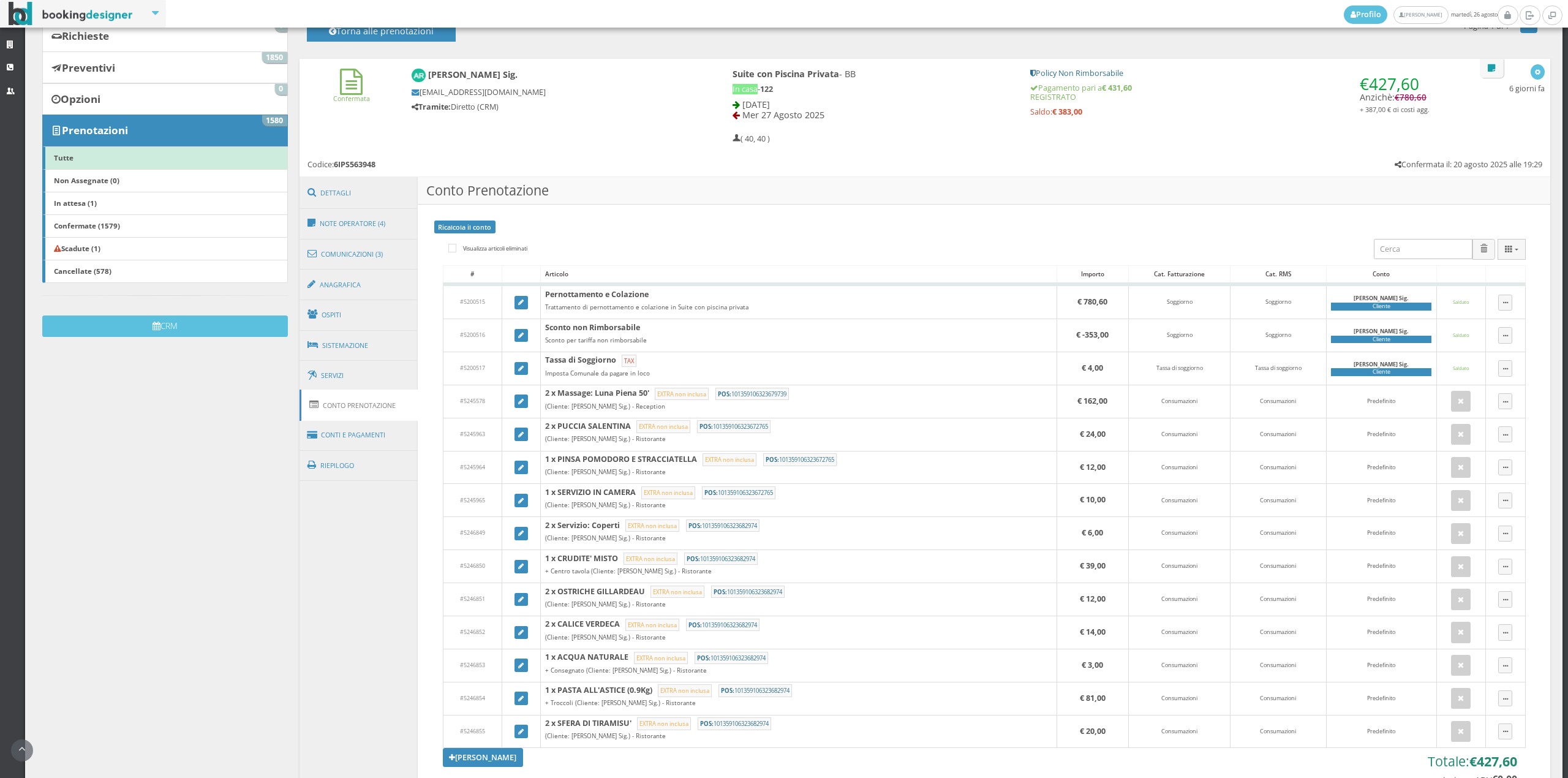
scroll to position [194, 0]
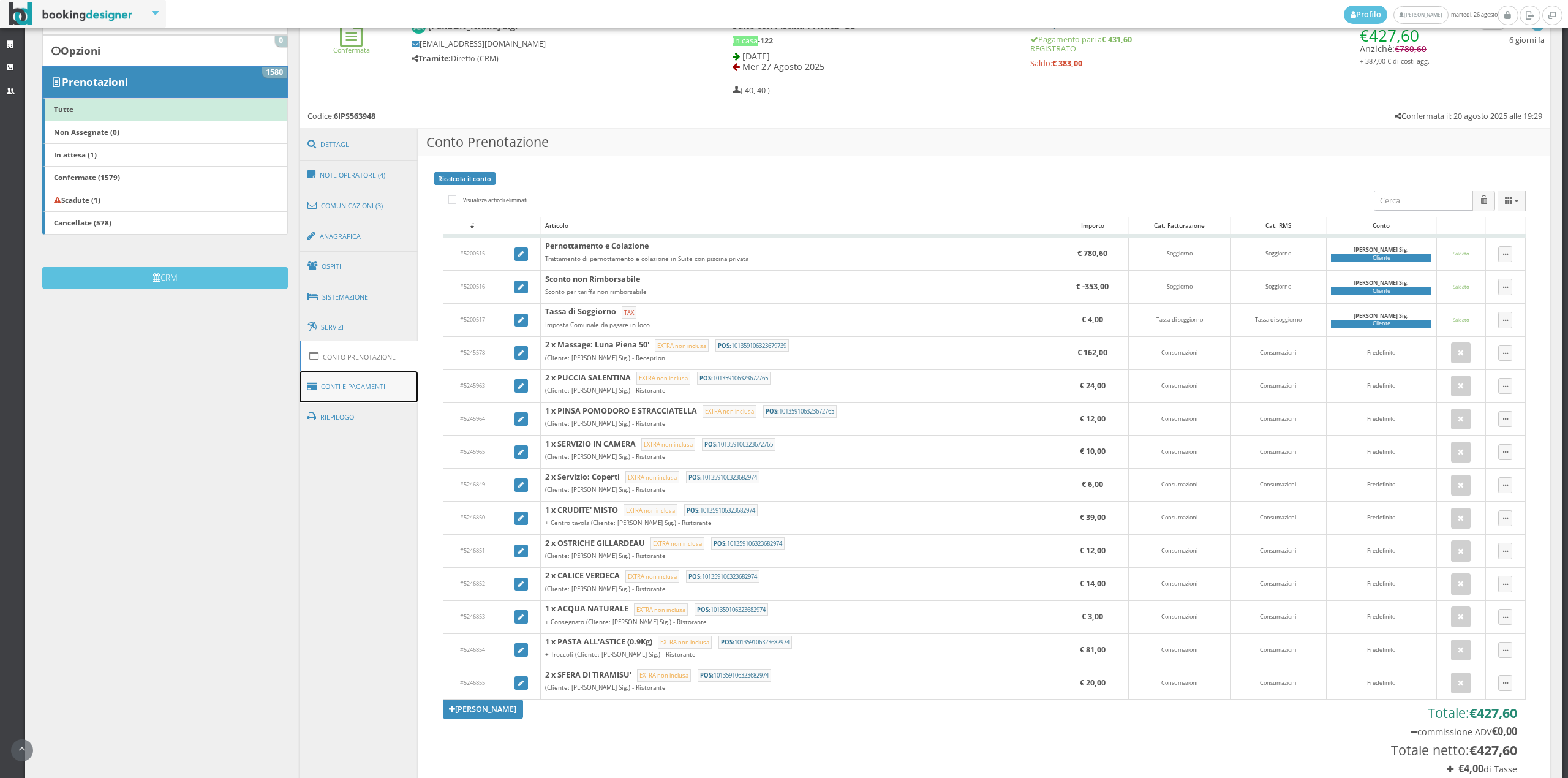
click at [348, 388] on link "Conti e Pagamenti" at bounding box center [359, 387] width 119 height 32
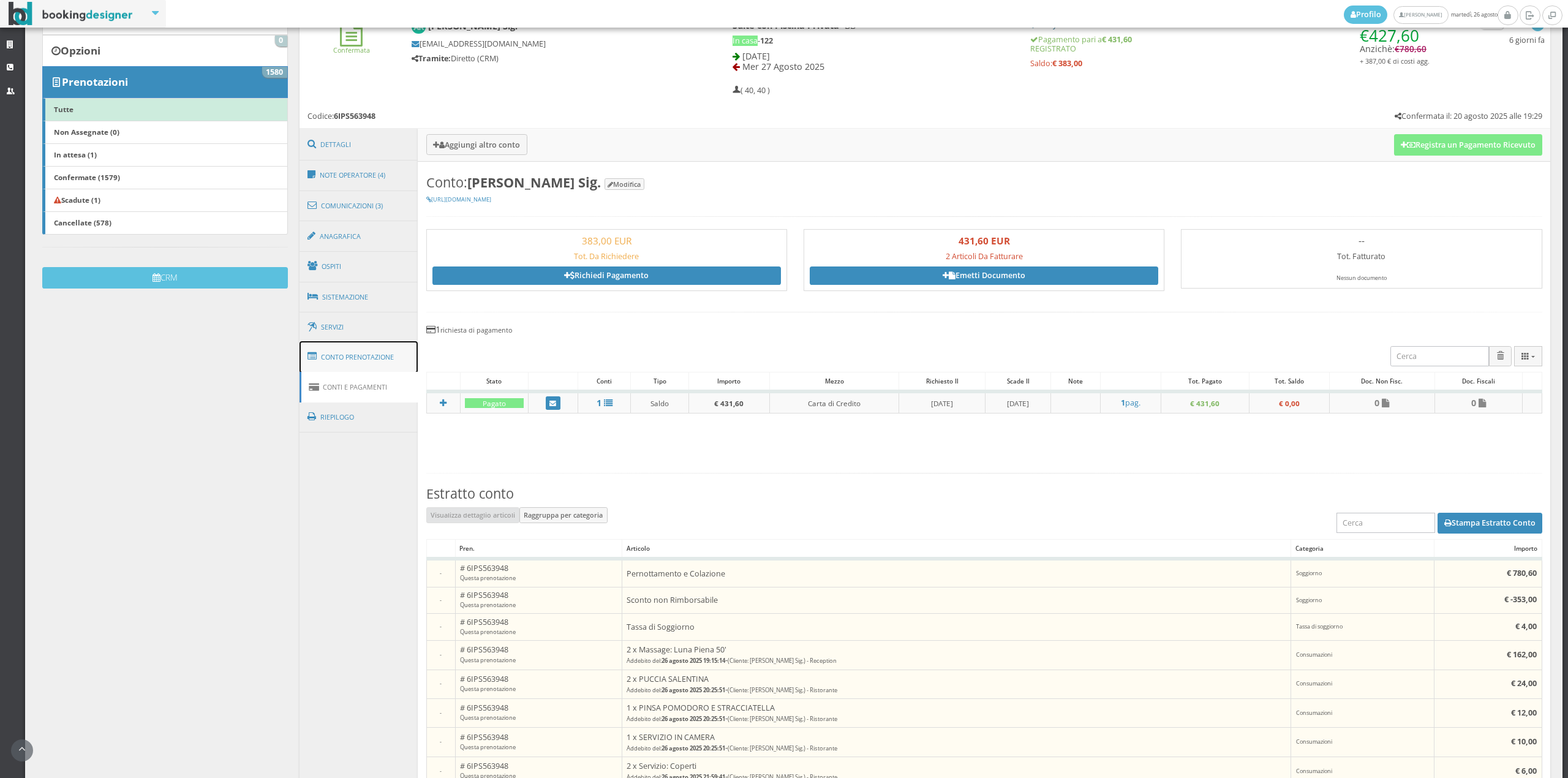
click at [355, 359] on link "Conto Prenotazione" at bounding box center [359, 357] width 119 height 32
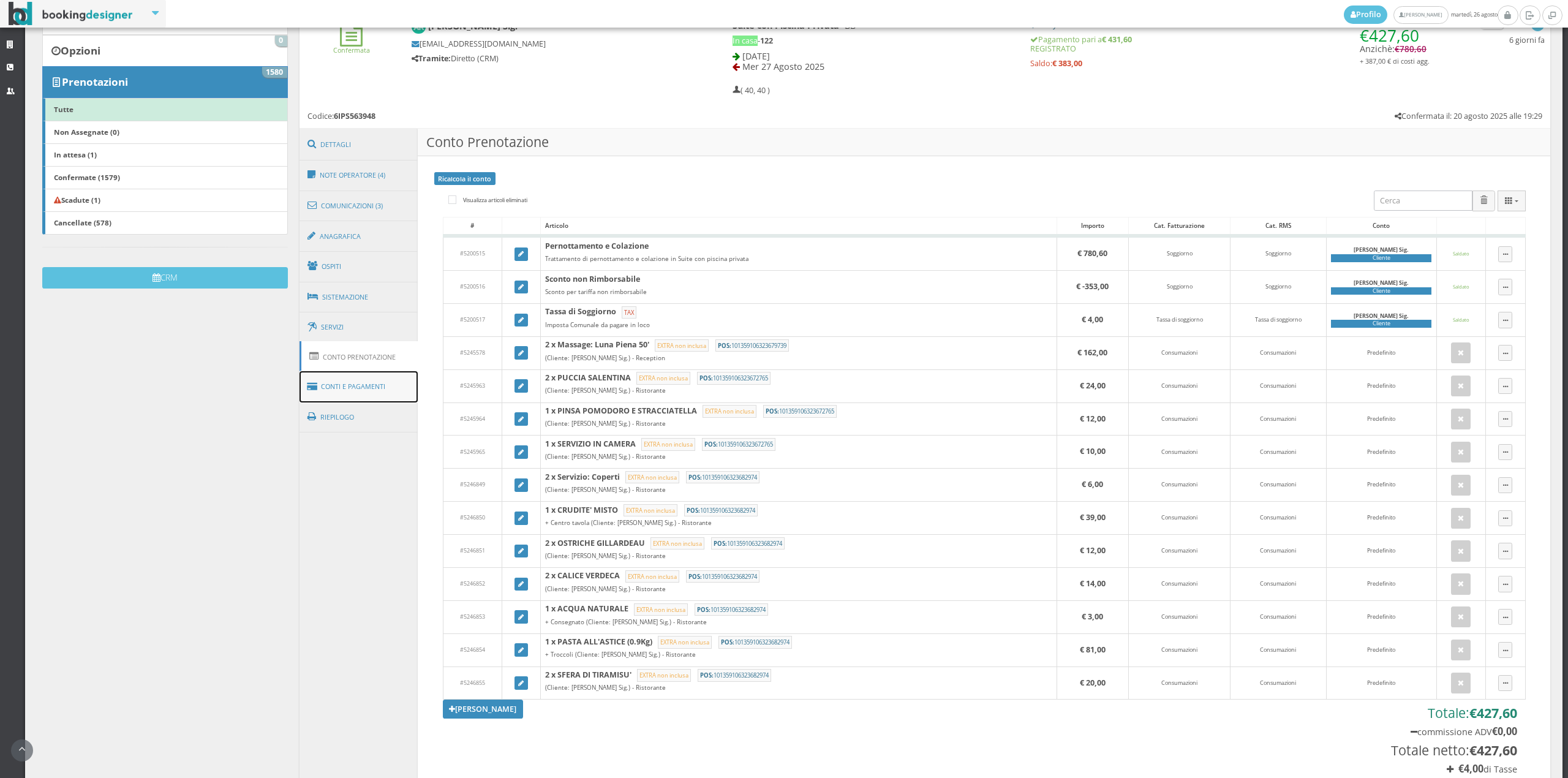
click at [340, 393] on link "Conti e Pagamenti" at bounding box center [359, 387] width 119 height 32
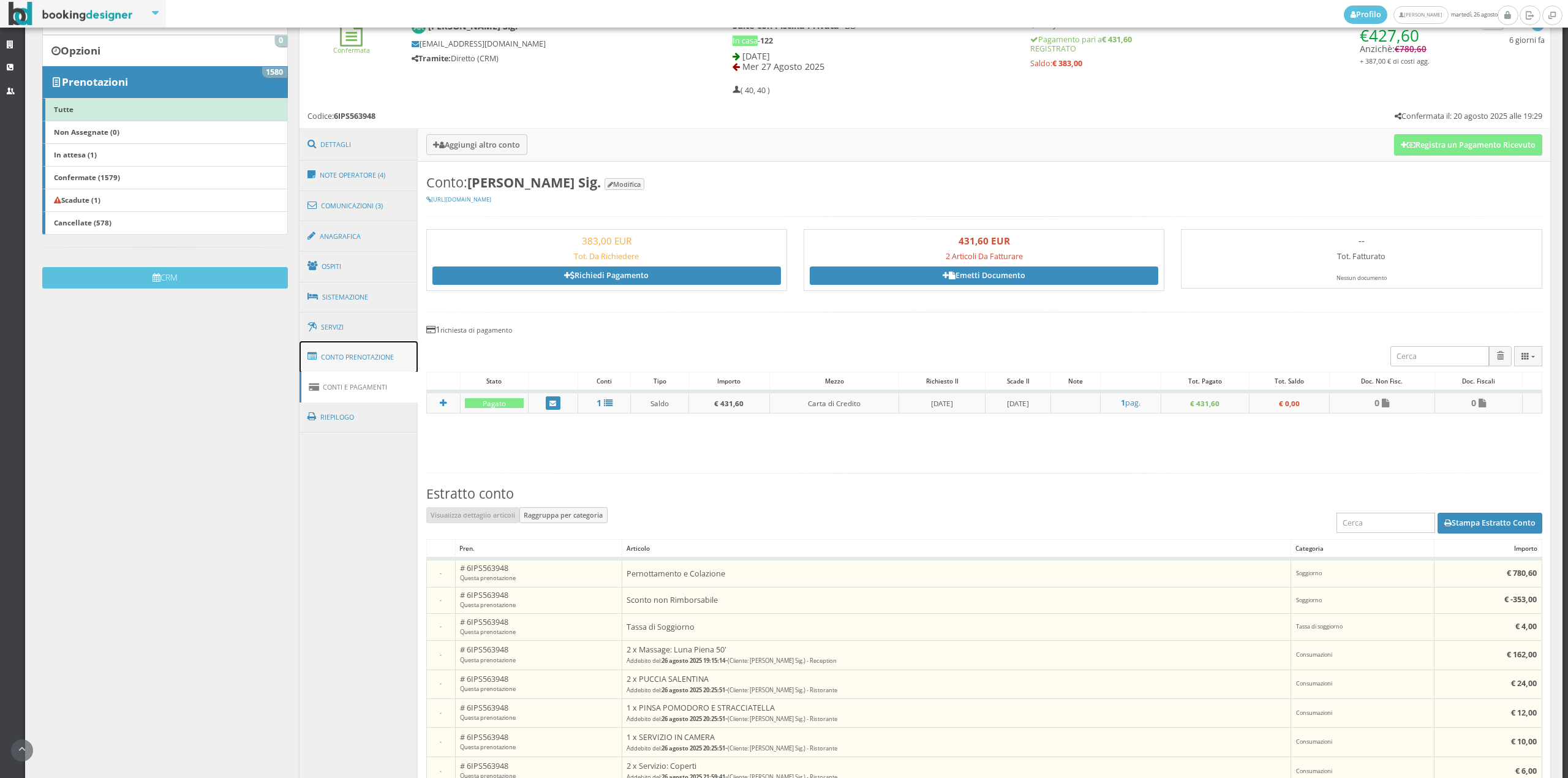
click at [368, 351] on link "Conto Prenotazione" at bounding box center [359, 357] width 119 height 32
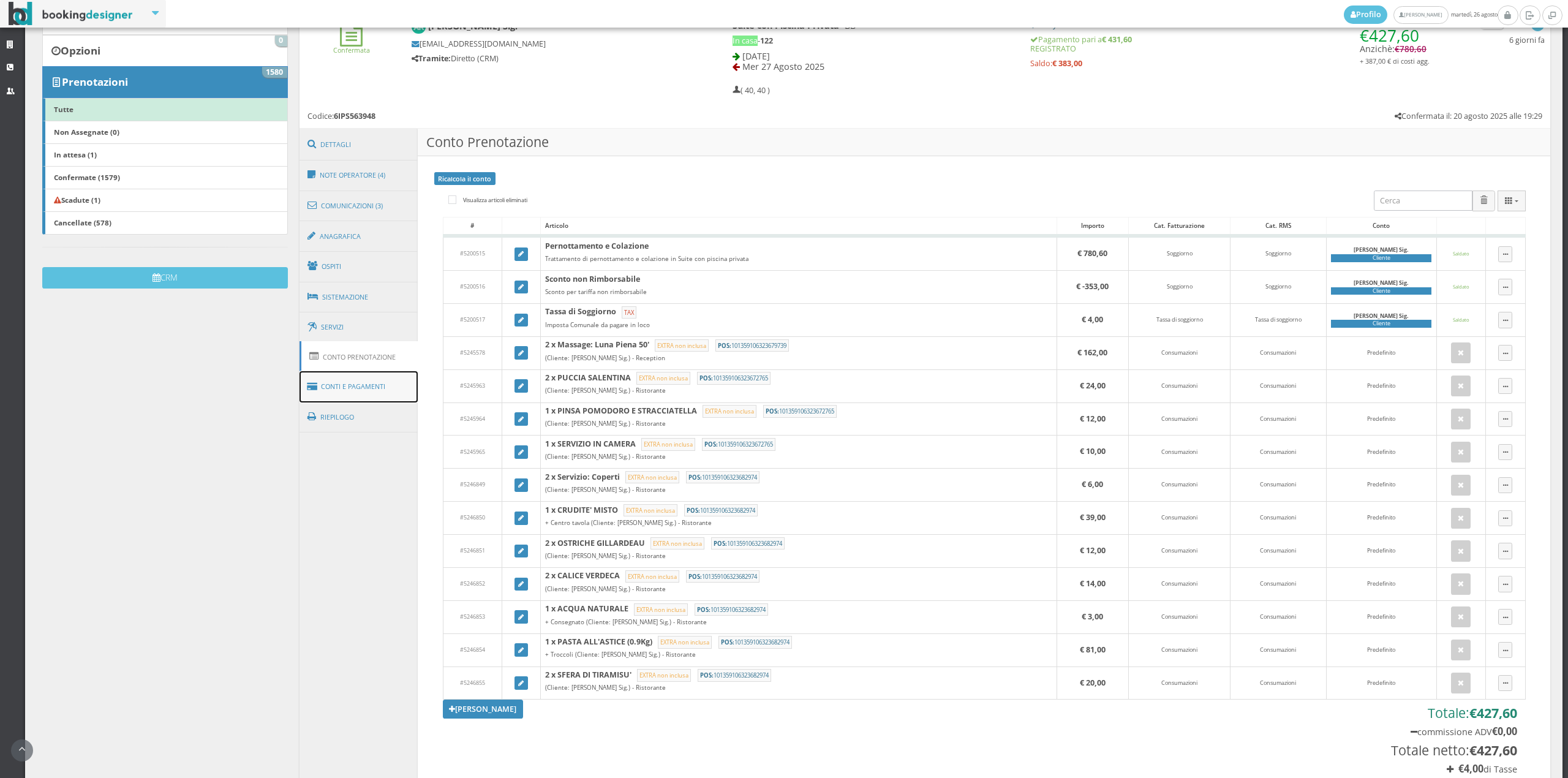
click at [368, 374] on link "Conti e Pagamenti" at bounding box center [359, 387] width 119 height 32
